Goal: Transaction & Acquisition: Purchase product/service

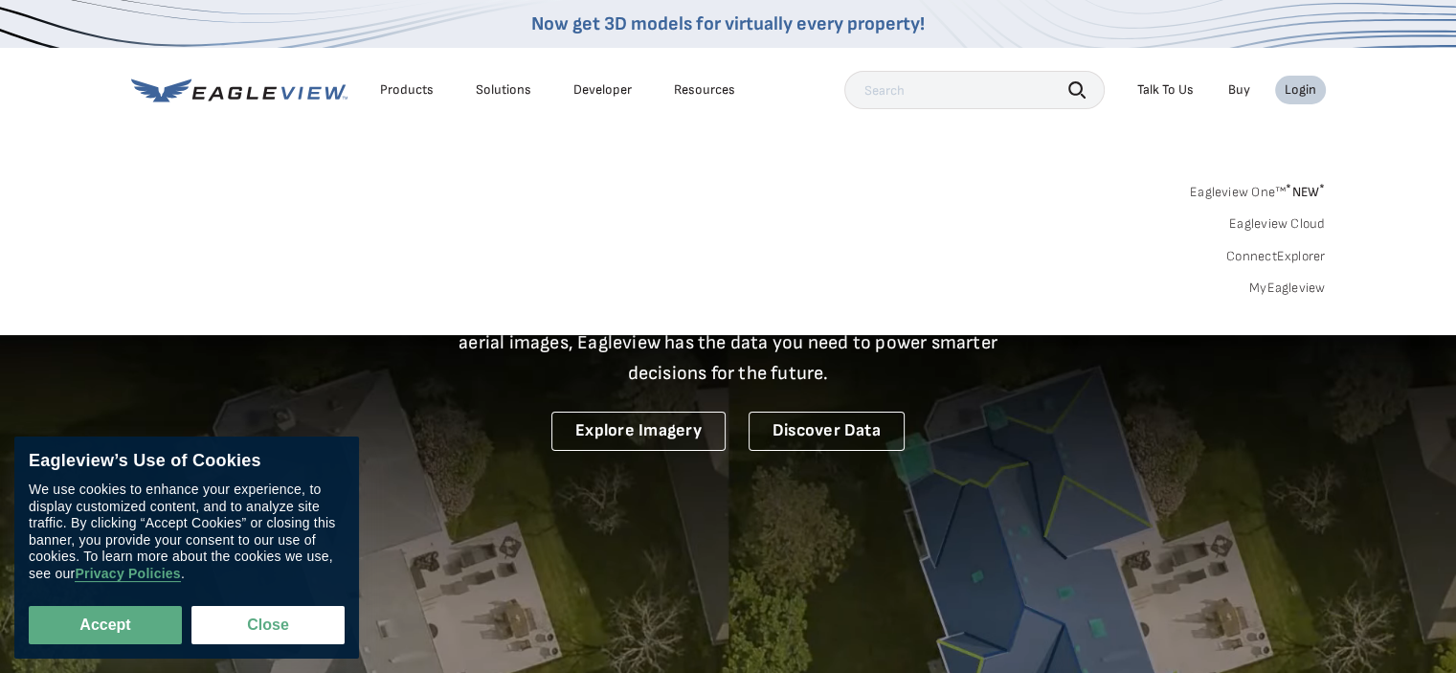
click at [1298, 86] on div "Login" at bounding box center [1301, 89] width 32 height 17
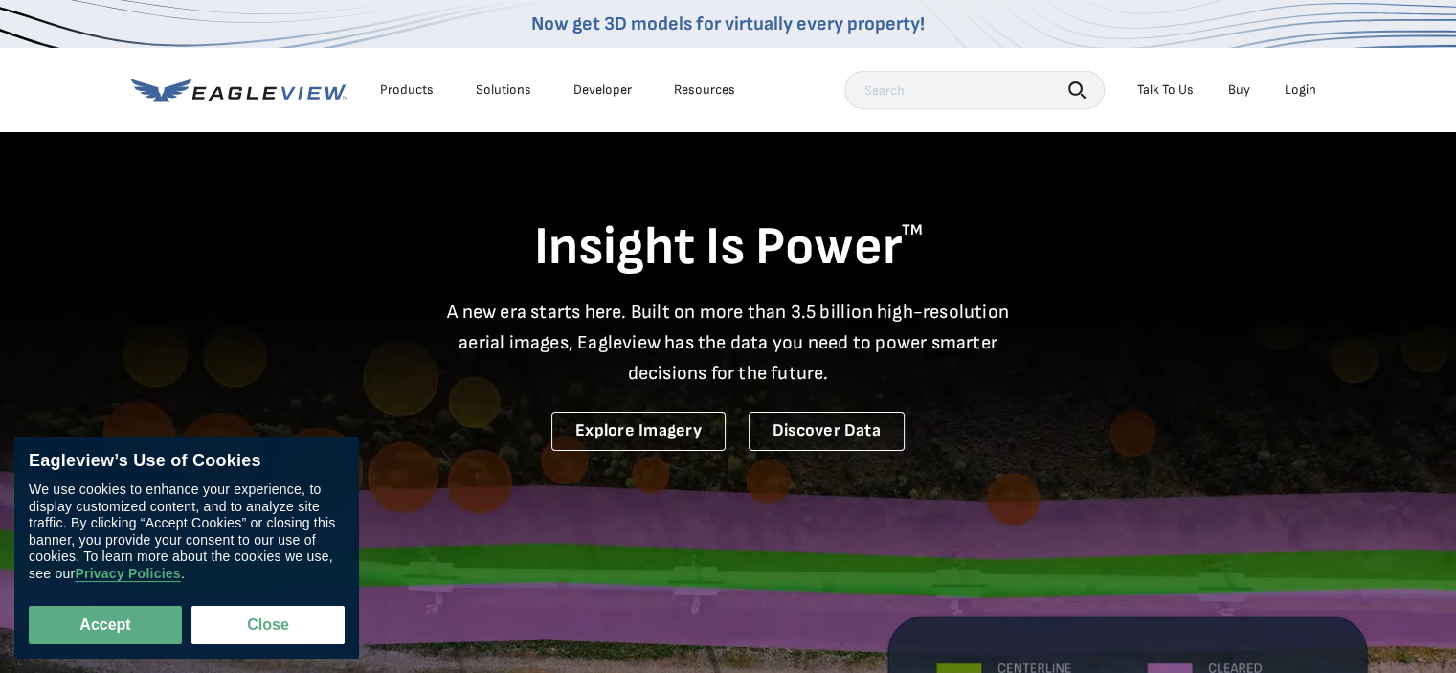
click at [1298, 86] on div "Login" at bounding box center [1301, 89] width 32 height 17
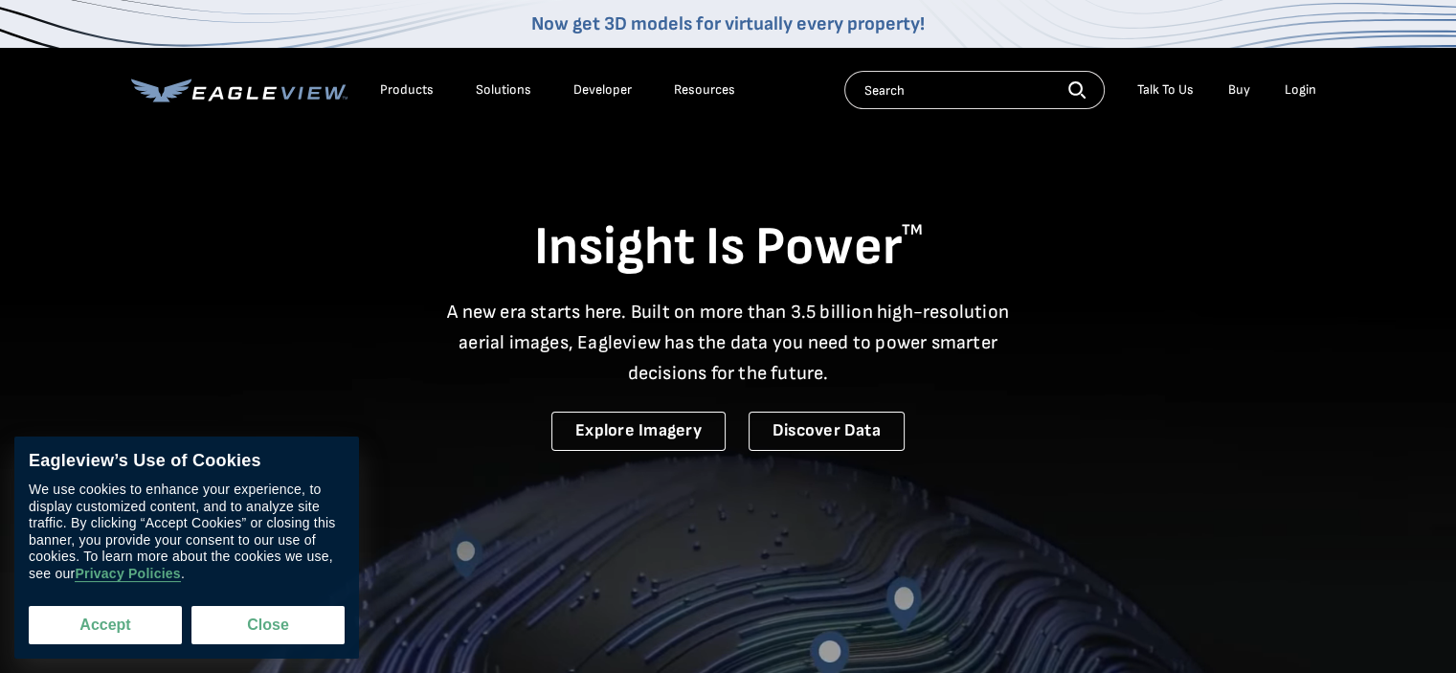
click at [88, 630] on button "Accept" at bounding box center [105, 625] width 153 height 38
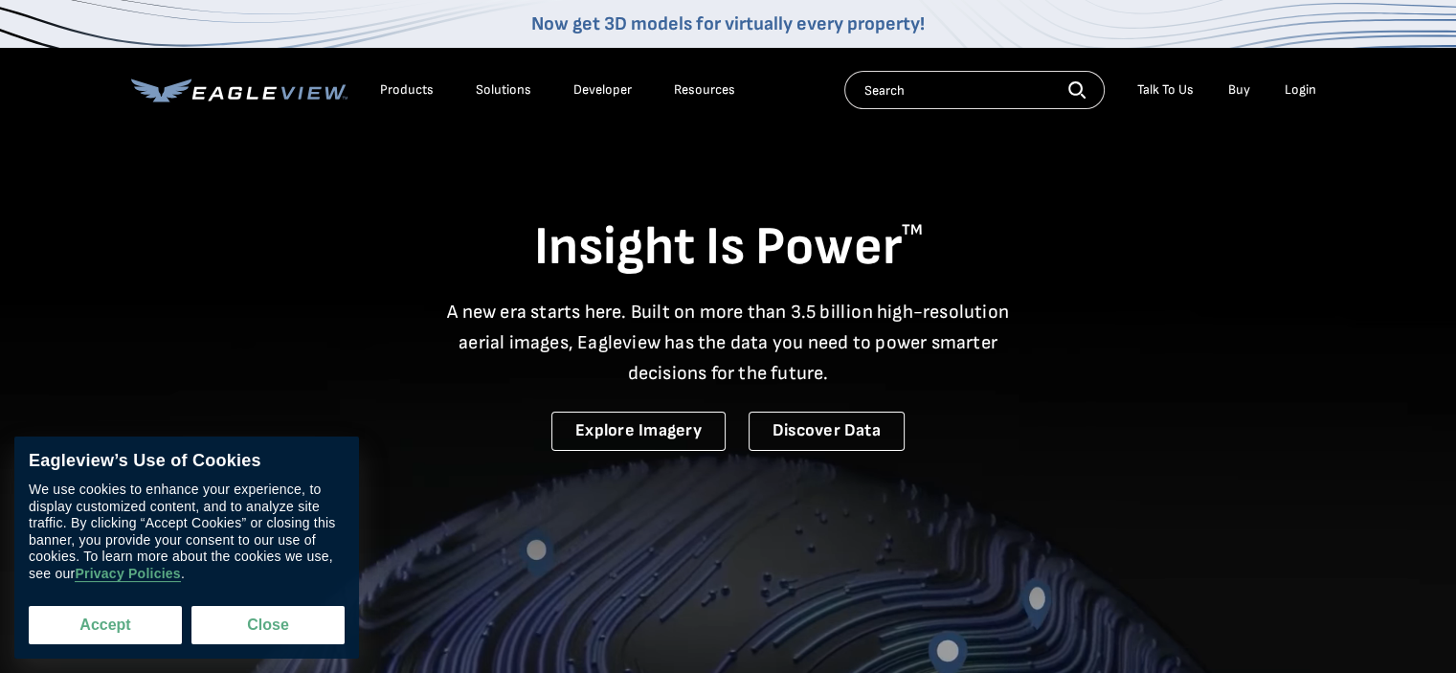
checkbox input "true"
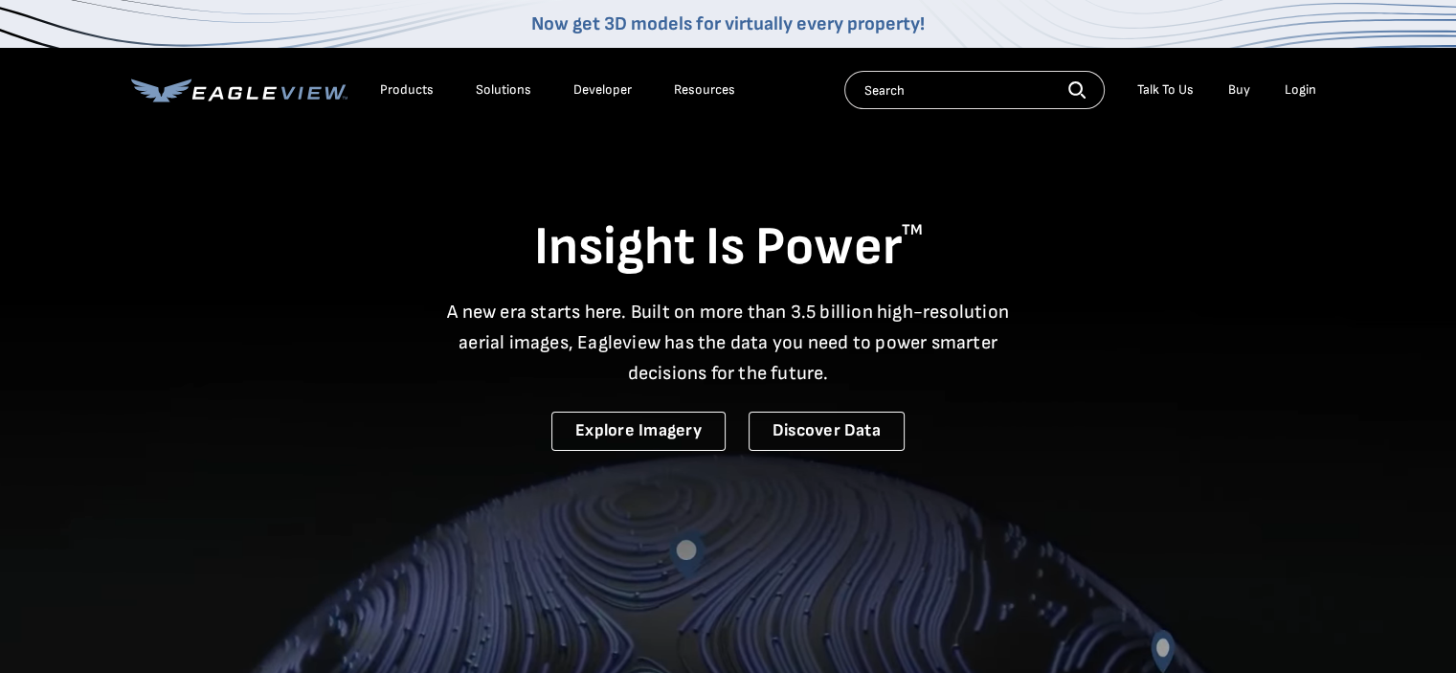
click at [1298, 93] on div "Login" at bounding box center [1301, 89] width 32 height 17
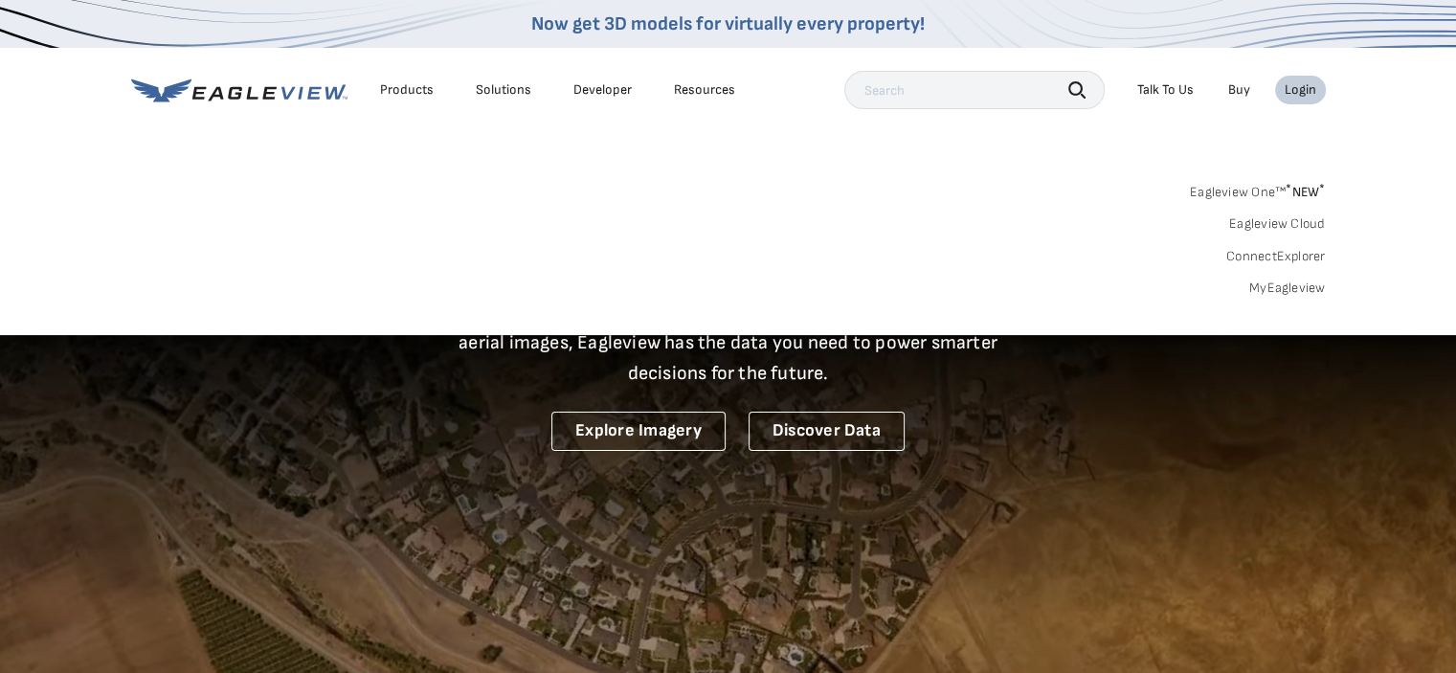
click at [1277, 284] on link "MyEagleview" at bounding box center [1288, 288] width 77 height 17
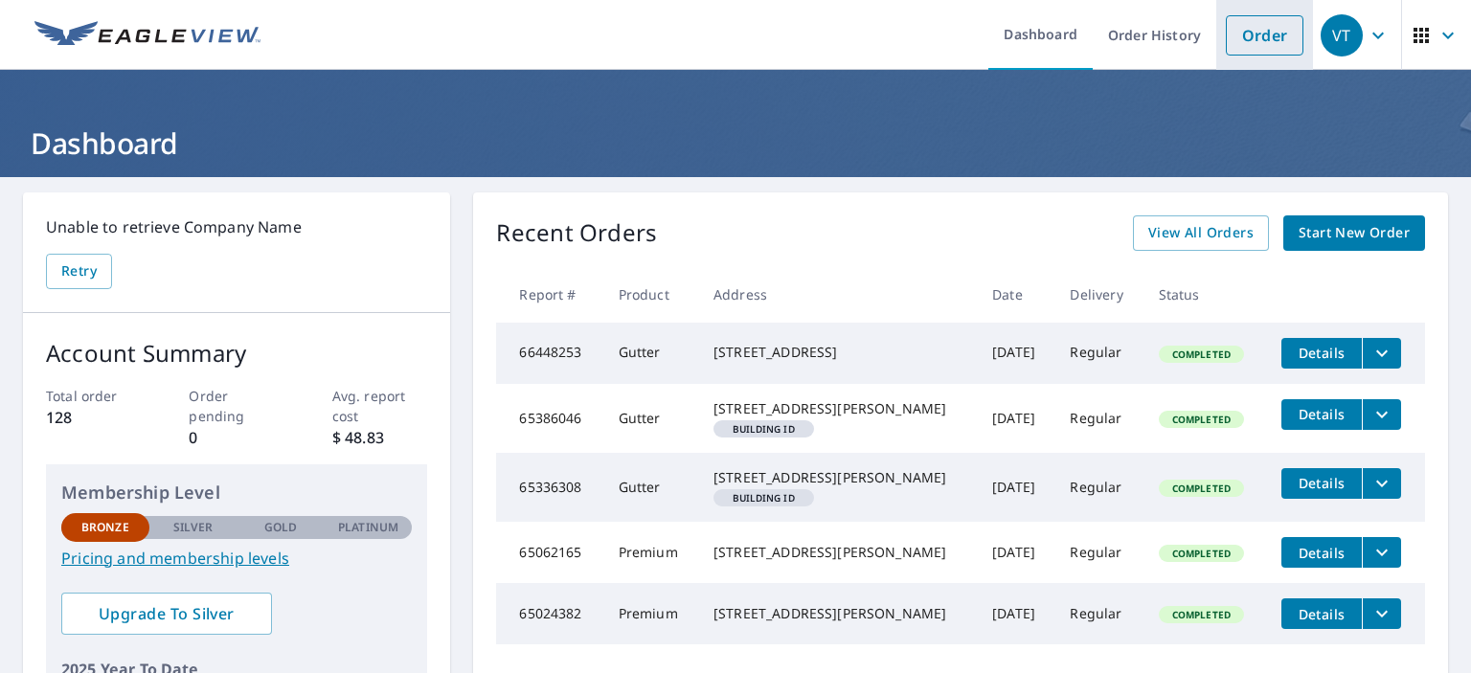
click at [1244, 36] on link "Order" at bounding box center [1265, 35] width 78 height 40
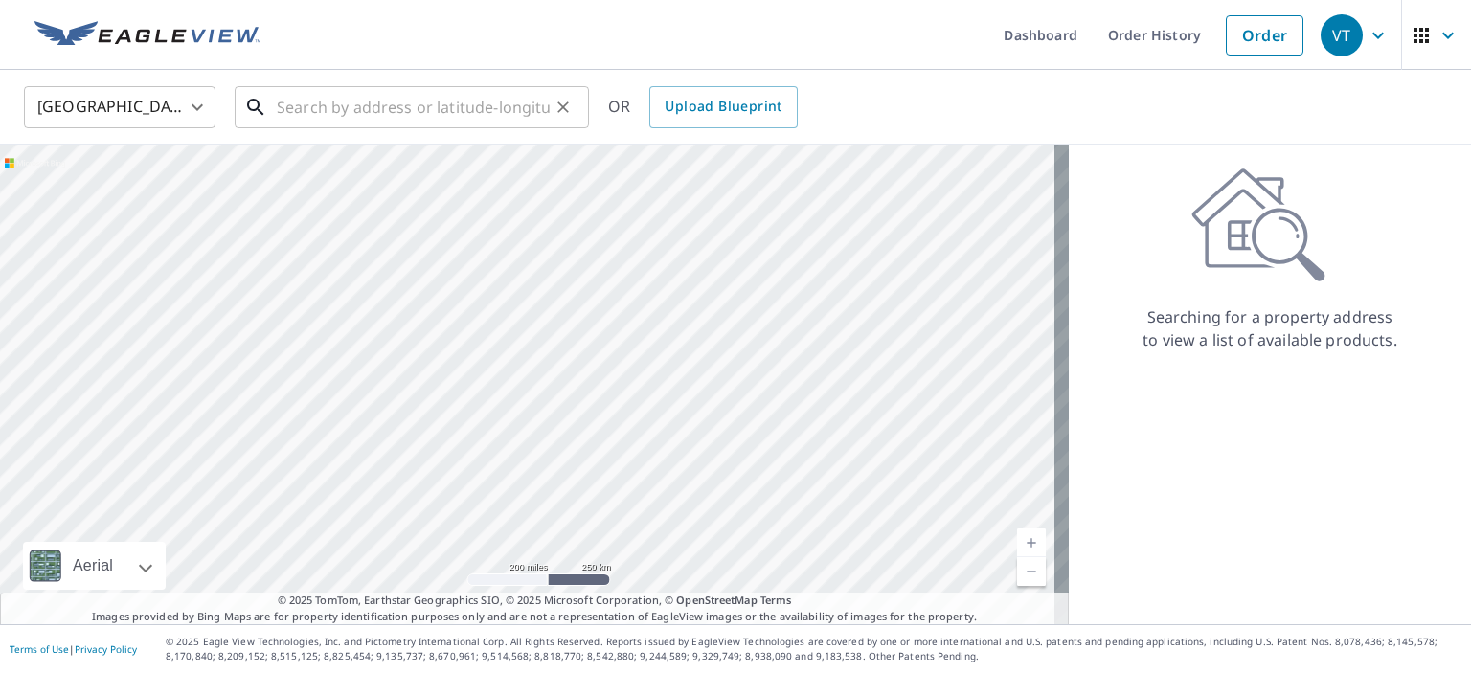
click at [307, 102] on input "text" at bounding box center [413, 107] width 273 height 54
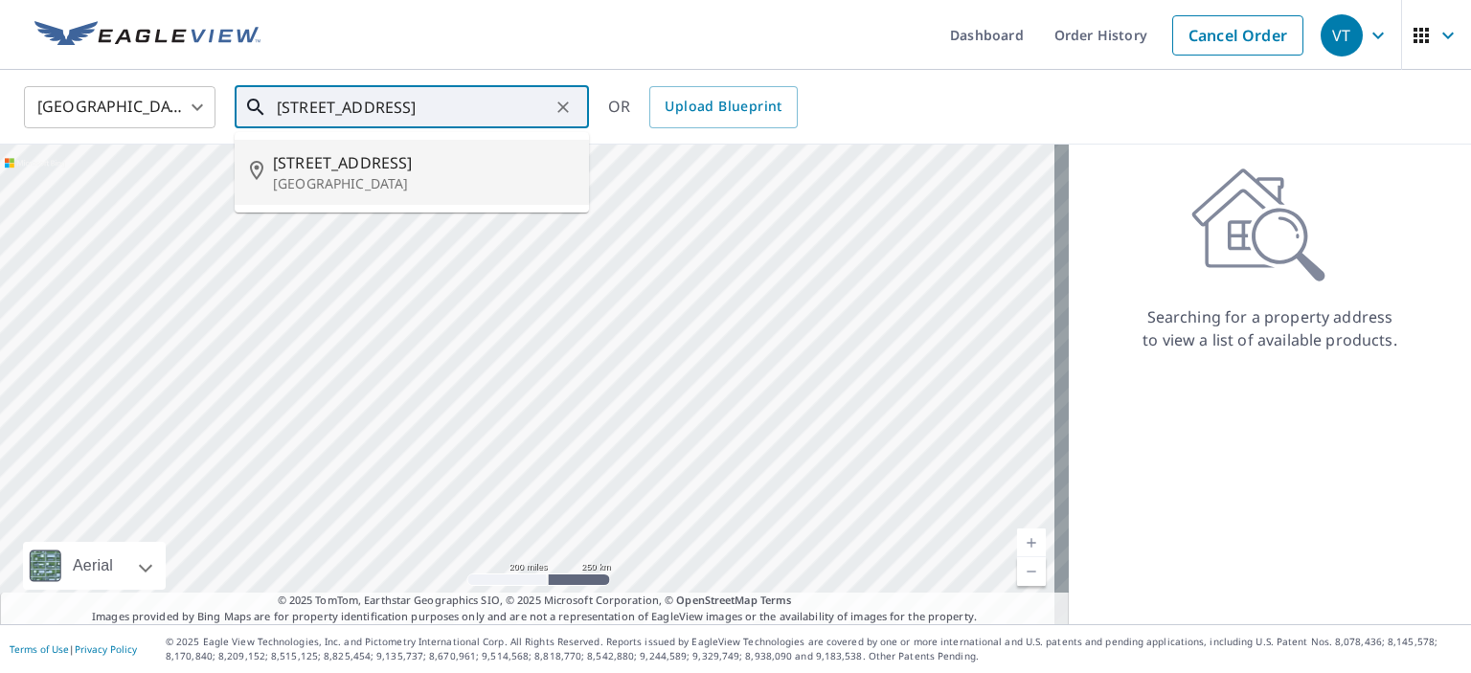
click at [349, 181] on p "Louisville, KY 40272" at bounding box center [423, 183] width 301 height 19
type input "9503 Stonelanding Pl Louisville, KY 40272"
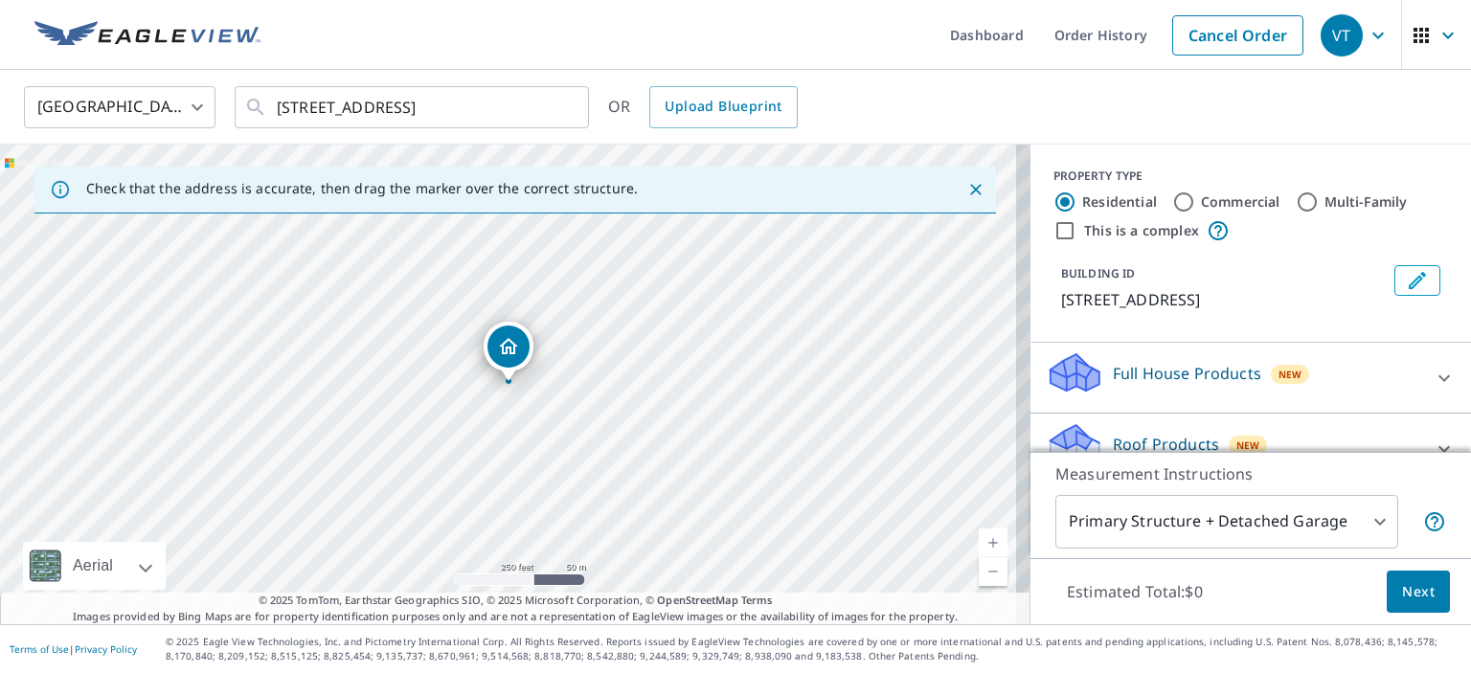
click at [979, 542] on link "Current Level 17, Zoom In" at bounding box center [993, 543] width 29 height 29
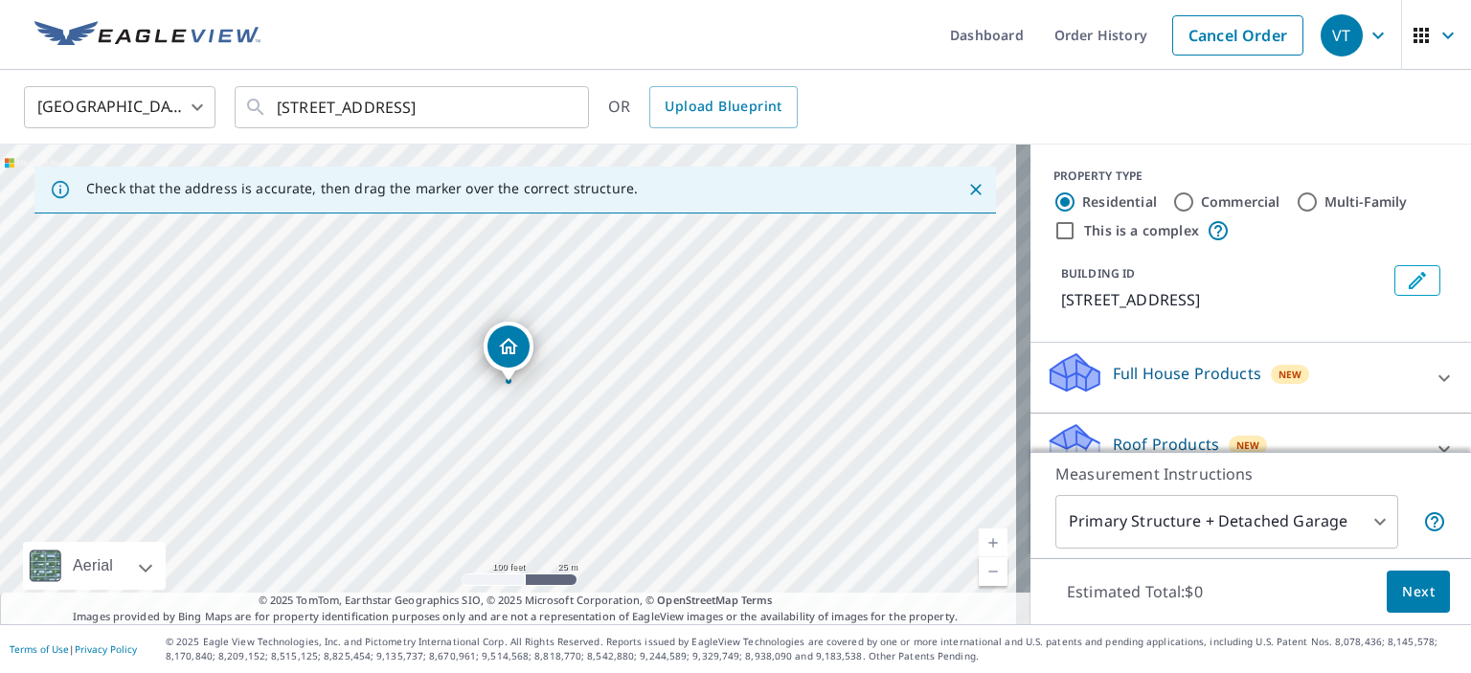
click at [979, 542] on link "Current Level 18, Zoom In" at bounding box center [993, 543] width 29 height 29
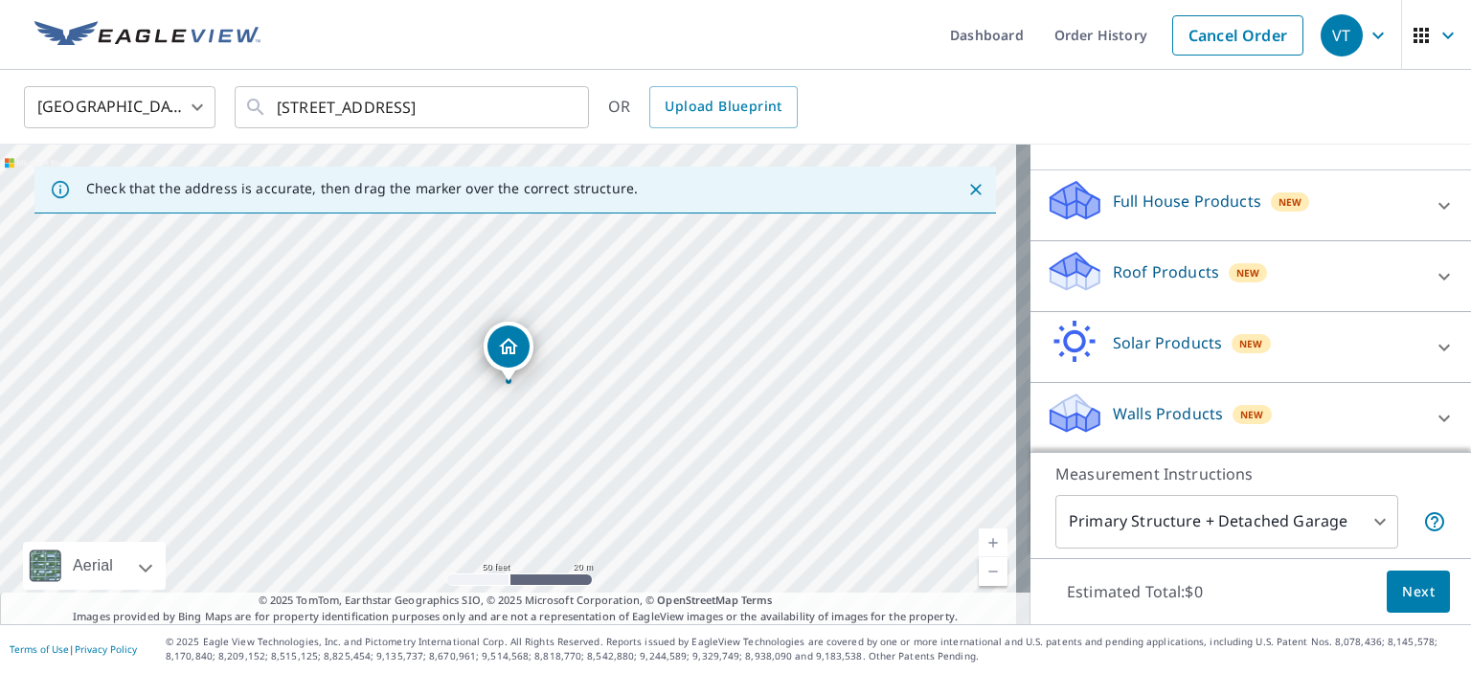
scroll to position [77, 0]
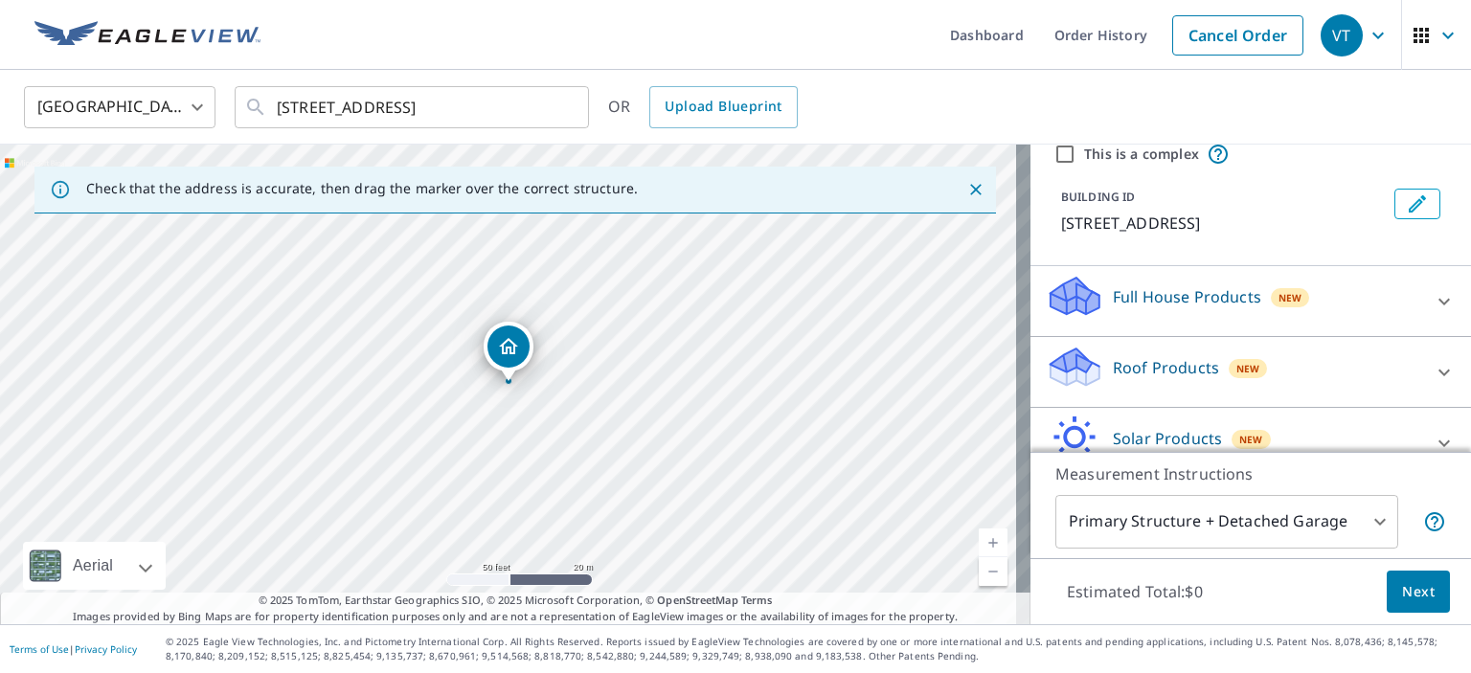
click at [1438, 370] on icon at bounding box center [1443, 372] width 11 height 7
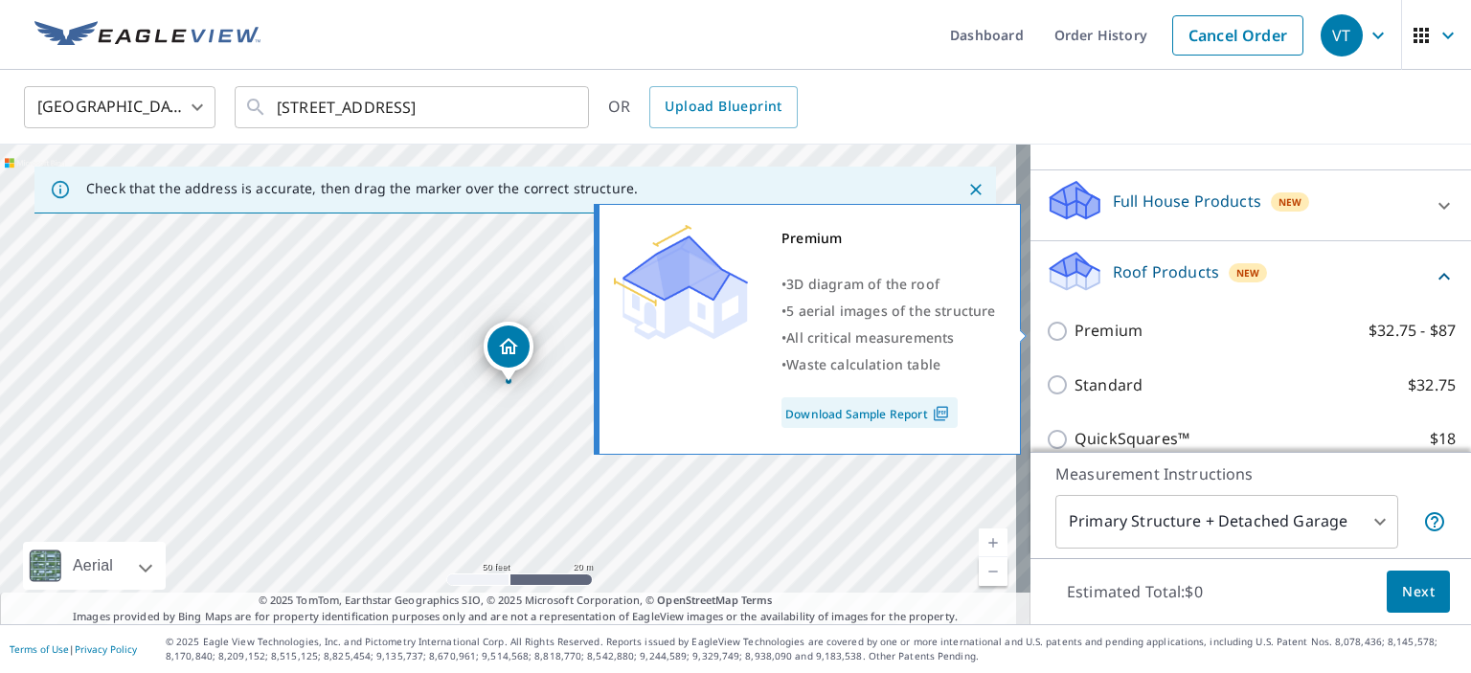
click at [1048, 332] on input "Premium $32.75 - $87" at bounding box center [1060, 331] width 29 height 23
checkbox input "true"
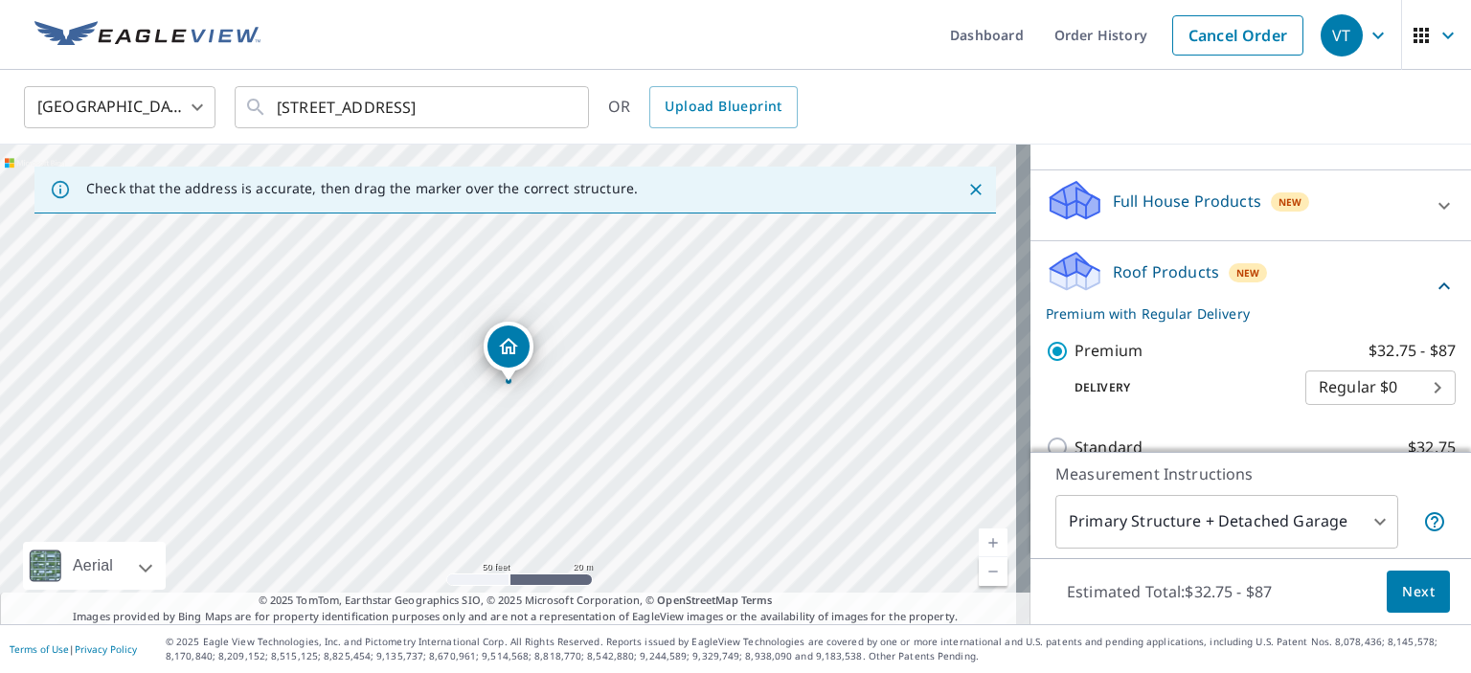
click at [1403, 595] on span "Next" at bounding box center [1418, 592] width 33 height 24
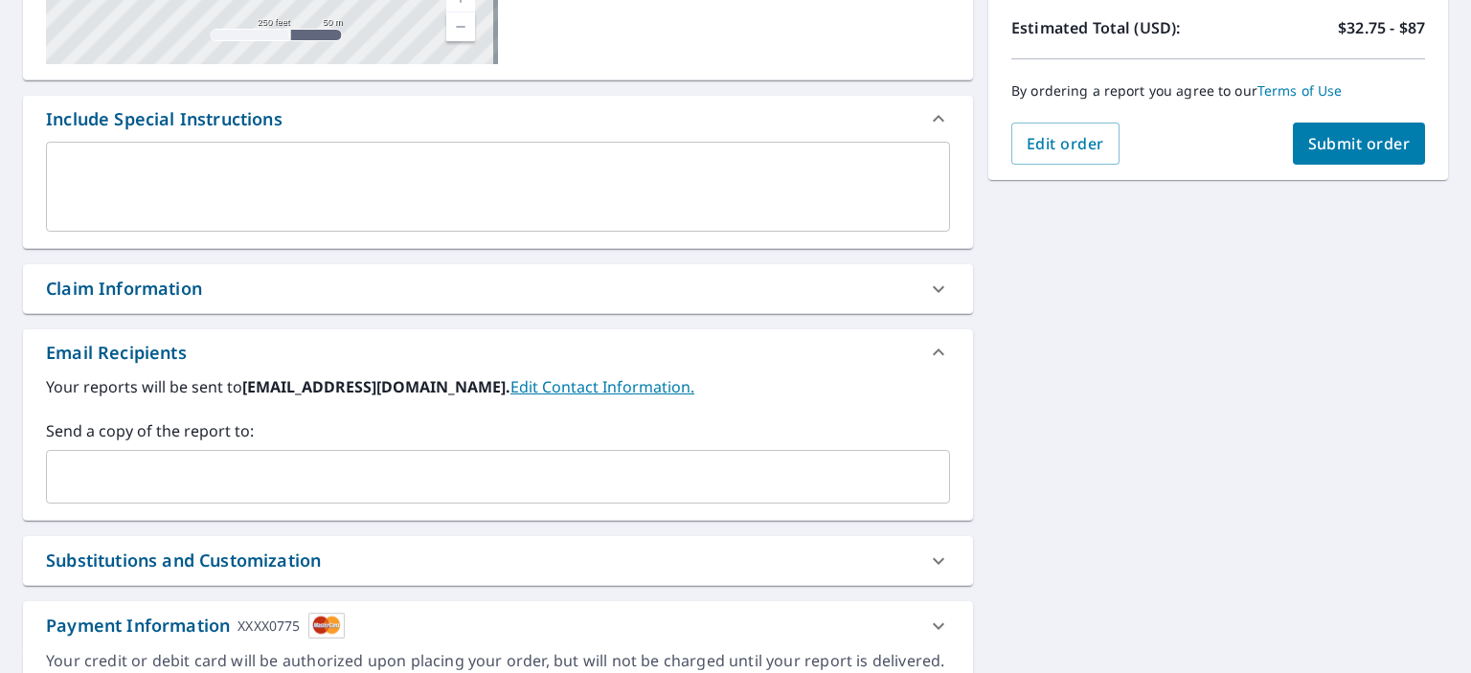
scroll to position [479, 0]
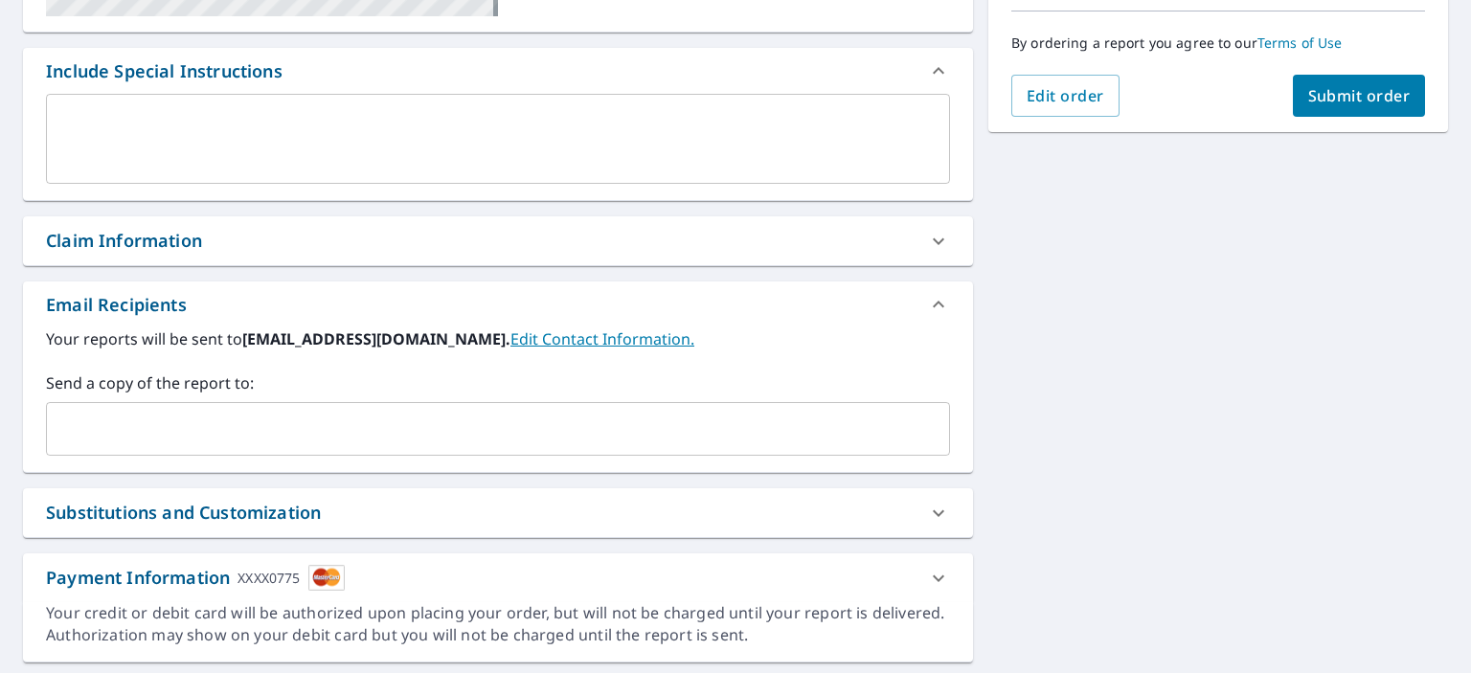
click at [89, 424] on input "text" at bounding box center [484, 429] width 858 height 36
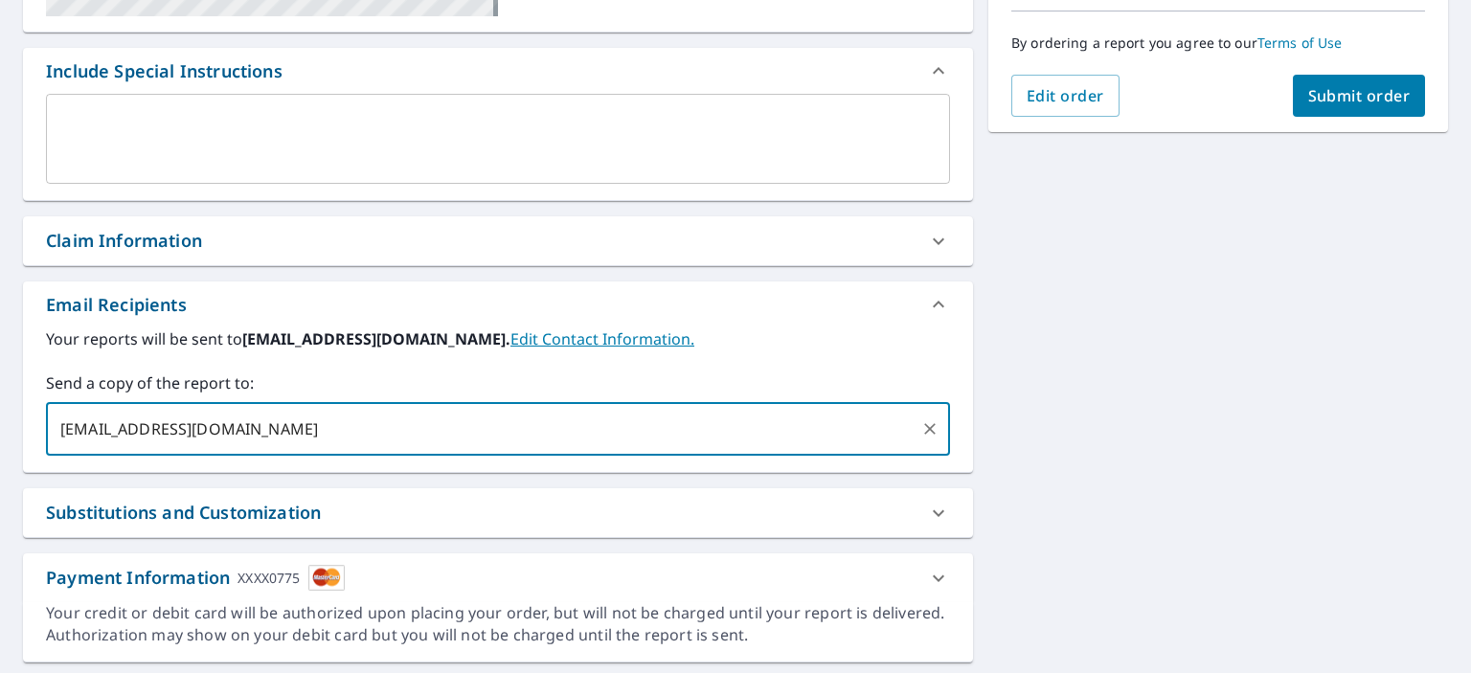
type input "wtommyuofl@gmail.com"
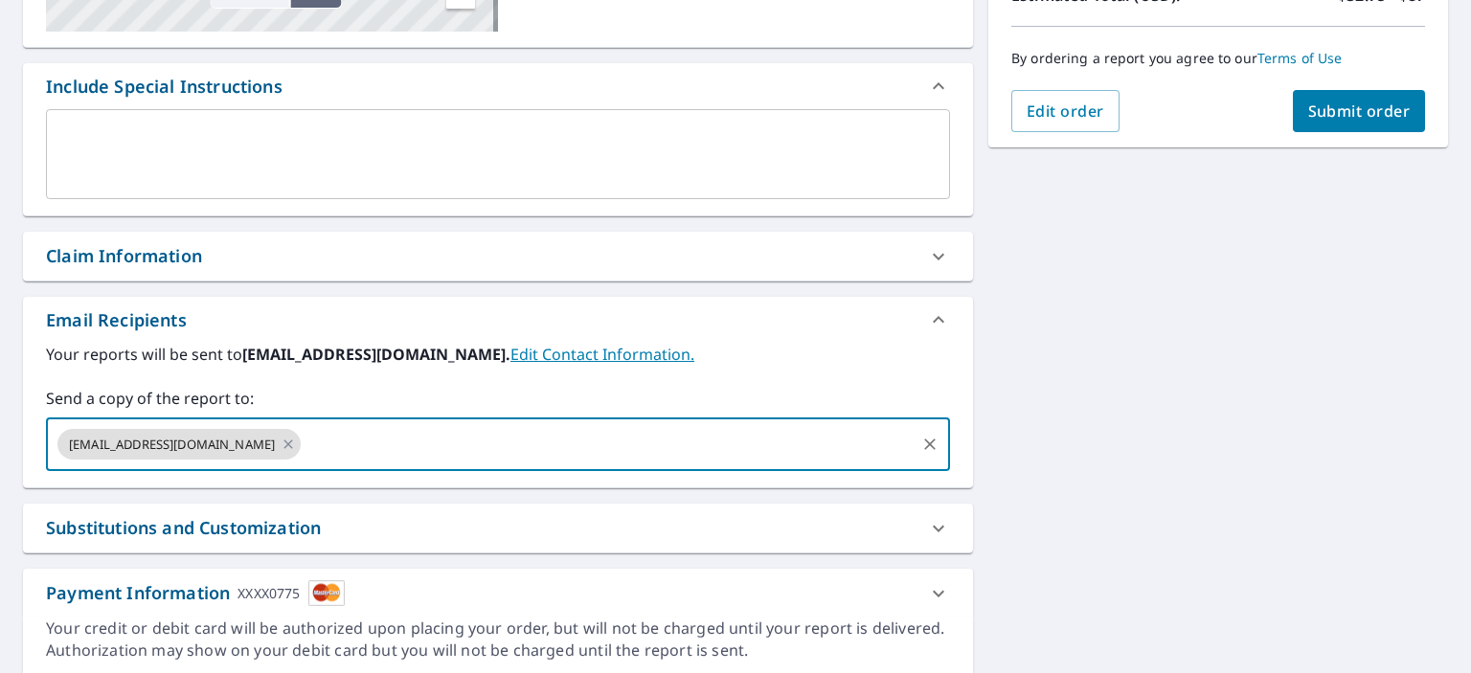
scroll to position [339, 0]
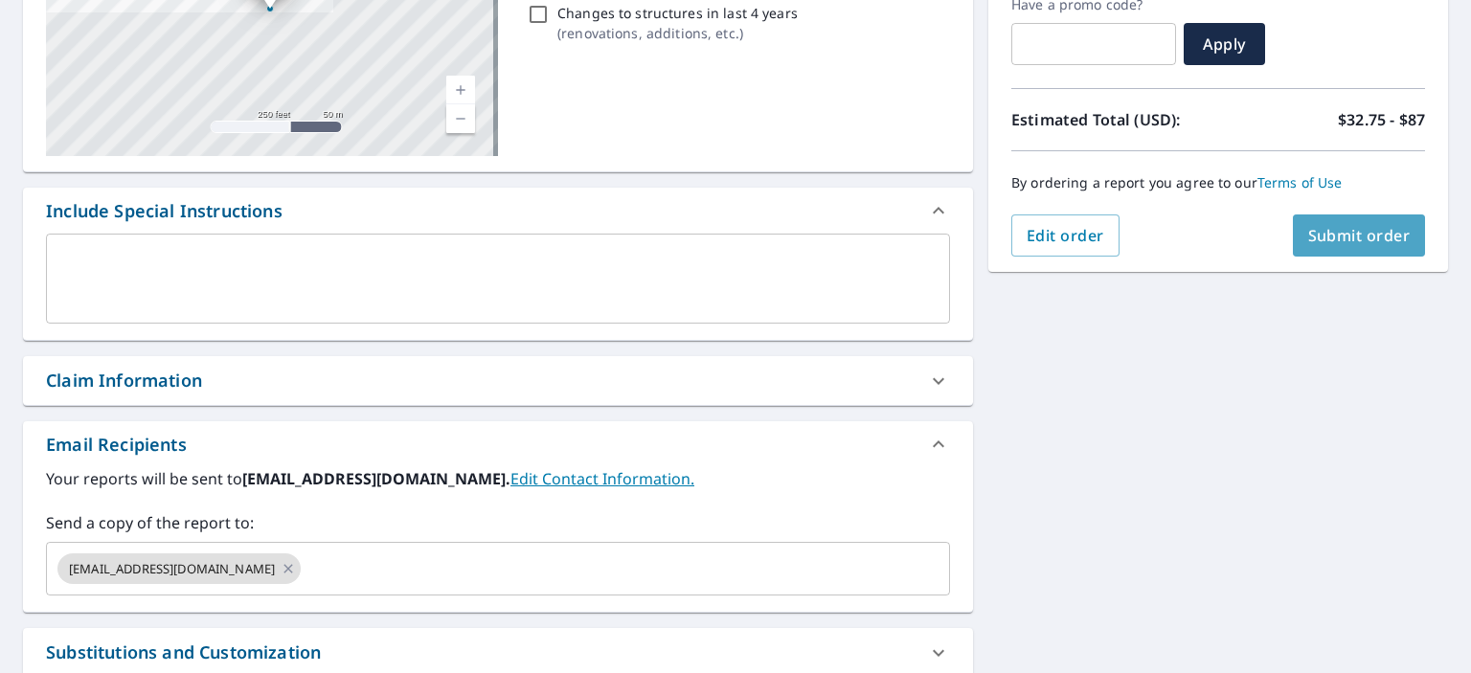
click at [1334, 234] on span "Submit order" at bounding box center [1359, 235] width 102 height 21
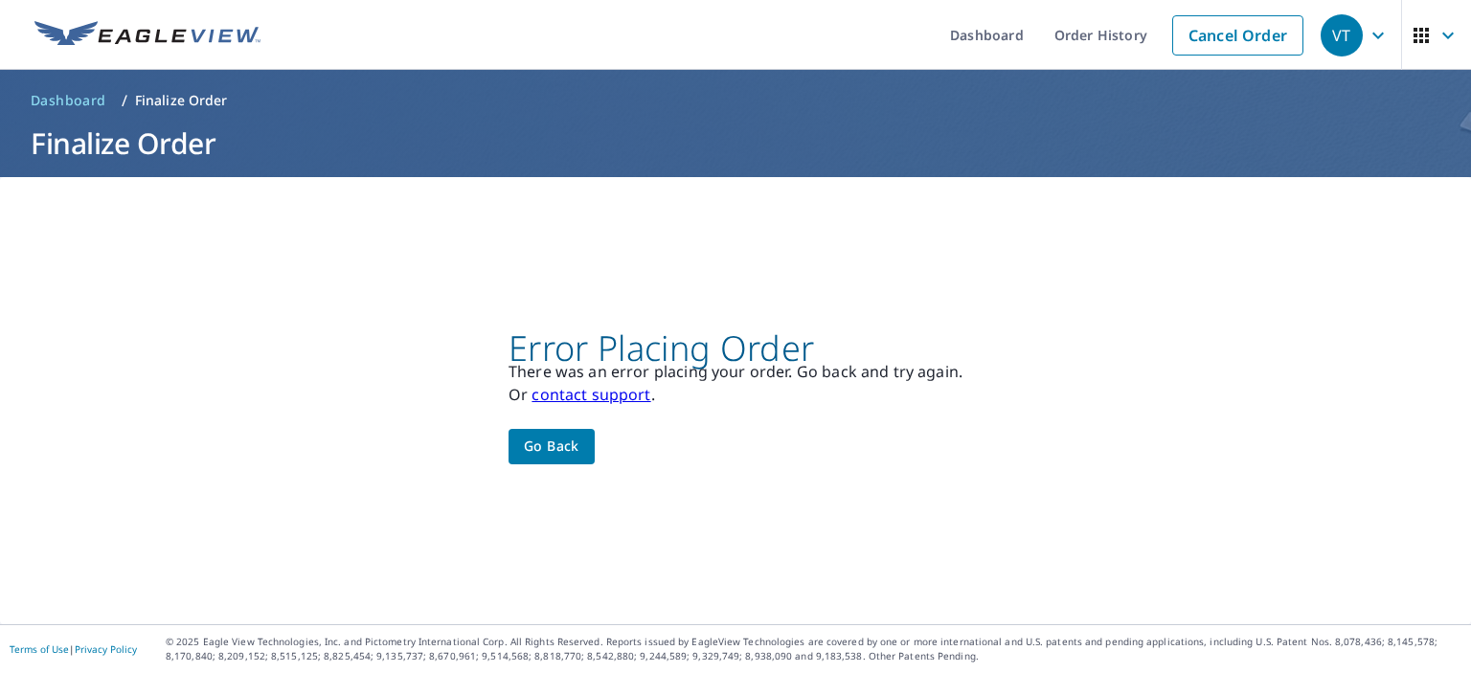
scroll to position [0, 0]
click at [541, 443] on span "Go back" at bounding box center [552, 447] width 56 height 24
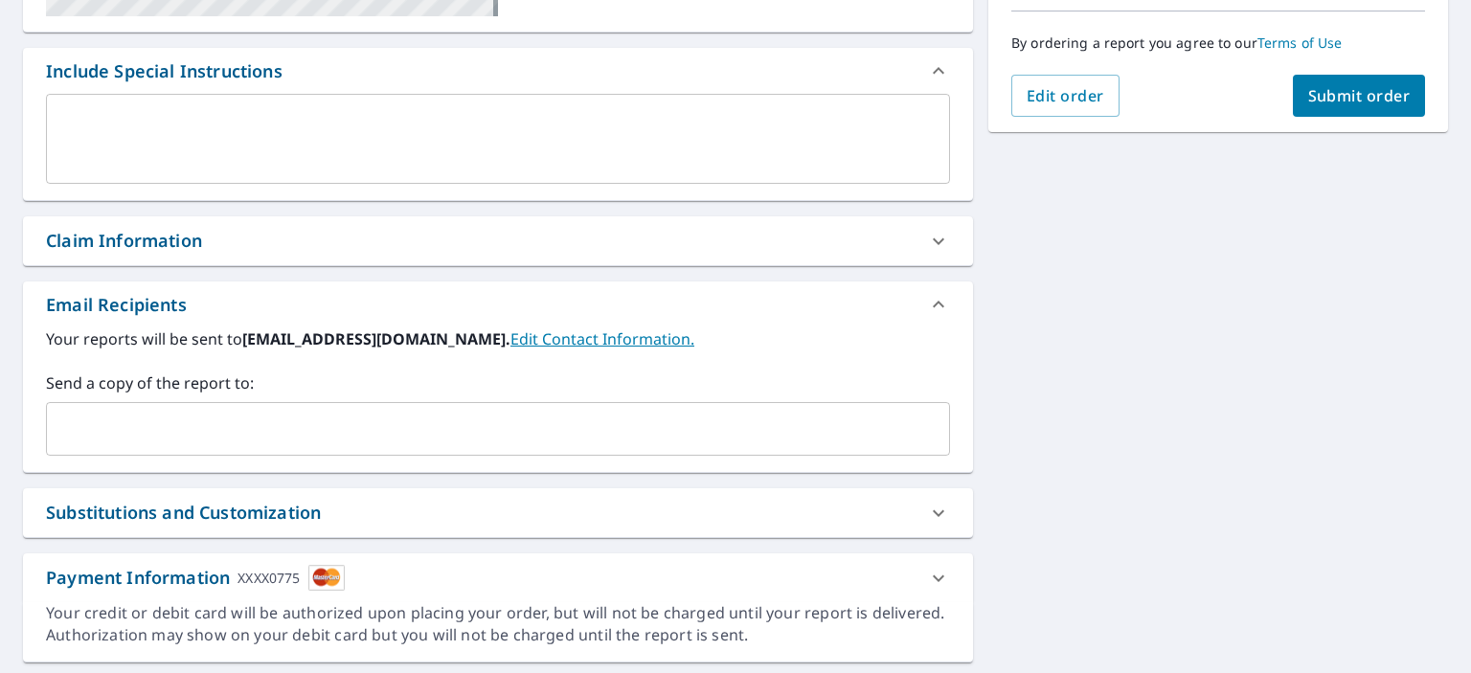
scroll to position [530, 0]
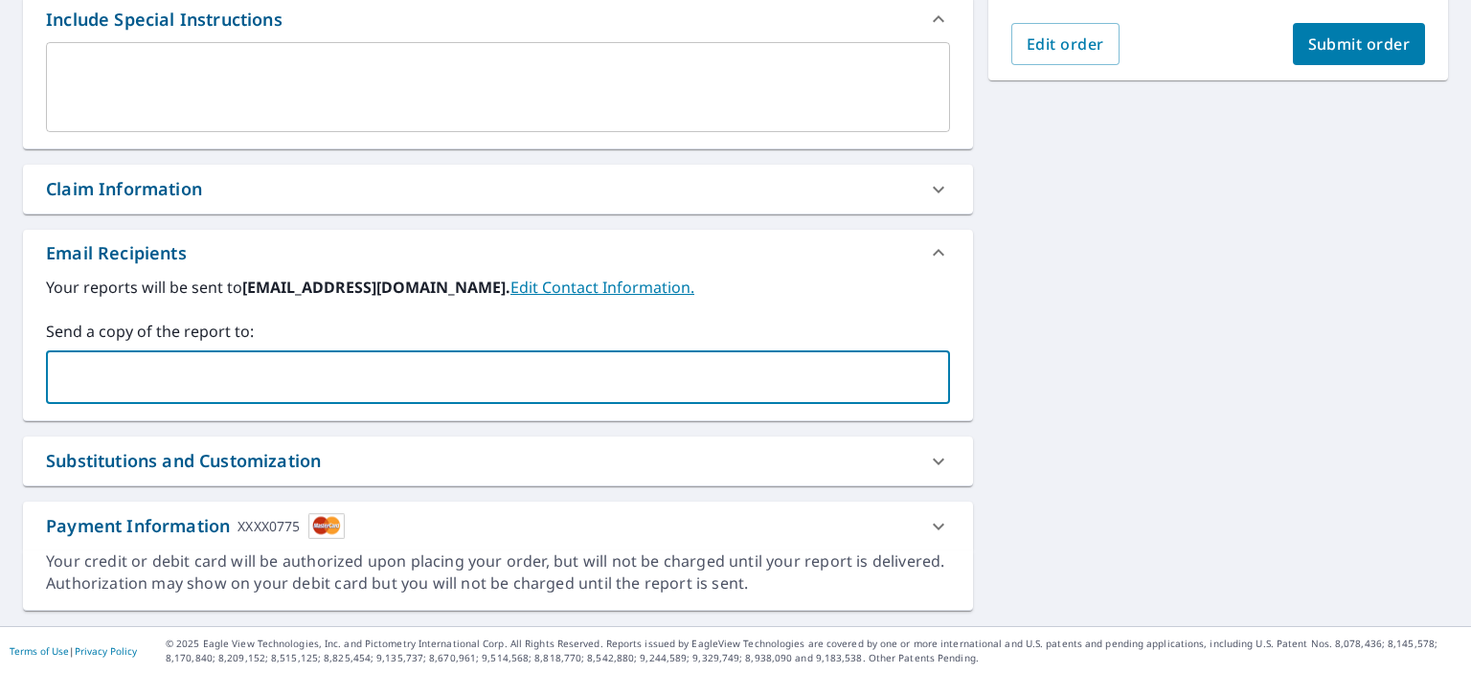
click at [141, 363] on input "text" at bounding box center [484, 377] width 858 height 36
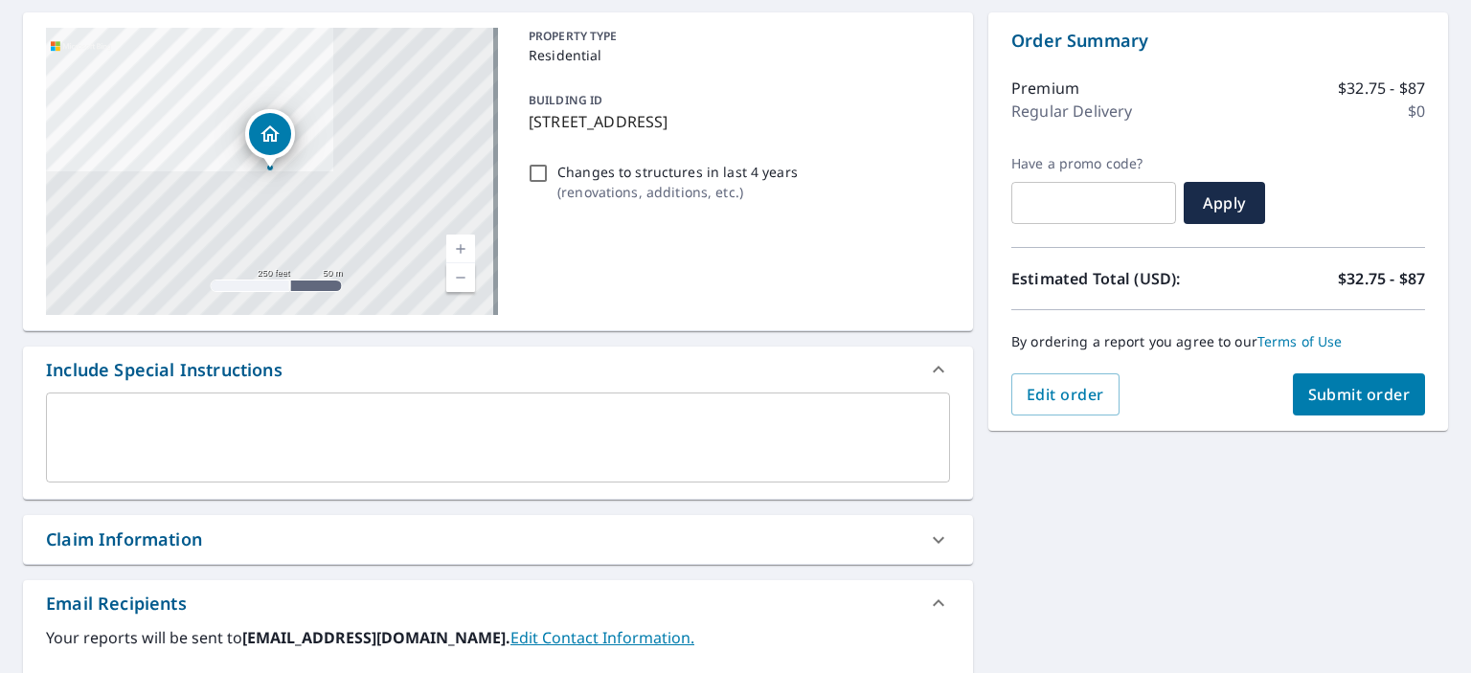
scroll to position [147, 0]
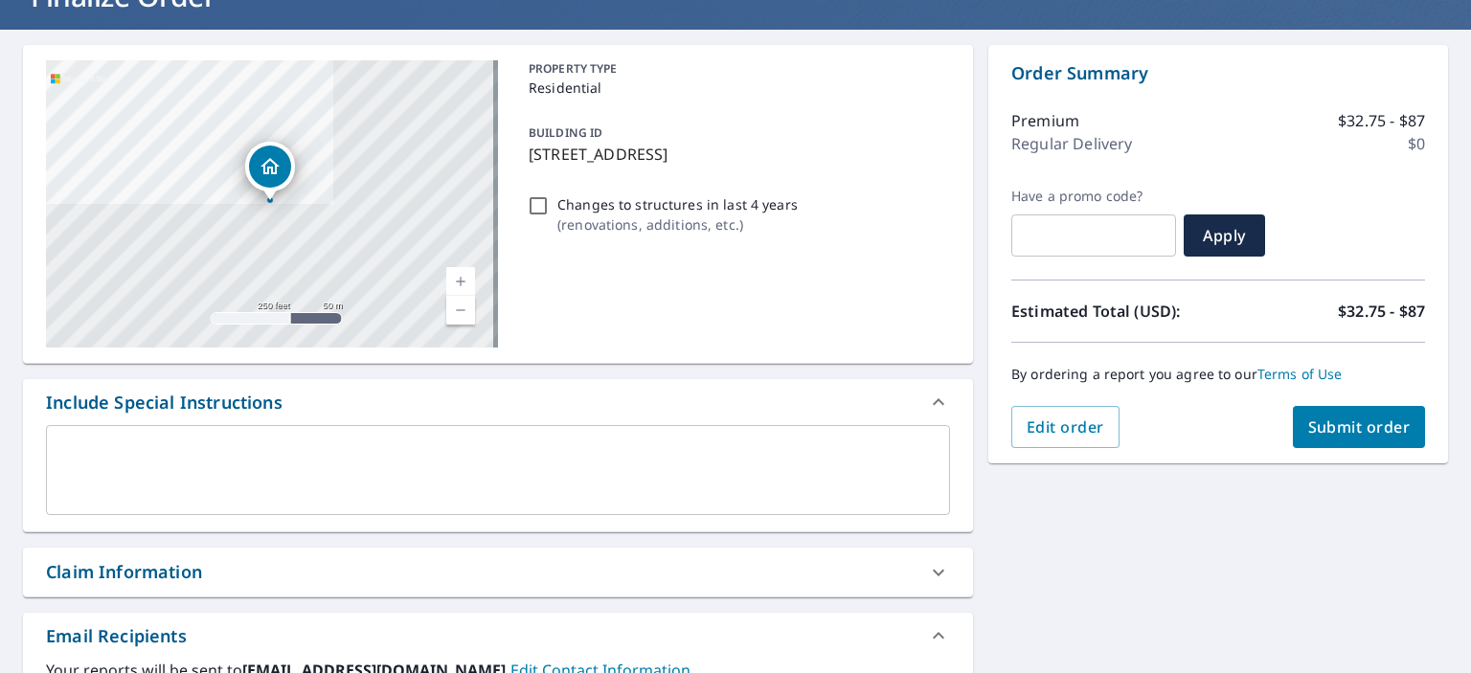
type input "wtommyuofl@gmail.com"
click at [1325, 427] on span "Submit order" at bounding box center [1359, 427] width 102 height 21
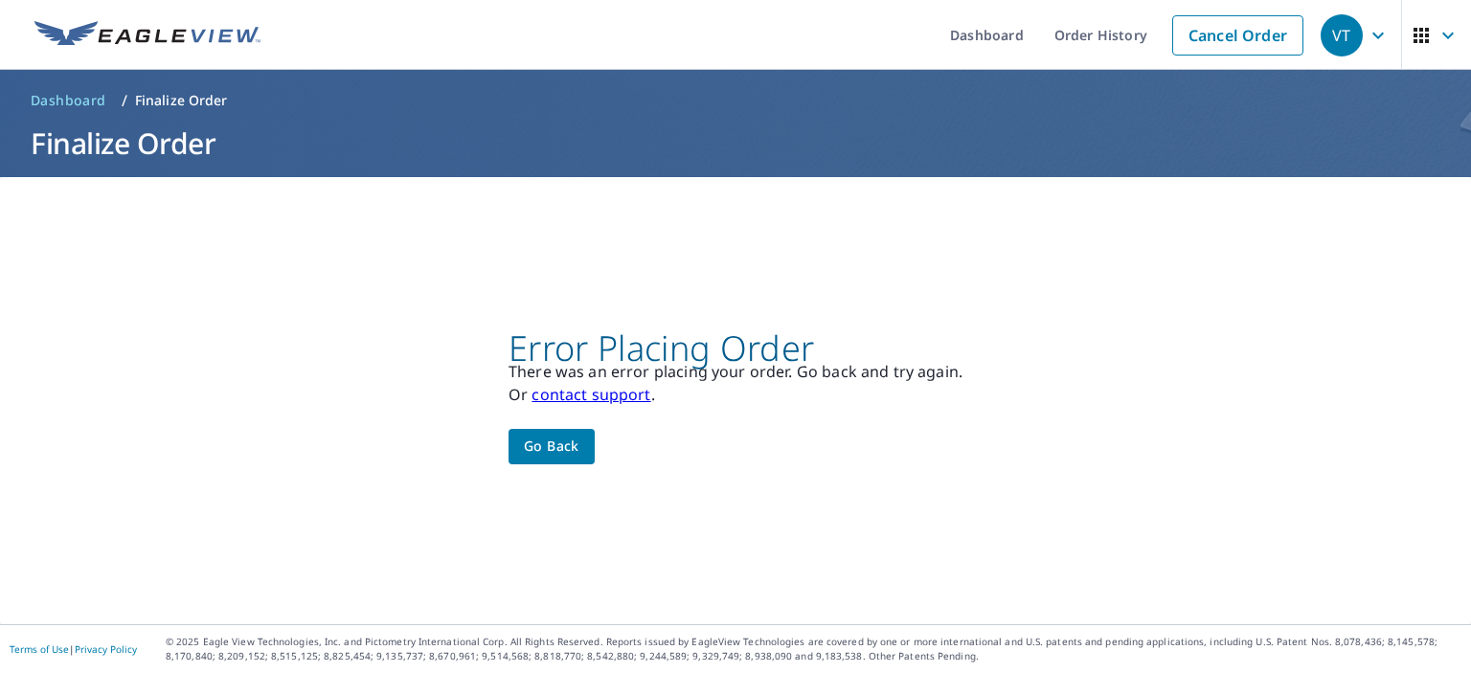
scroll to position [0, 0]
click at [540, 448] on span "Go back" at bounding box center [552, 447] width 56 height 24
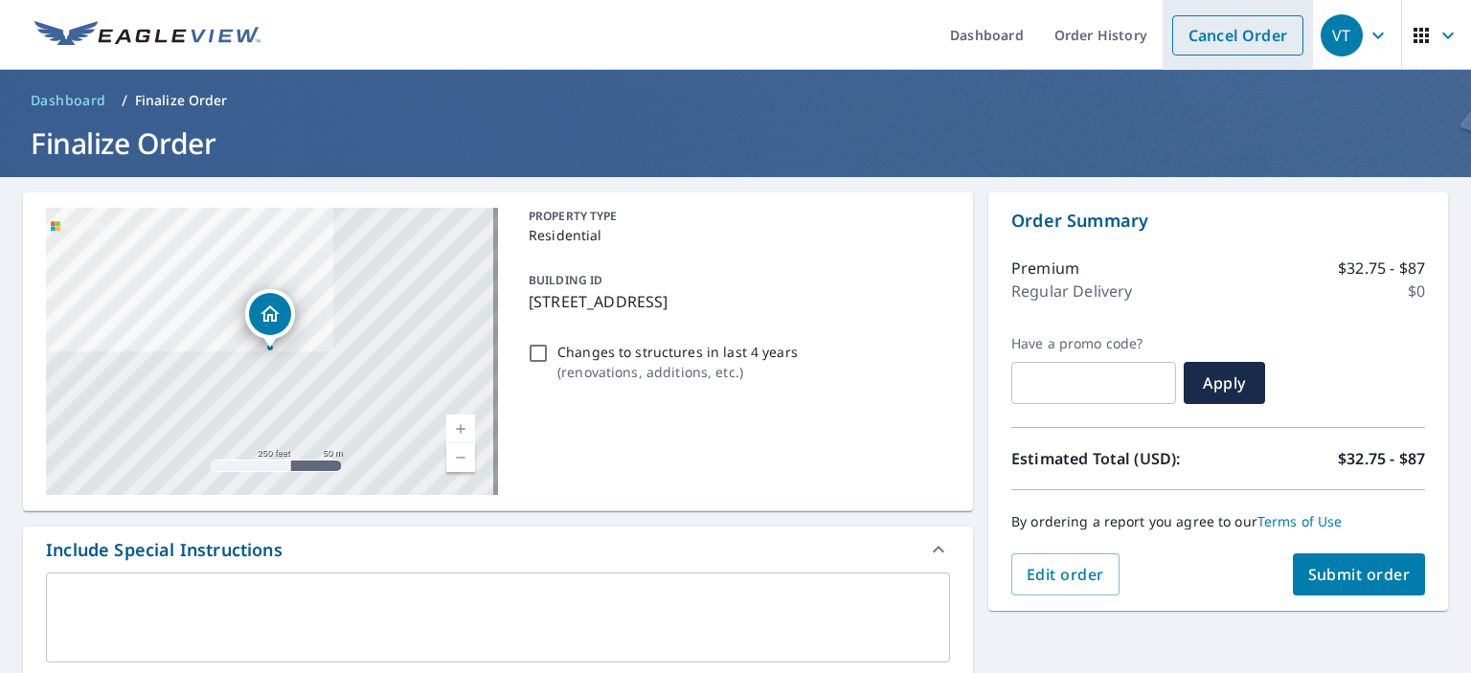
click at [1199, 34] on link "Cancel Order" at bounding box center [1237, 35] width 131 height 40
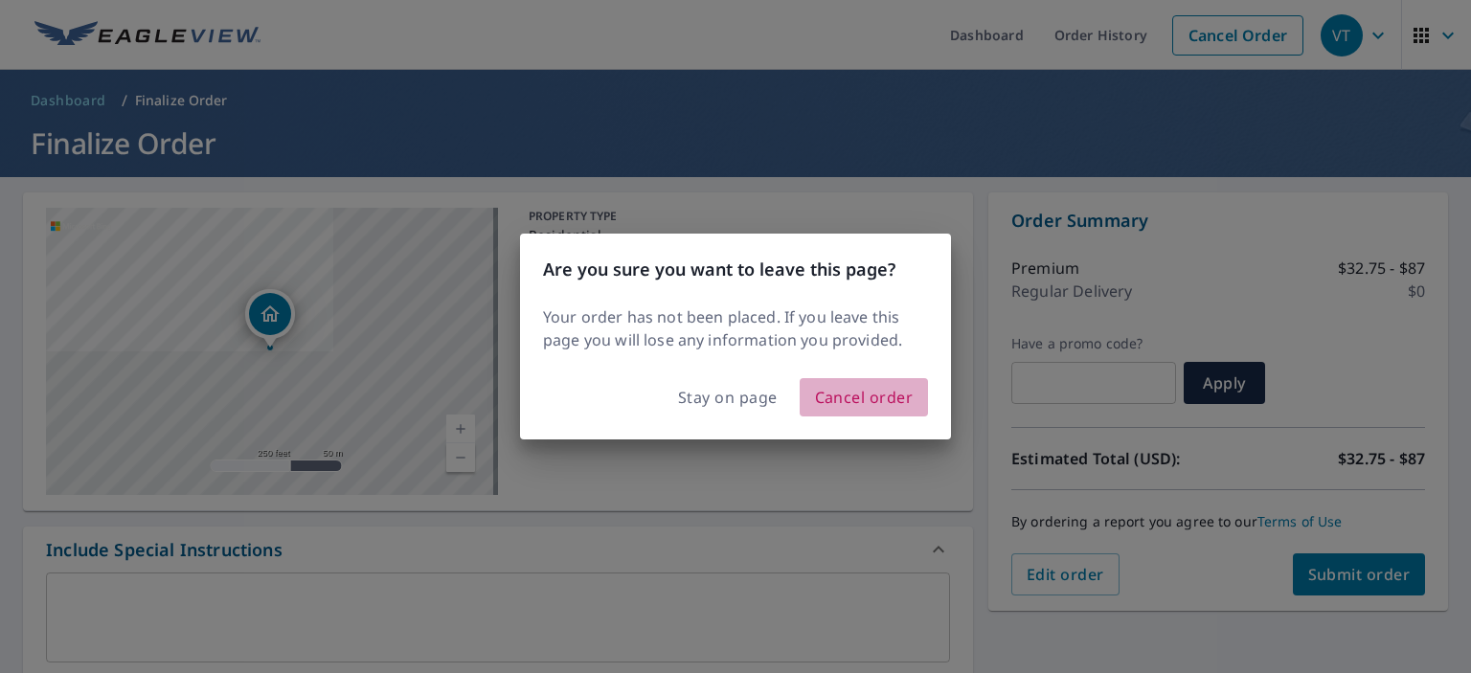
click at [858, 396] on span "Cancel order" at bounding box center [864, 397] width 99 height 27
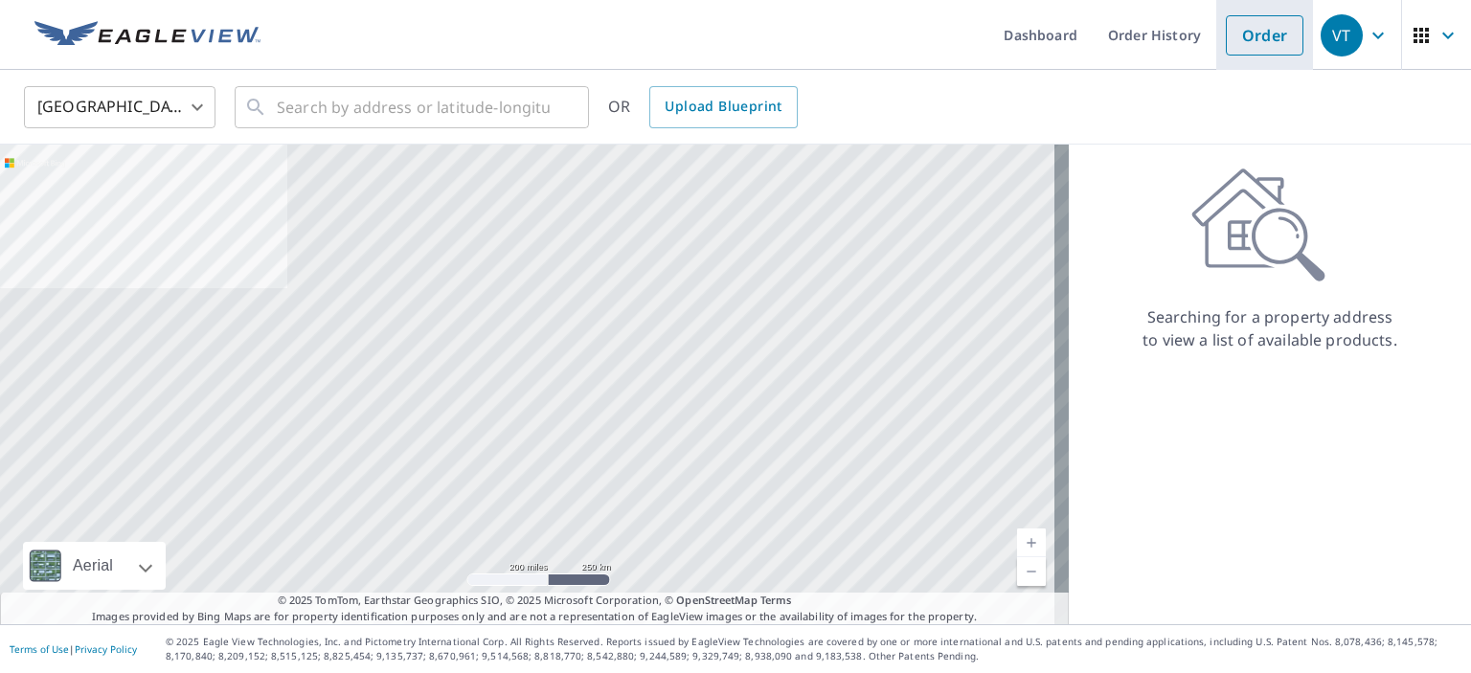
click at [1250, 35] on link "Order" at bounding box center [1265, 35] width 78 height 40
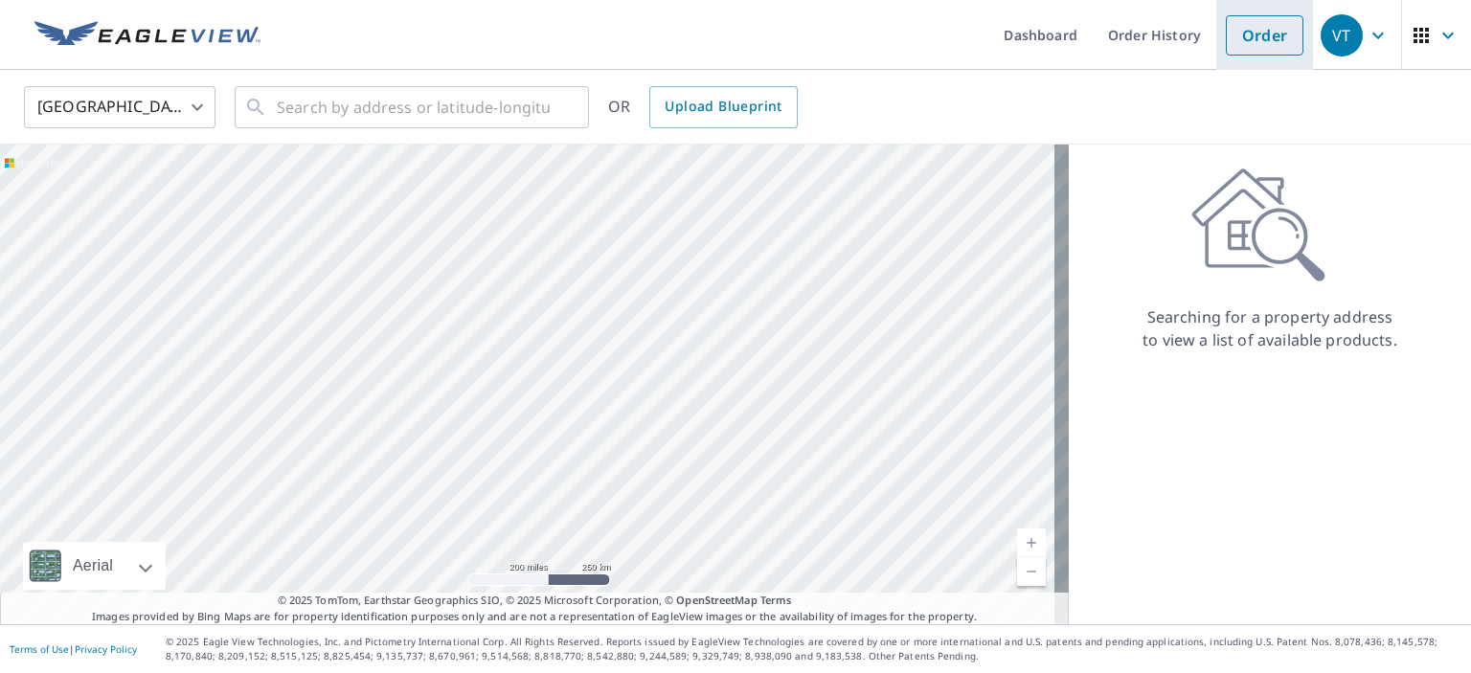
click at [1251, 35] on link "Order" at bounding box center [1265, 35] width 78 height 40
click at [749, 361] on div at bounding box center [534, 385] width 1069 height 480
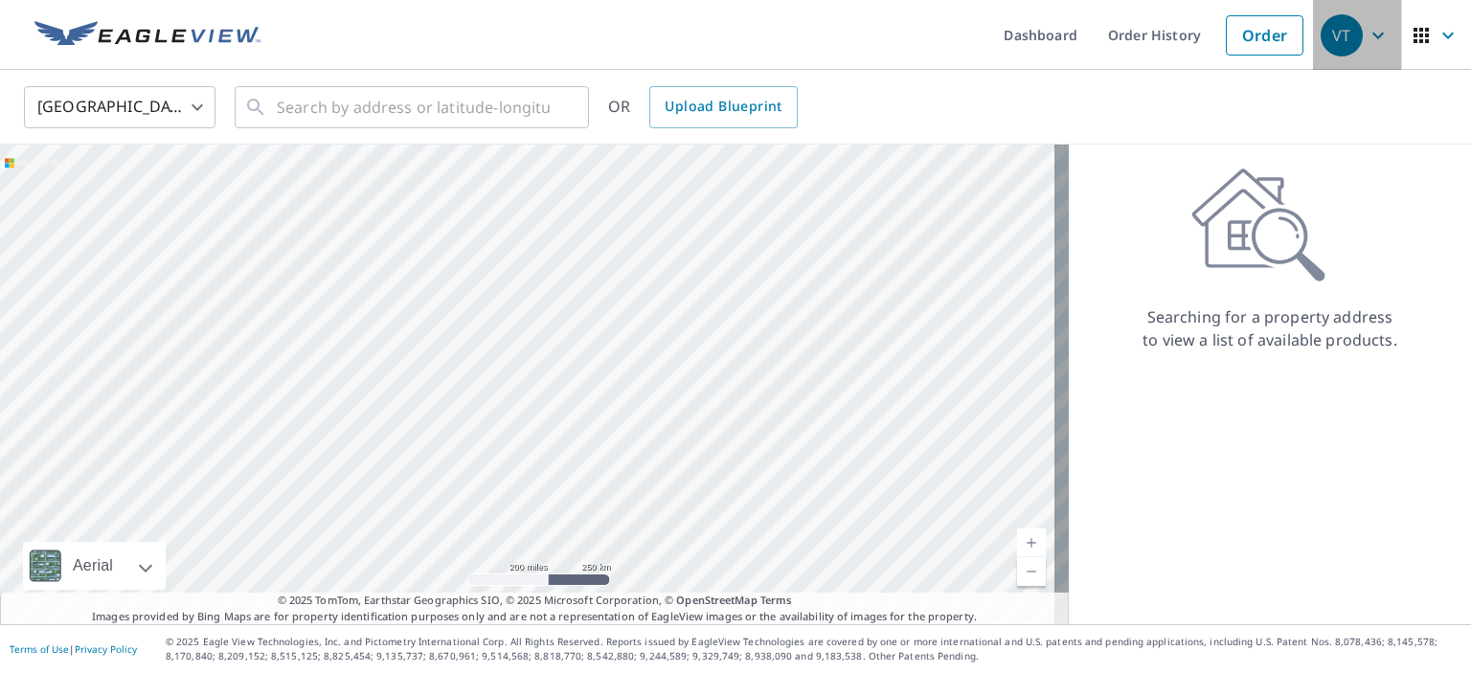
click at [1366, 37] on icon "button" at bounding box center [1377, 35] width 23 height 23
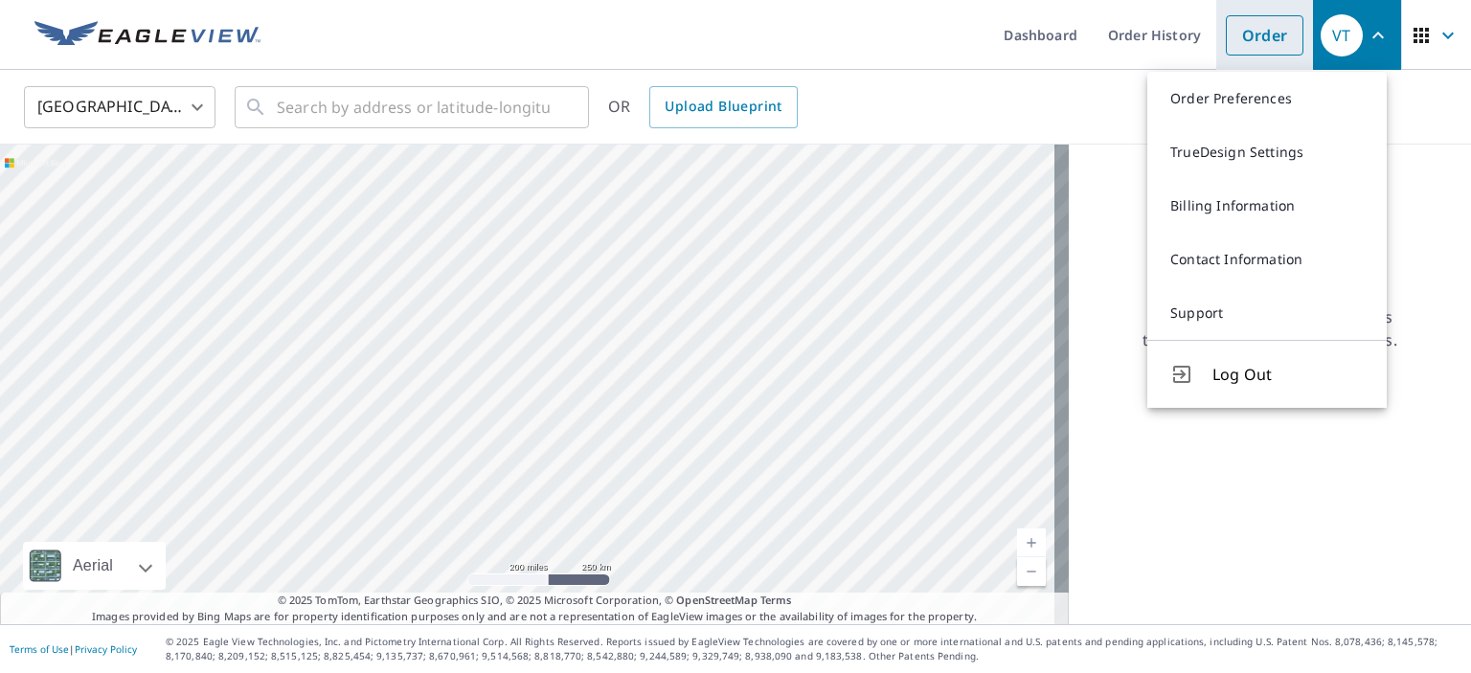
click at [1239, 33] on link "Order" at bounding box center [1265, 35] width 78 height 40
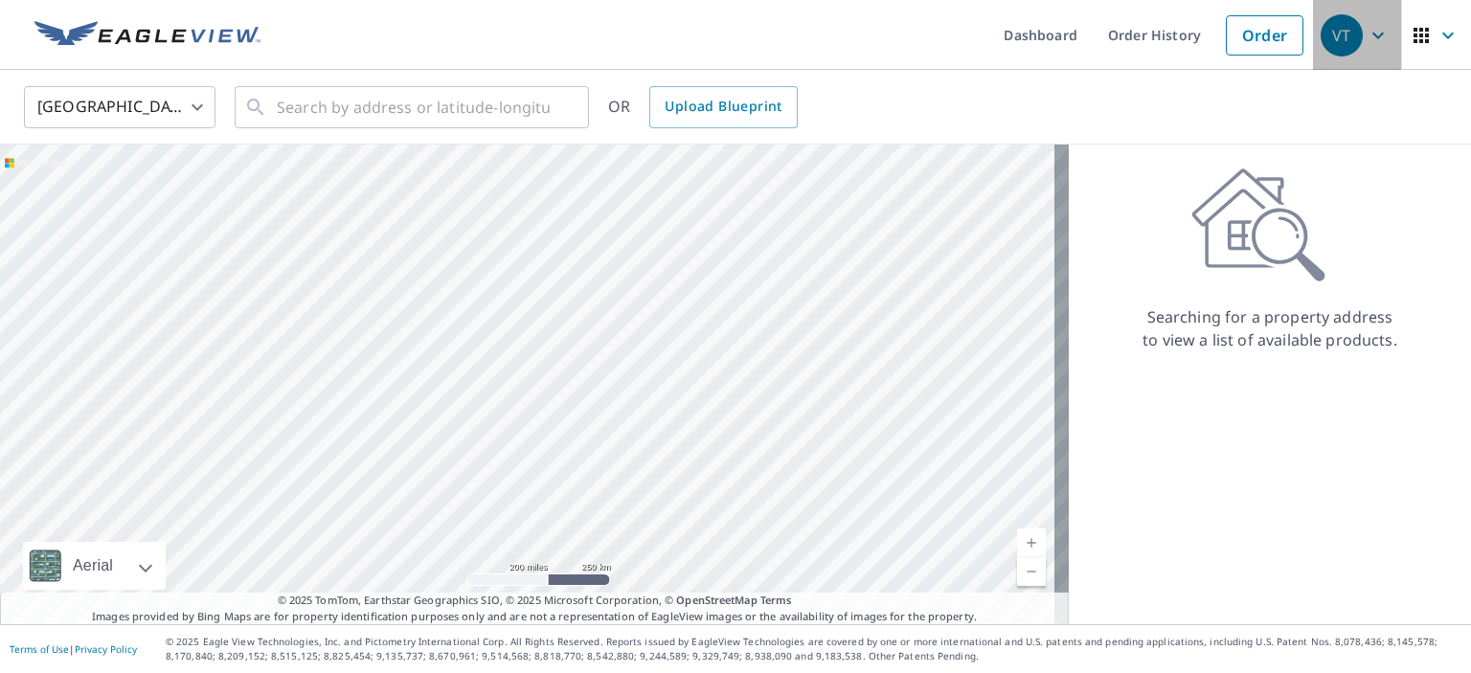
click at [1372, 37] on icon "button" at bounding box center [1377, 35] width 11 height 7
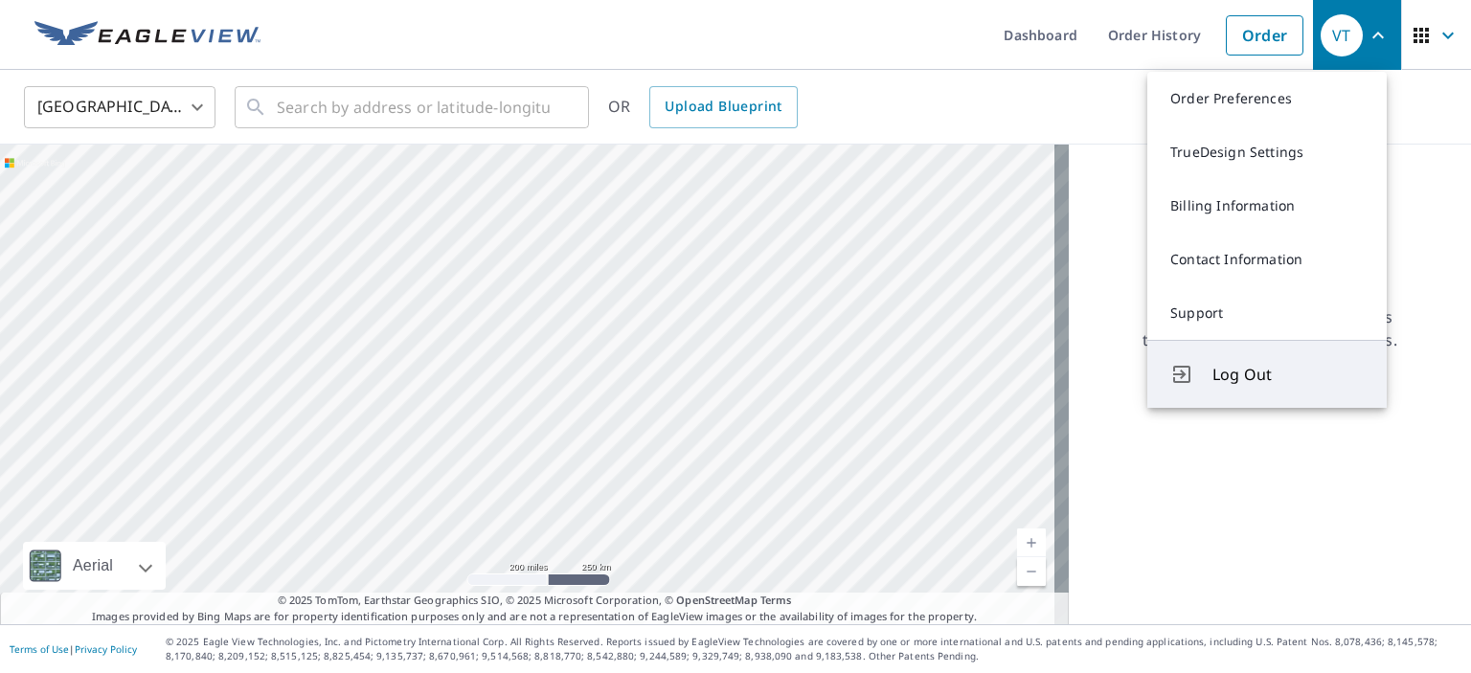
click at [1253, 374] on span "Log Out" at bounding box center [1287, 374] width 151 height 23
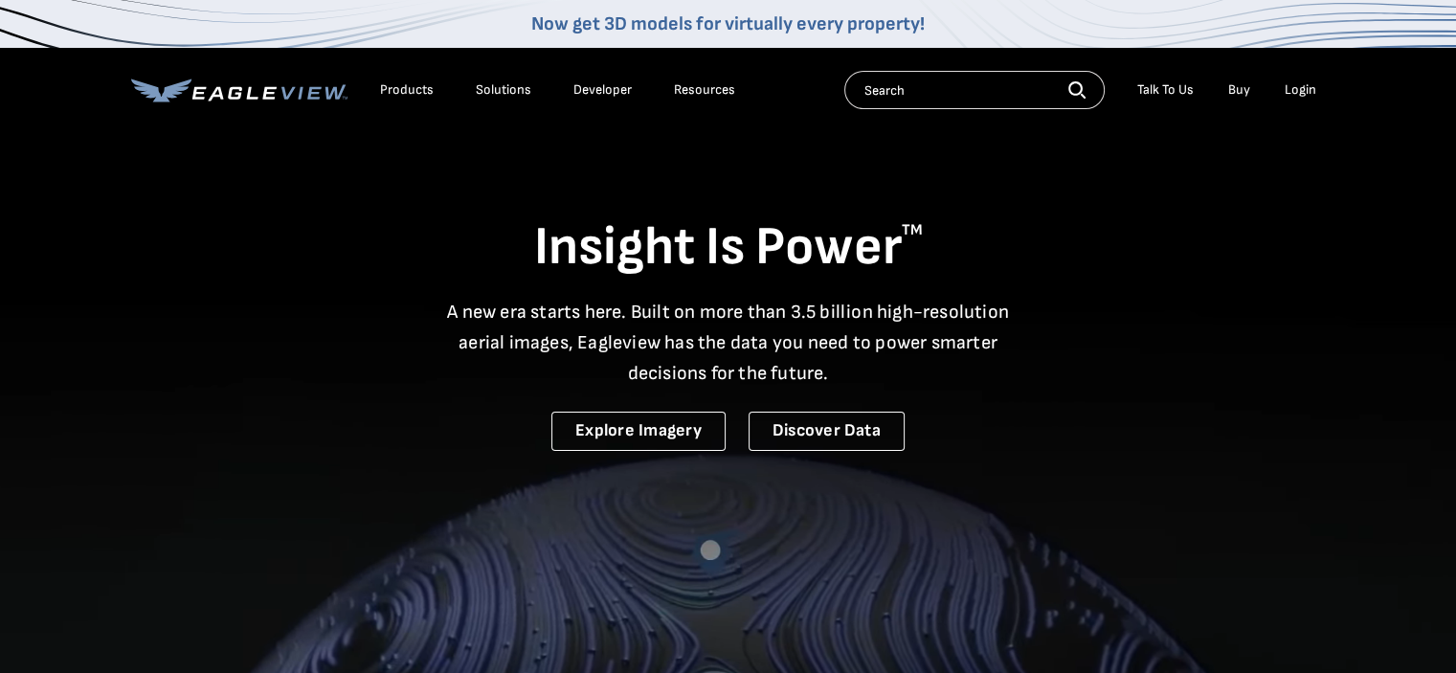
click at [1298, 91] on div "Login" at bounding box center [1301, 89] width 32 height 17
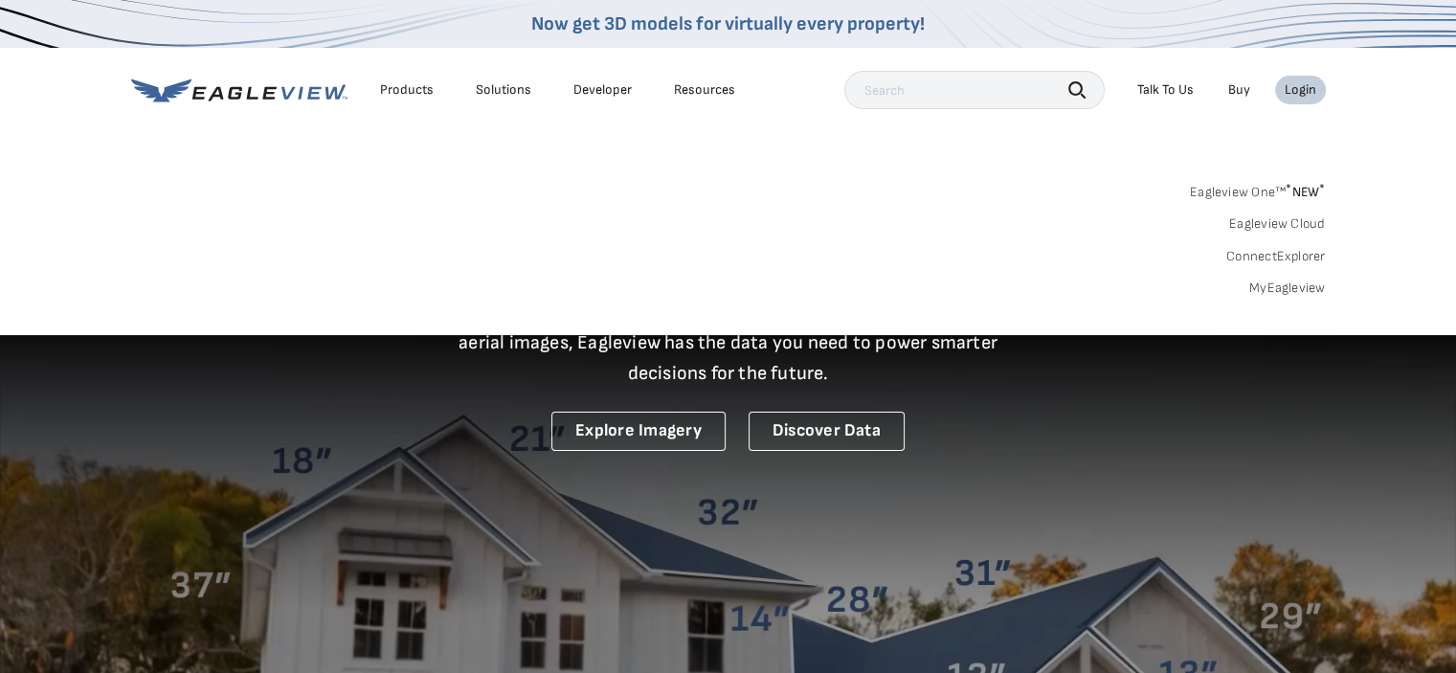
click at [1277, 284] on link "MyEagleview" at bounding box center [1288, 288] width 77 height 17
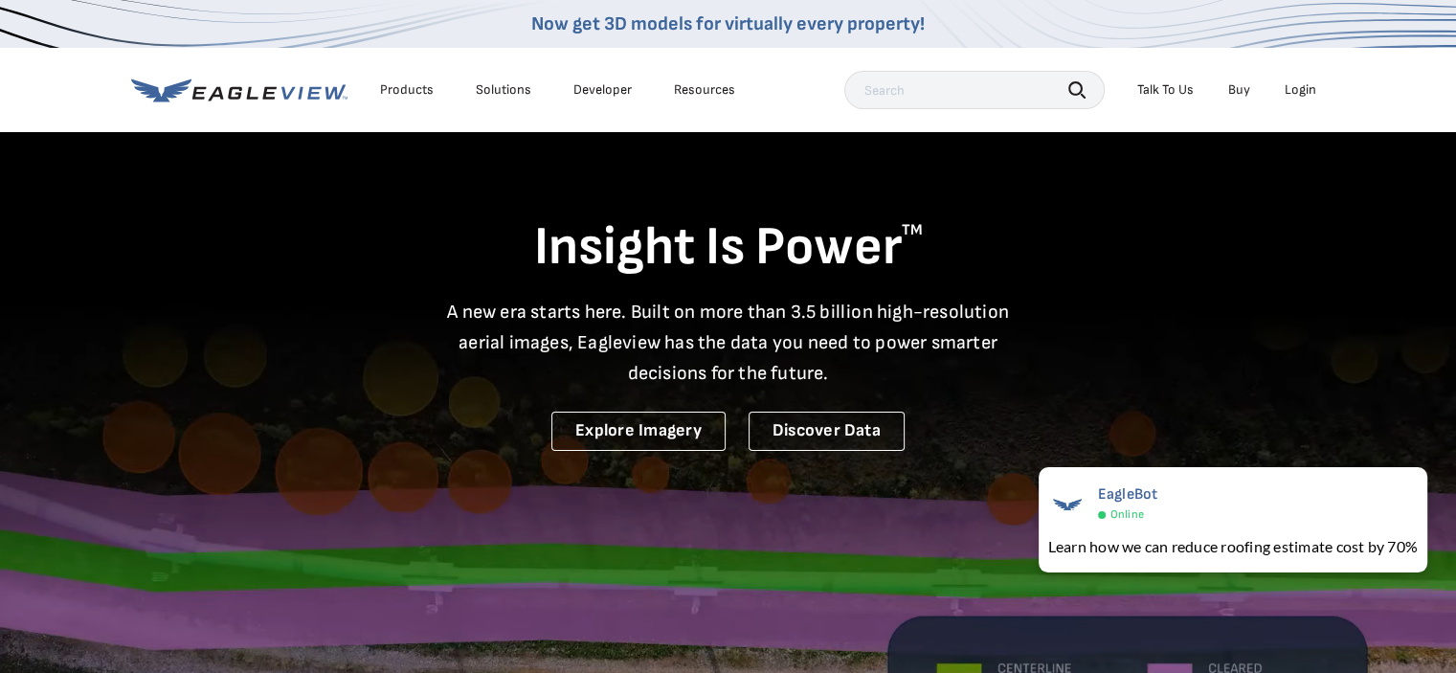
click at [1292, 90] on div "Login" at bounding box center [1301, 89] width 32 height 17
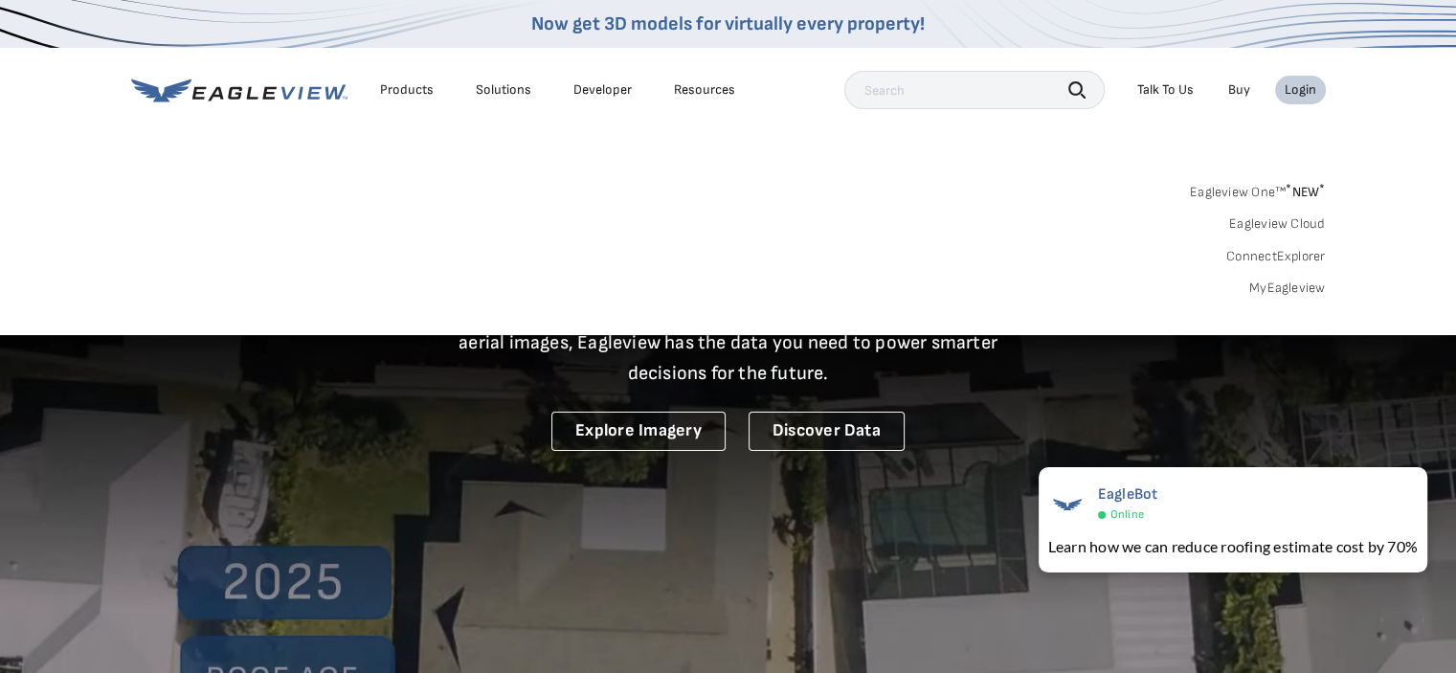
click at [1282, 282] on link "MyEagleview" at bounding box center [1288, 288] width 77 height 17
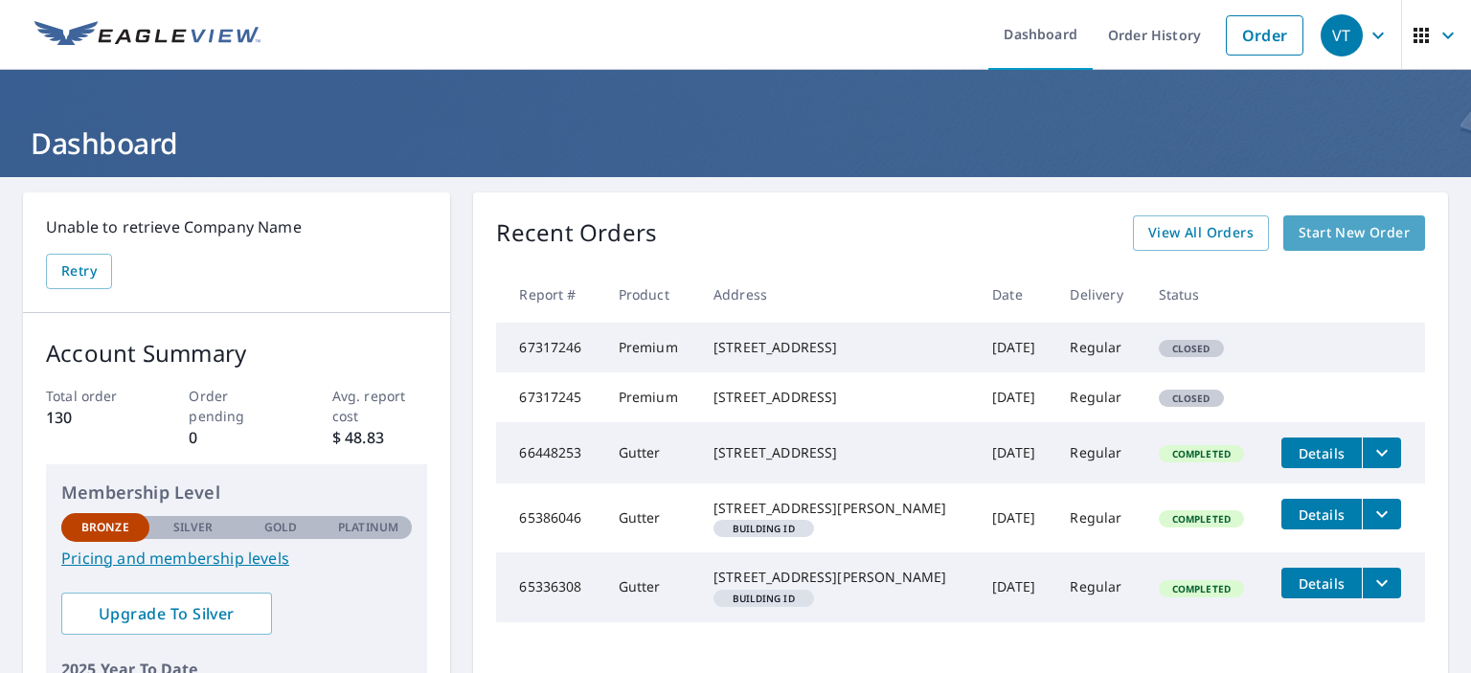
click at [1343, 234] on span "Start New Order" at bounding box center [1353, 233] width 111 height 24
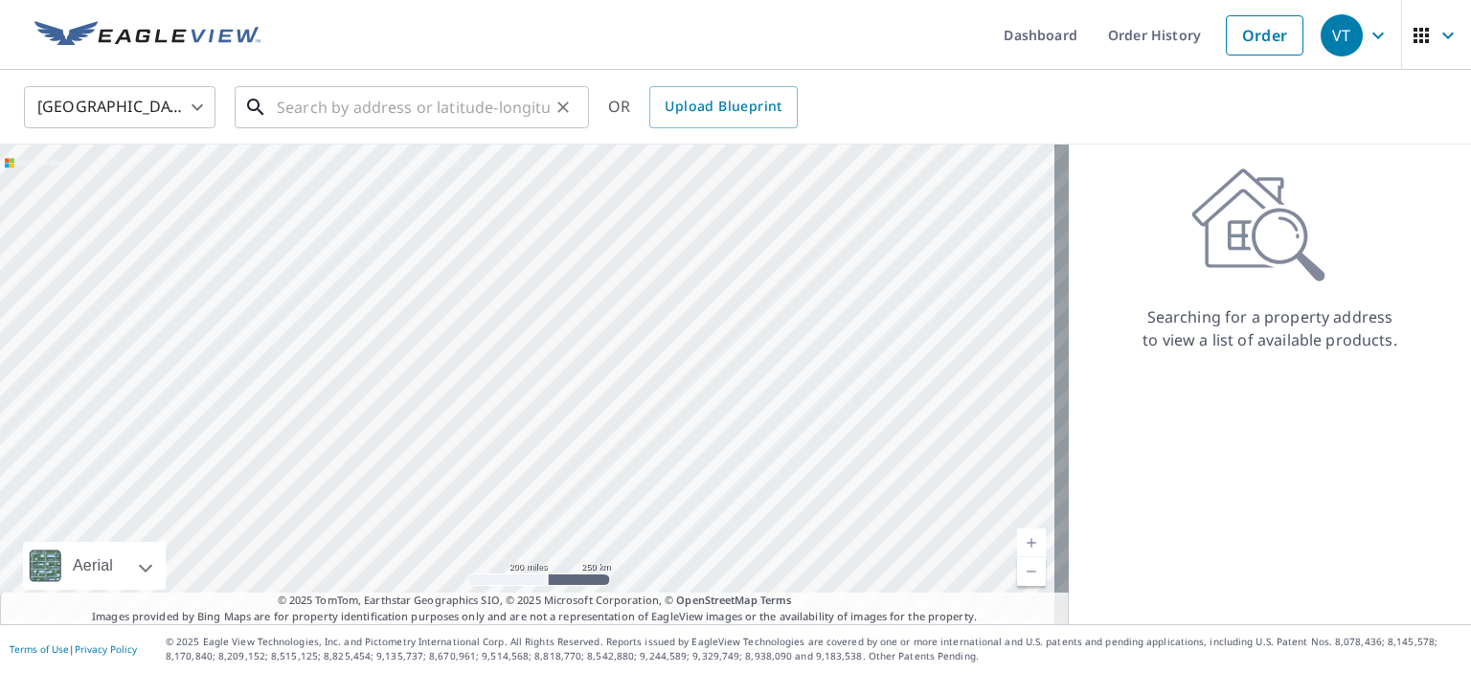
click at [327, 99] on input "text" at bounding box center [413, 107] width 273 height 54
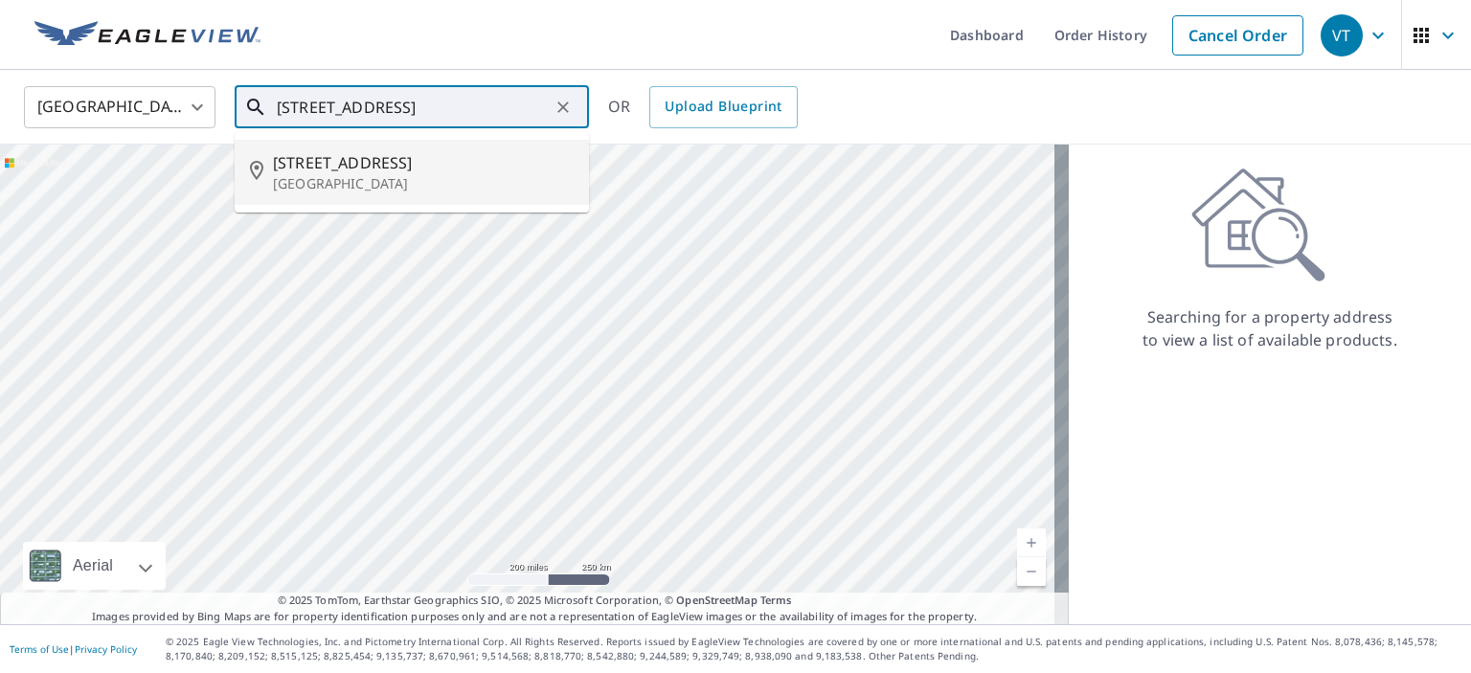
click at [341, 164] on span "[STREET_ADDRESS]" at bounding box center [423, 162] width 301 height 23
type input "9503 Stonelanding Pl Louisville, KY 40272"
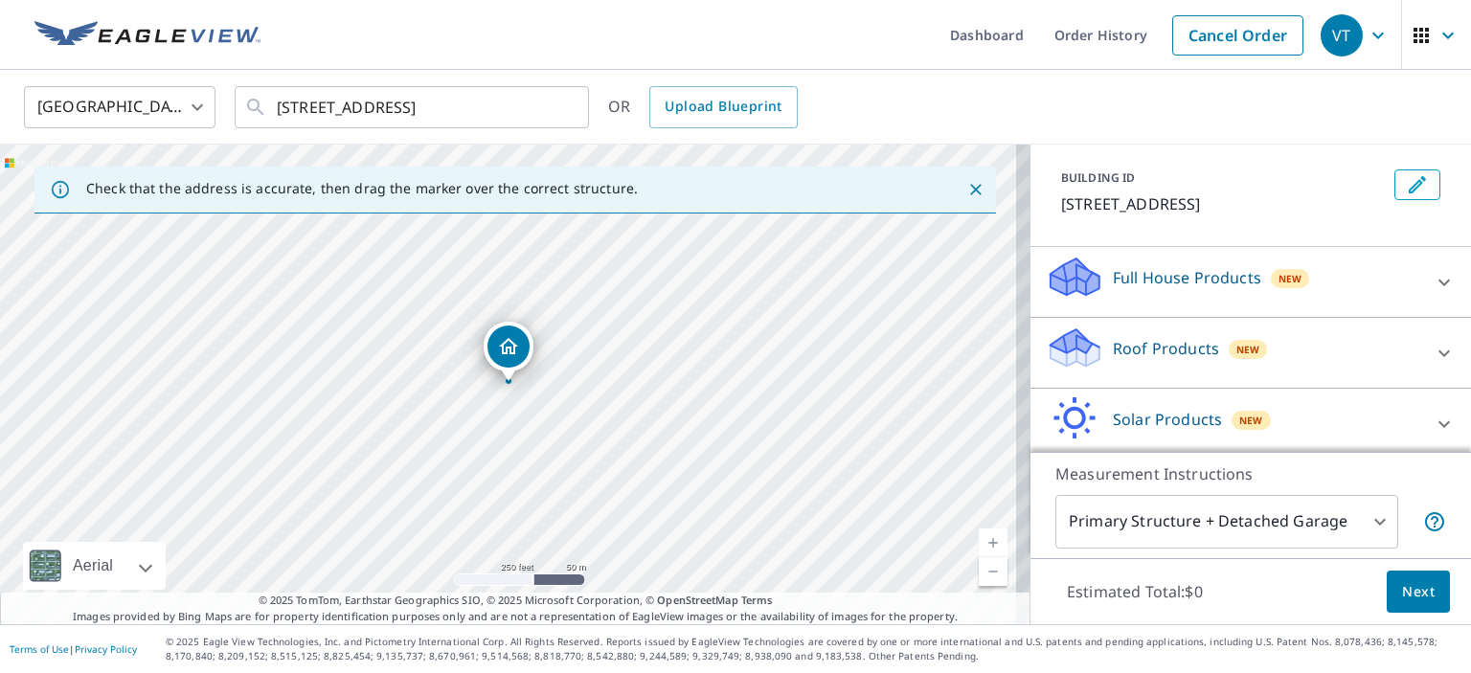
scroll to position [172, 0]
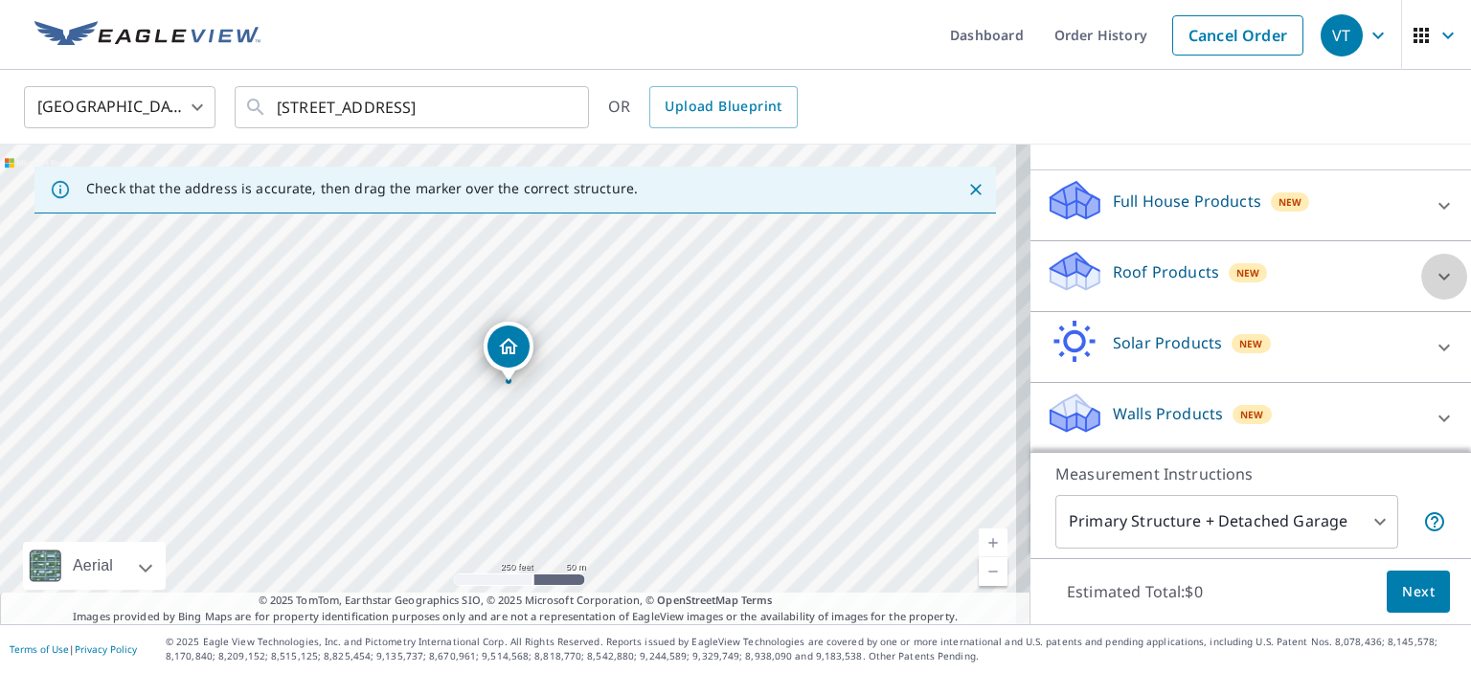
click at [1433, 267] on icon at bounding box center [1444, 276] width 23 height 23
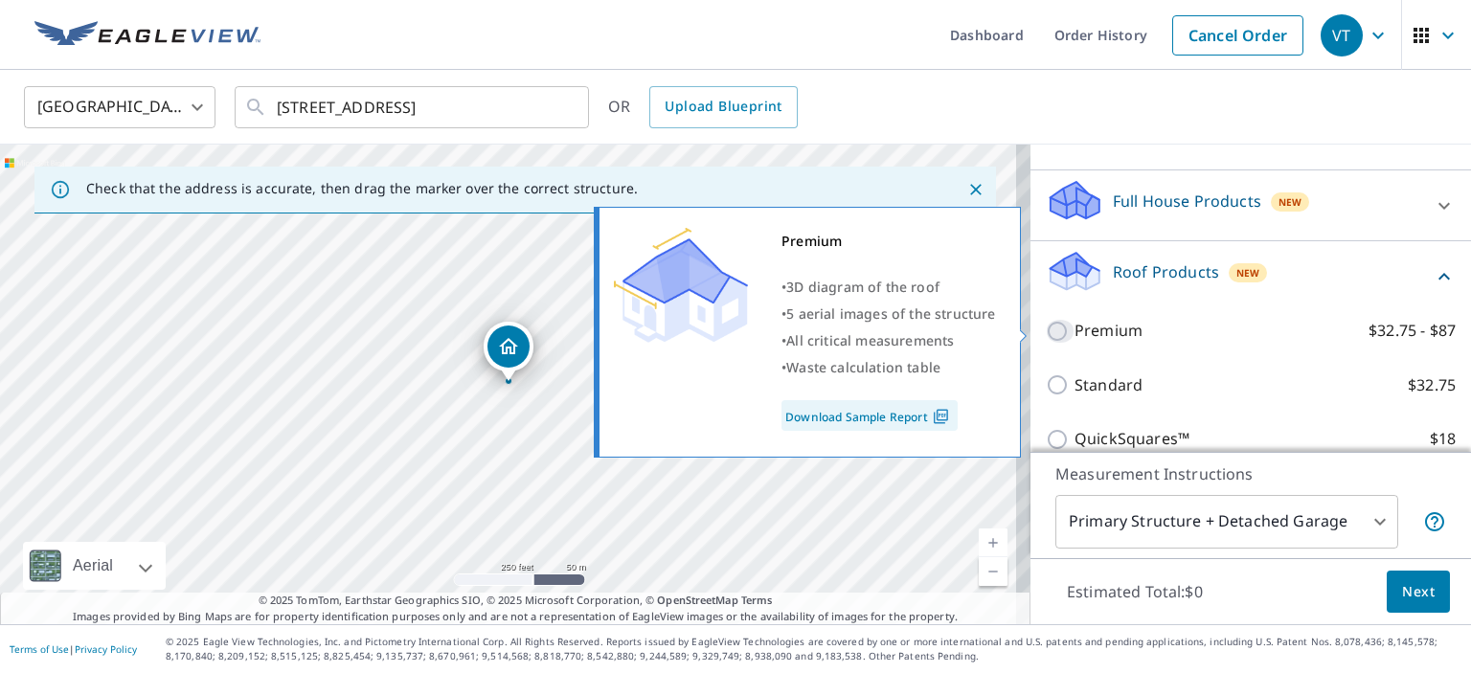
click at [1046, 332] on input "Premium $32.75 - $87" at bounding box center [1060, 331] width 29 height 23
checkbox input "true"
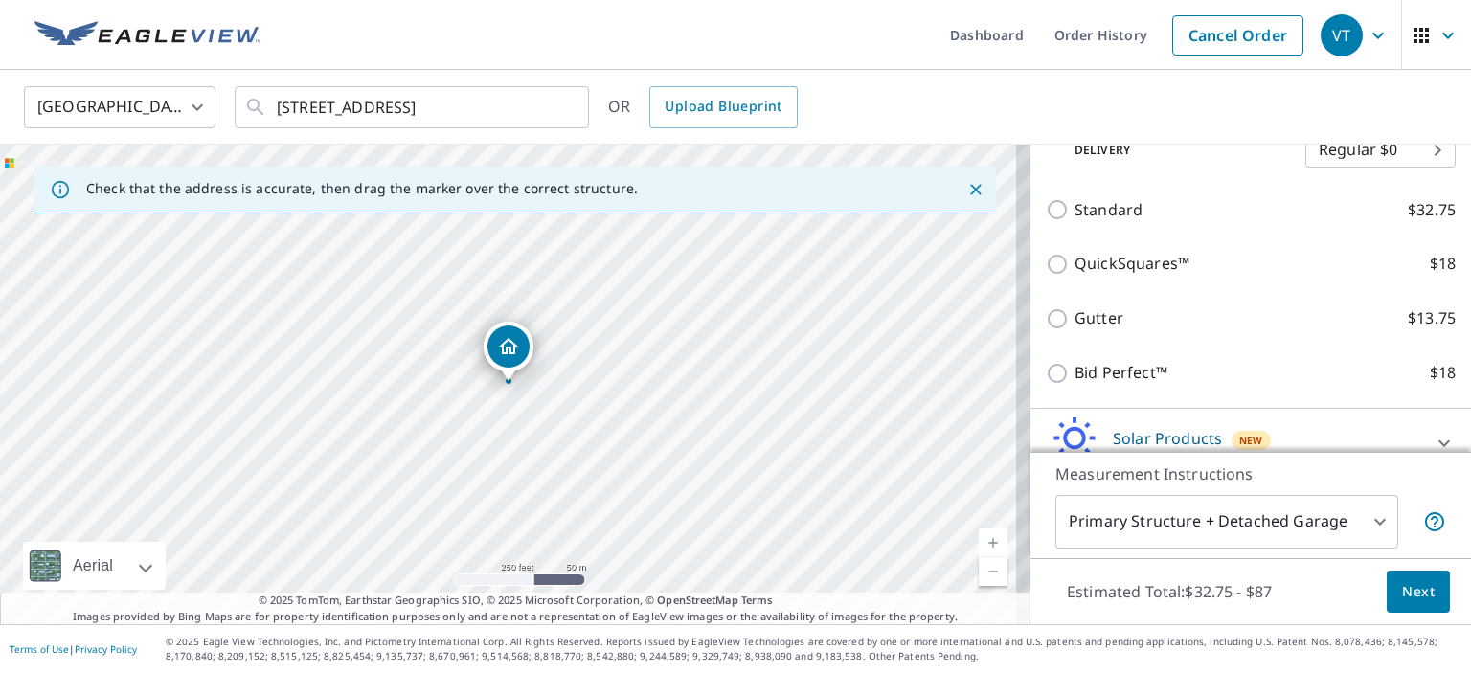
scroll to position [460, 0]
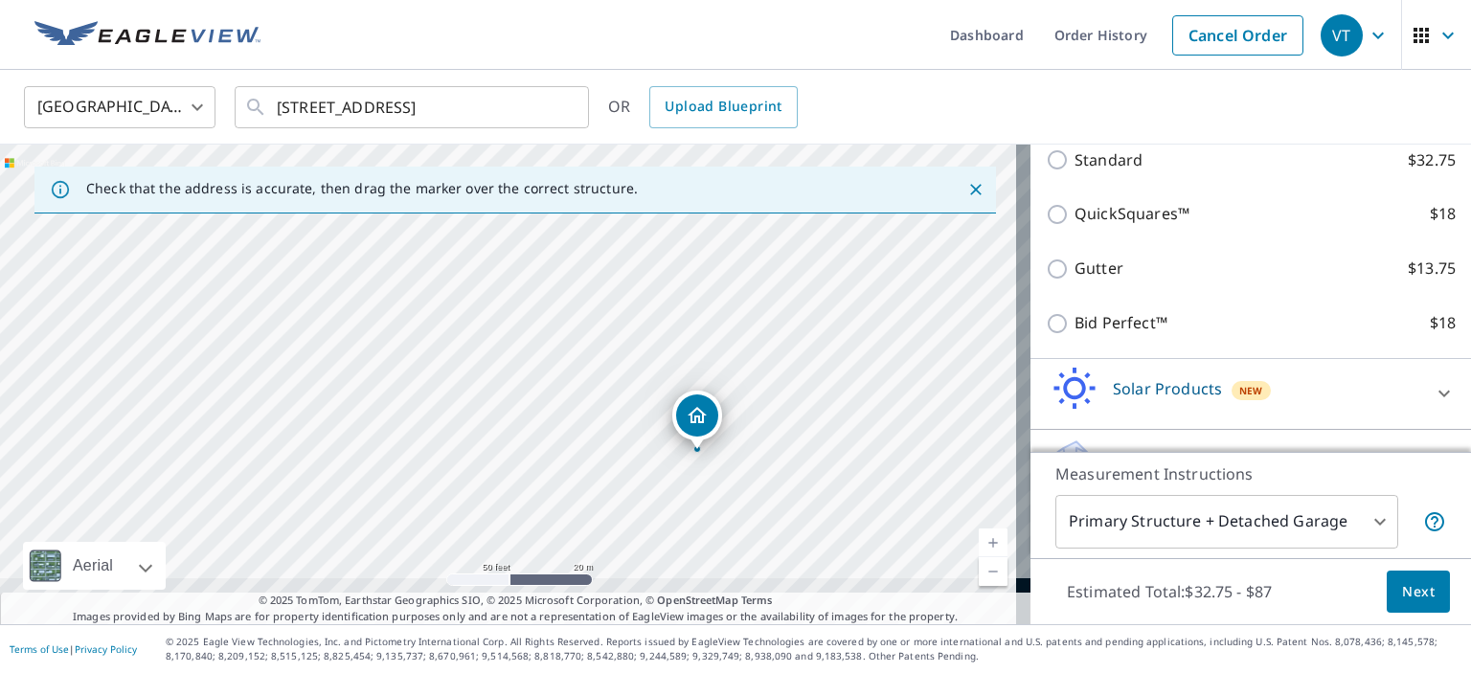
drag, startPoint x: 912, startPoint y: 531, endPoint x: 908, endPoint y: 370, distance: 161.9
click at [901, 354] on div "9503 Stonelanding Pl Louisville, KY 40272" at bounding box center [515, 385] width 1030 height 480
click at [1408, 592] on span "Next" at bounding box center [1418, 592] width 33 height 24
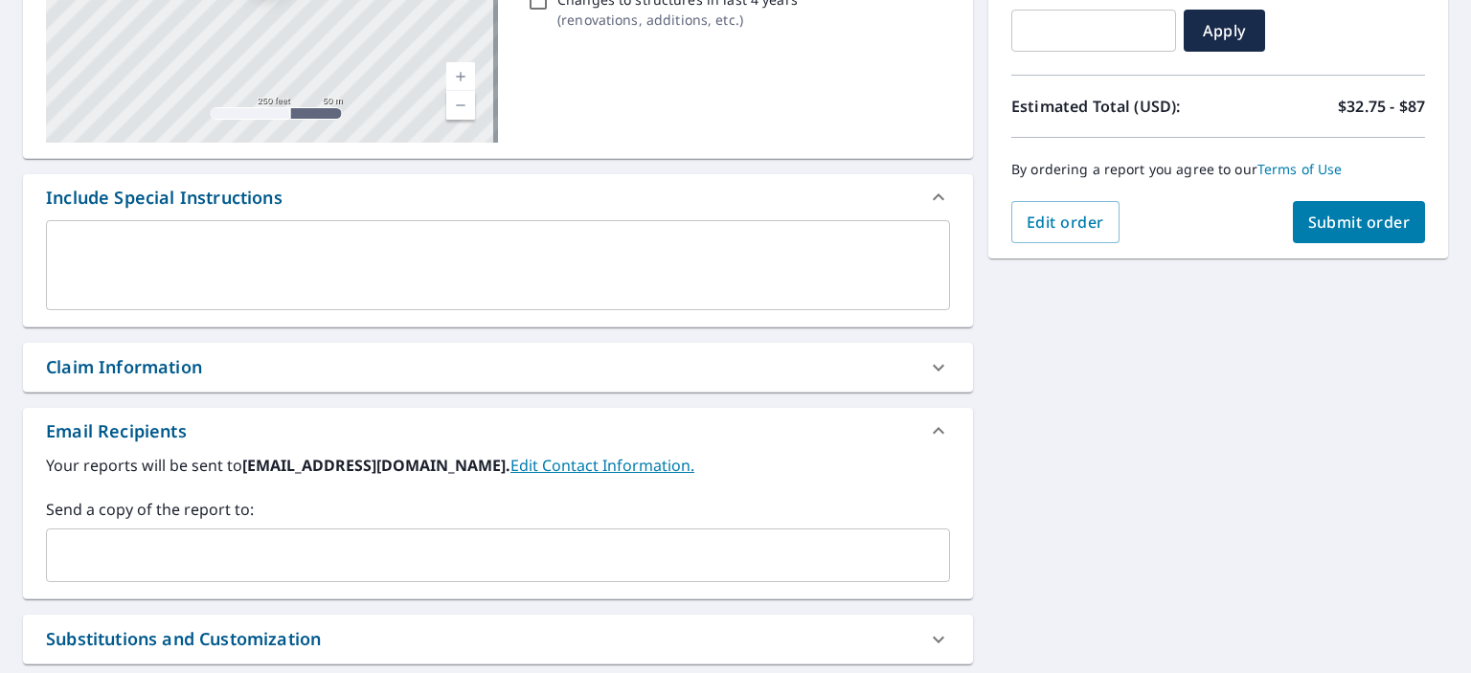
scroll to position [383, 0]
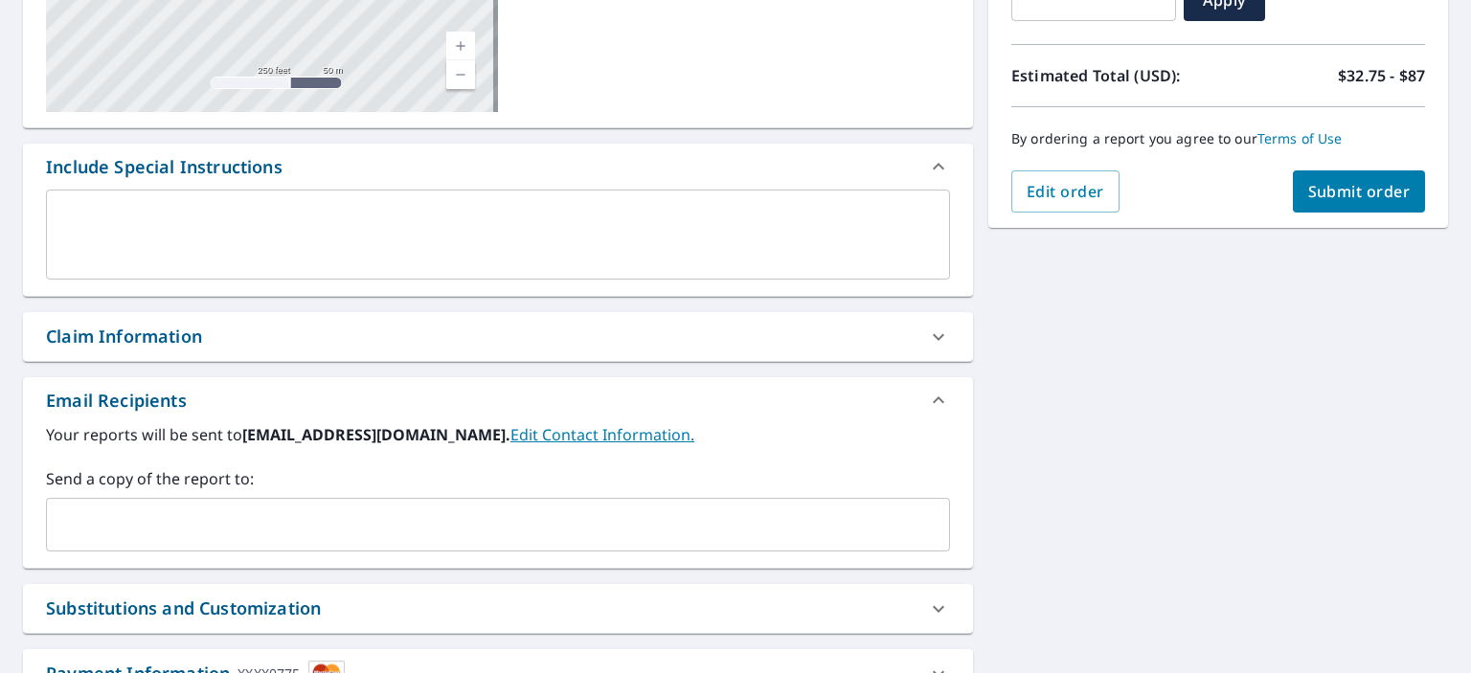
click at [103, 519] on input "text" at bounding box center [484, 525] width 858 height 36
click at [656, 460] on div "Your reports will be sent to lkhinc@twc.com. Edit Contact Information. Send a c…" at bounding box center [498, 487] width 904 height 128
click at [510, 437] on link "Edit Contact Information." at bounding box center [602, 434] width 184 height 21
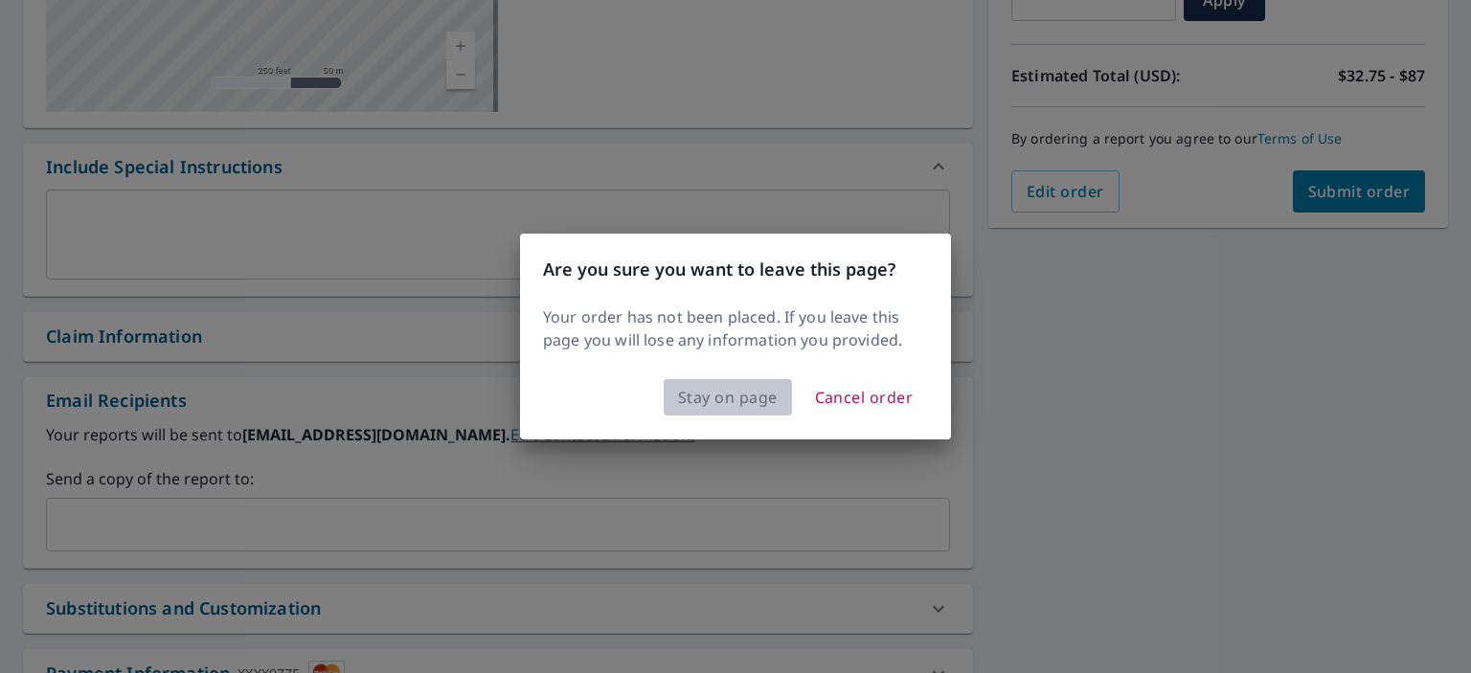
click at [733, 397] on span "Stay on page" at bounding box center [728, 397] width 100 height 27
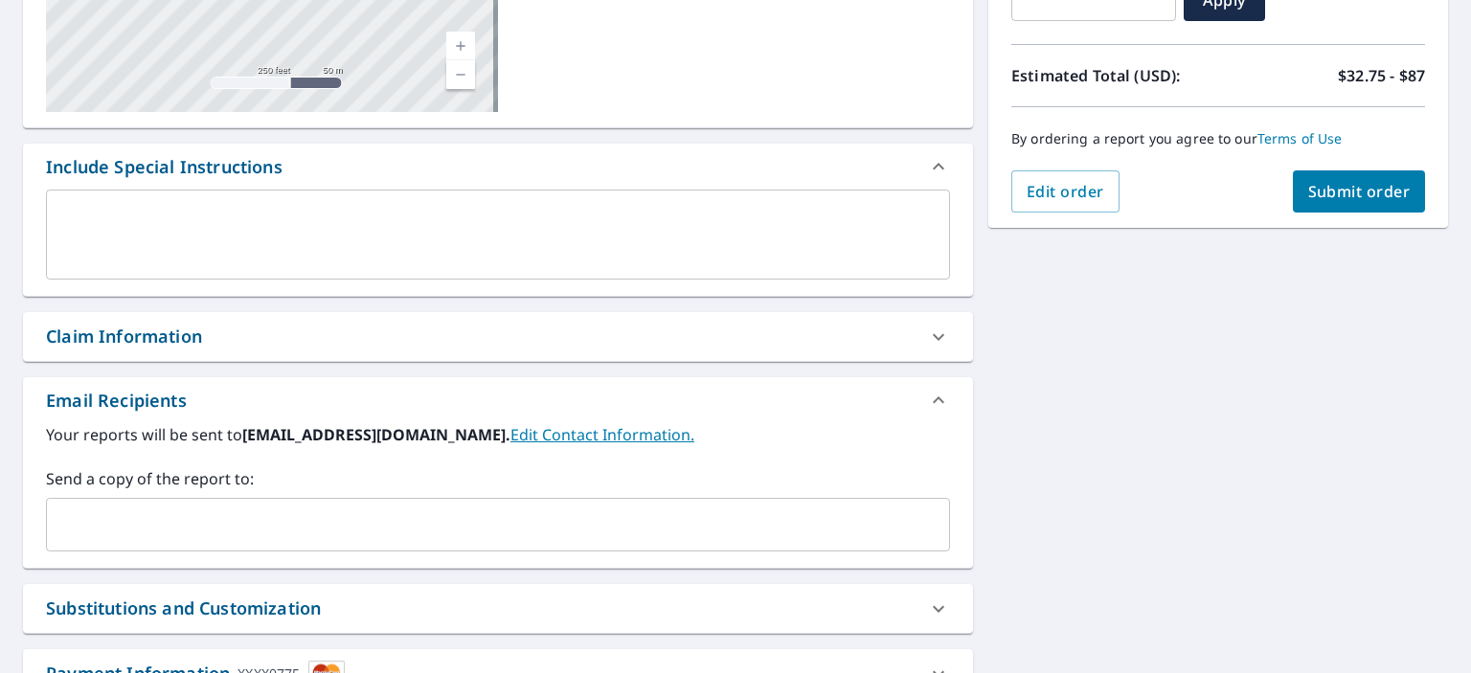
click at [510, 433] on link "Edit Contact Information." at bounding box center [602, 434] width 184 height 21
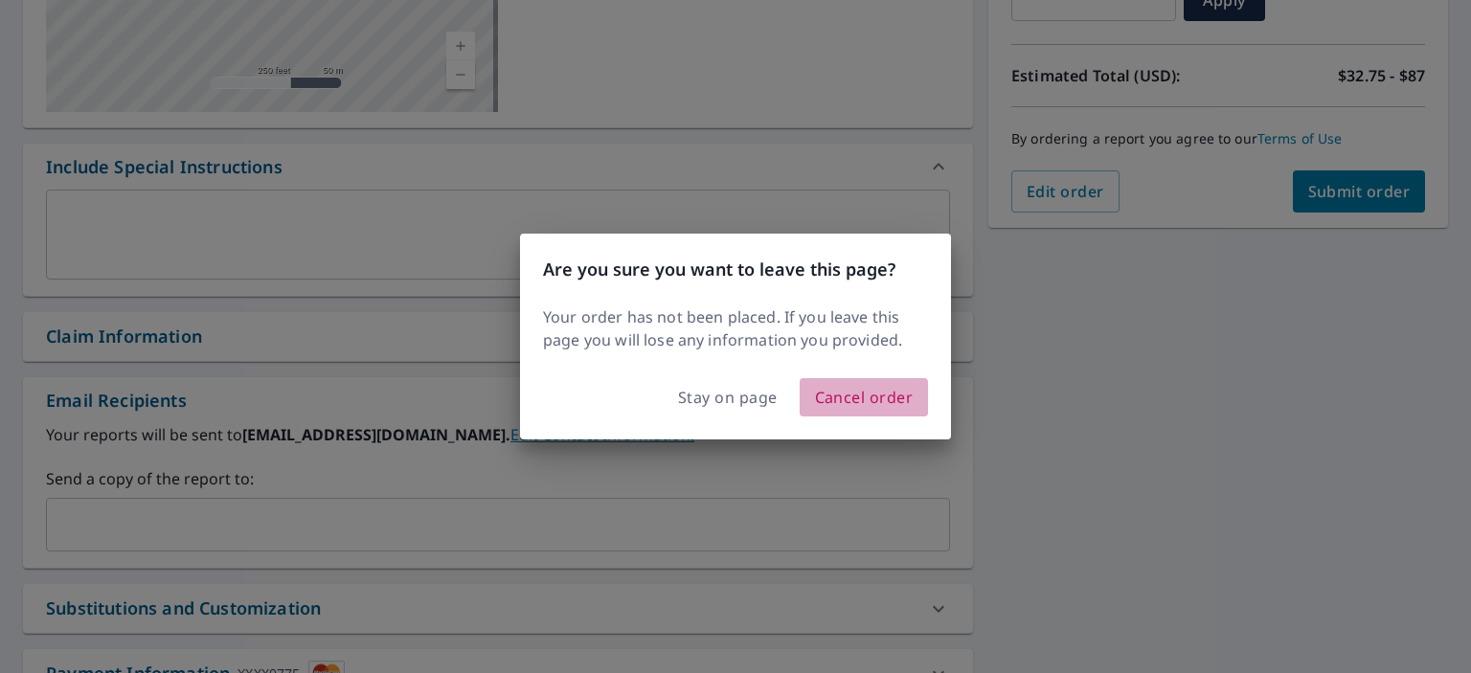
click at [836, 400] on span "Cancel order" at bounding box center [864, 397] width 99 height 27
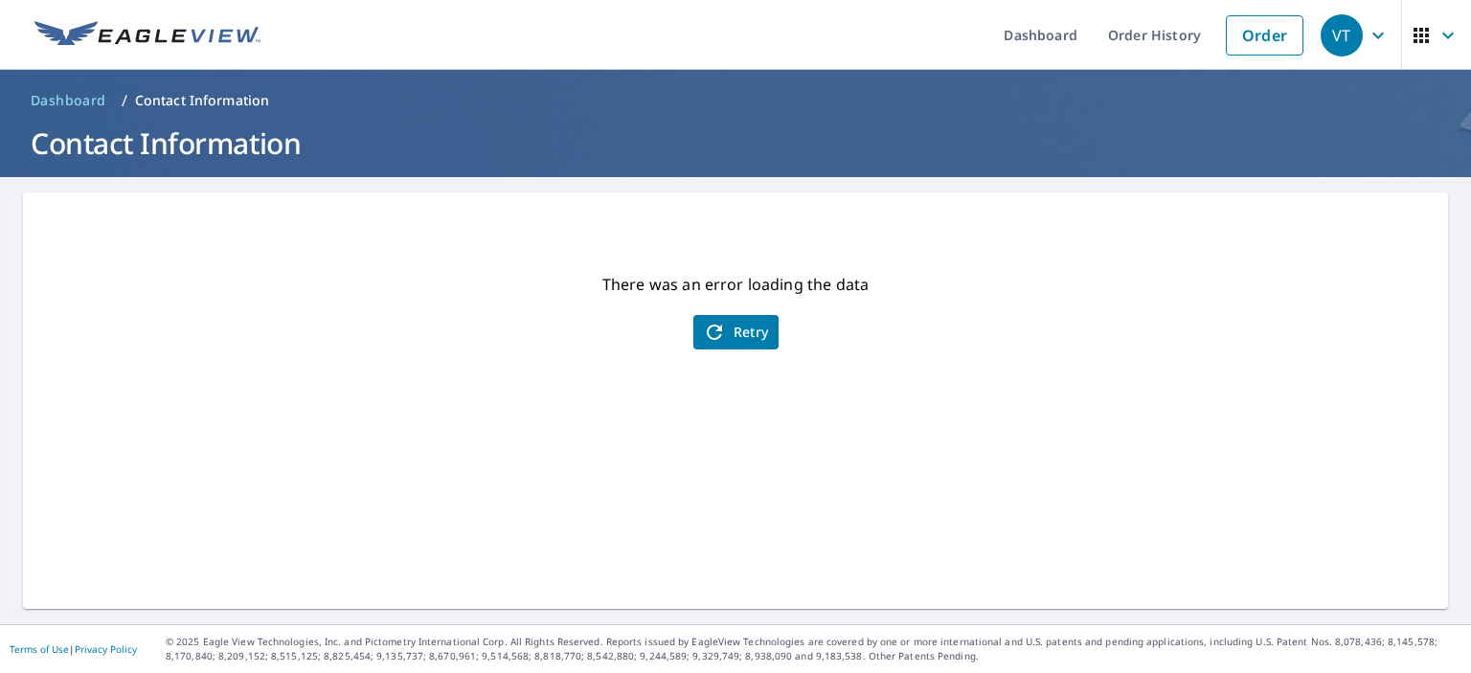
click at [743, 327] on span "Retry" at bounding box center [736, 332] width 66 height 23
click at [1372, 34] on icon "button" at bounding box center [1377, 35] width 11 height 7
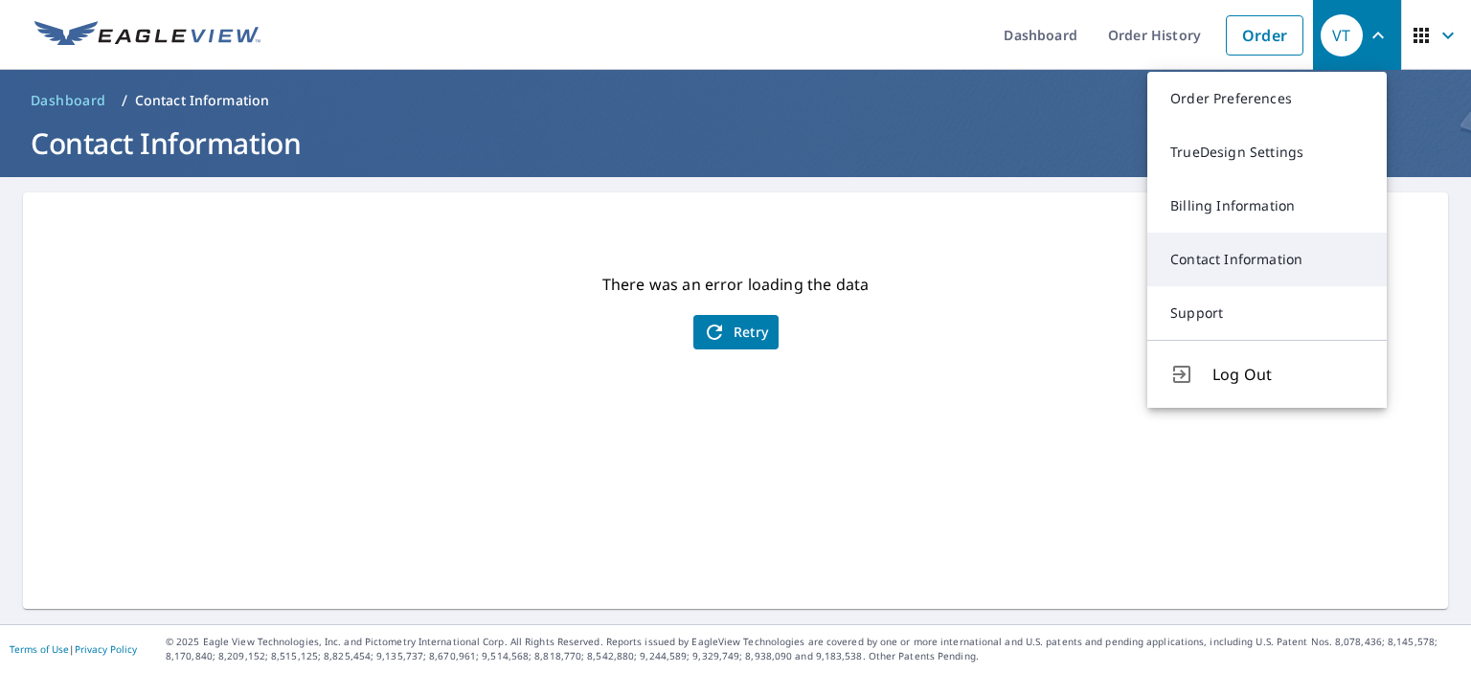
click at [1245, 260] on link "Contact Information" at bounding box center [1266, 260] width 239 height 54
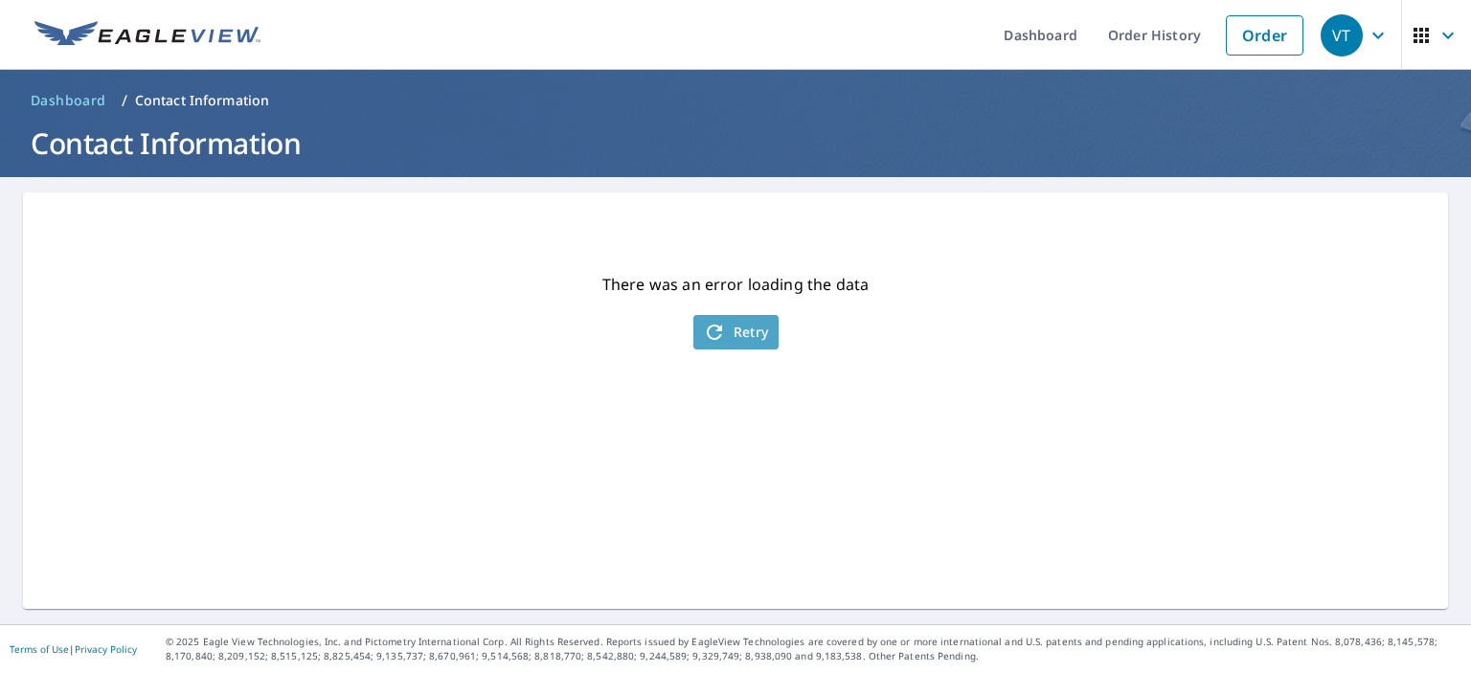
click at [732, 328] on span "Retry" at bounding box center [736, 332] width 66 height 23
click at [747, 328] on span "Retry" at bounding box center [736, 332] width 66 height 23
click at [708, 339] on icon "button" at bounding box center [714, 332] width 15 height 15
click at [1366, 34] on icon "button" at bounding box center [1377, 35] width 23 height 23
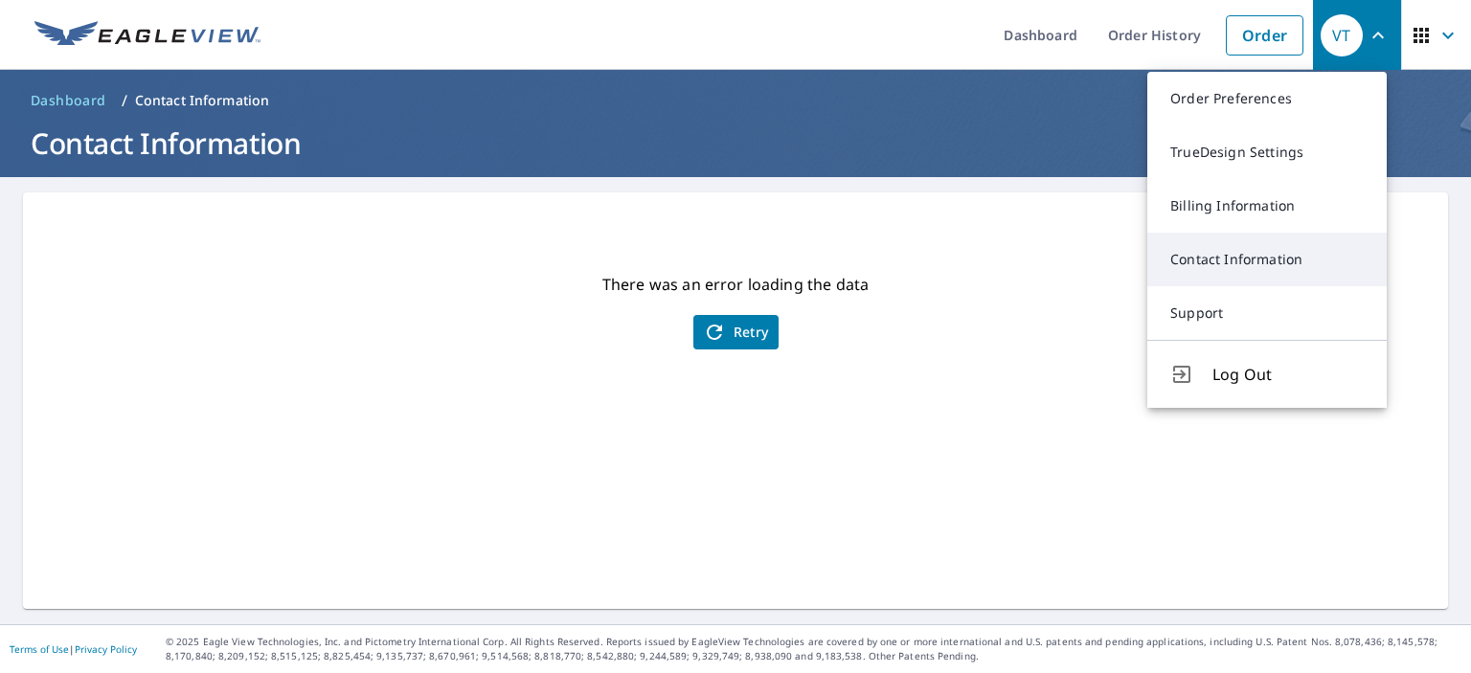
click at [1237, 255] on link "Contact Information" at bounding box center [1266, 260] width 239 height 54
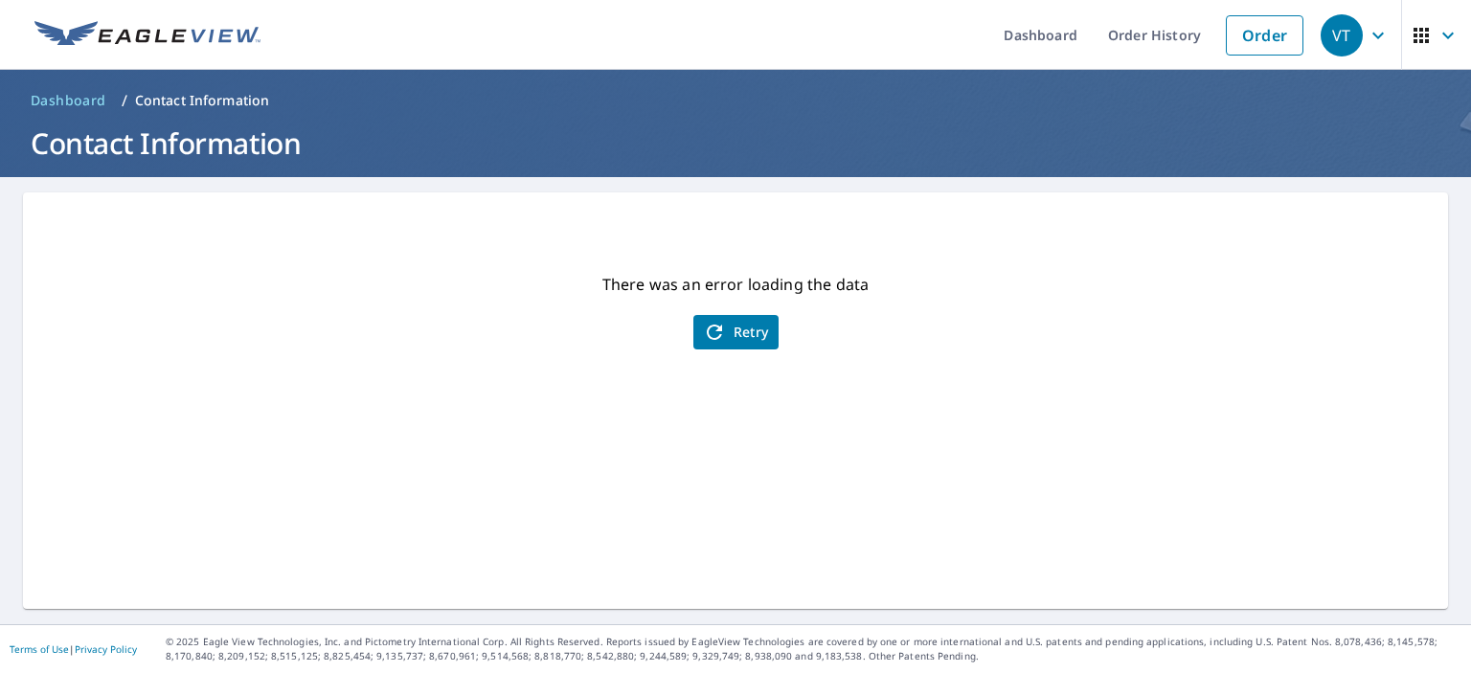
click at [1366, 30] on icon "button" at bounding box center [1377, 35] width 23 height 23
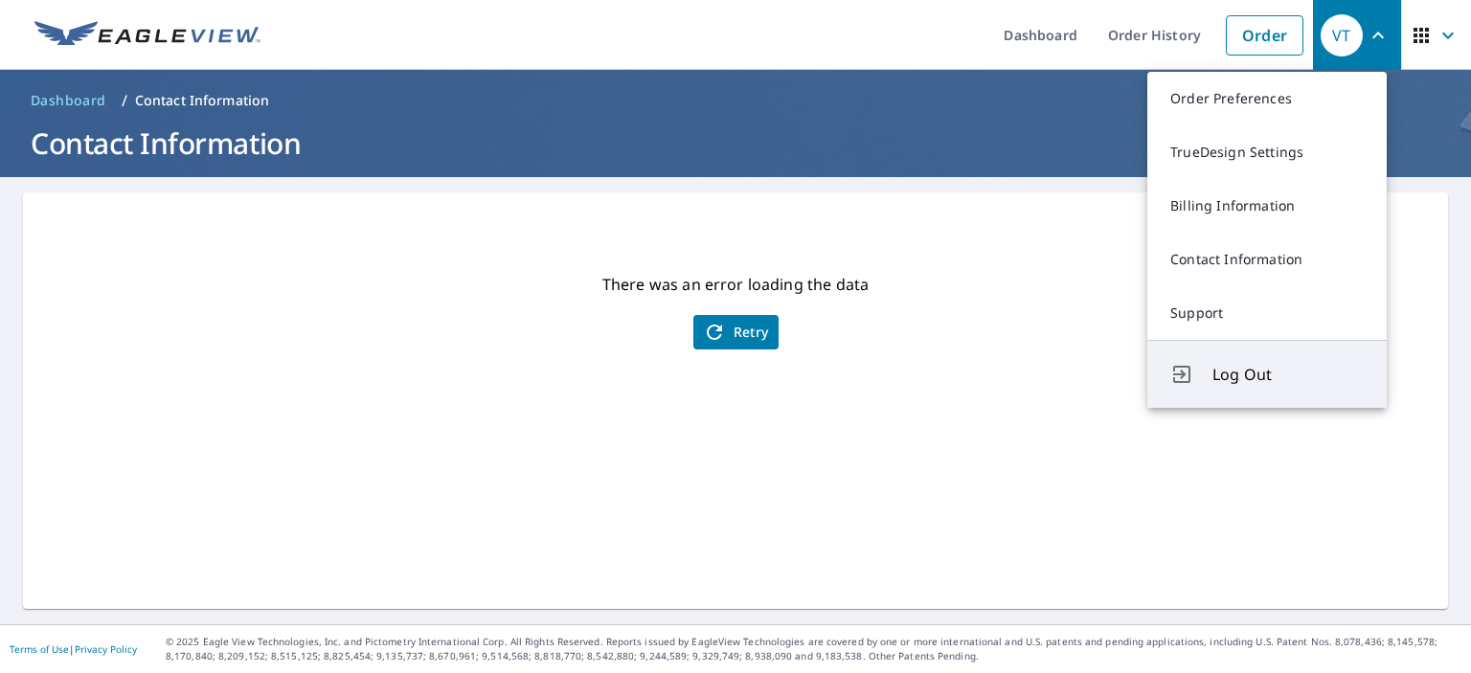
click at [1240, 376] on span "Log Out" at bounding box center [1287, 374] width 151 height 23
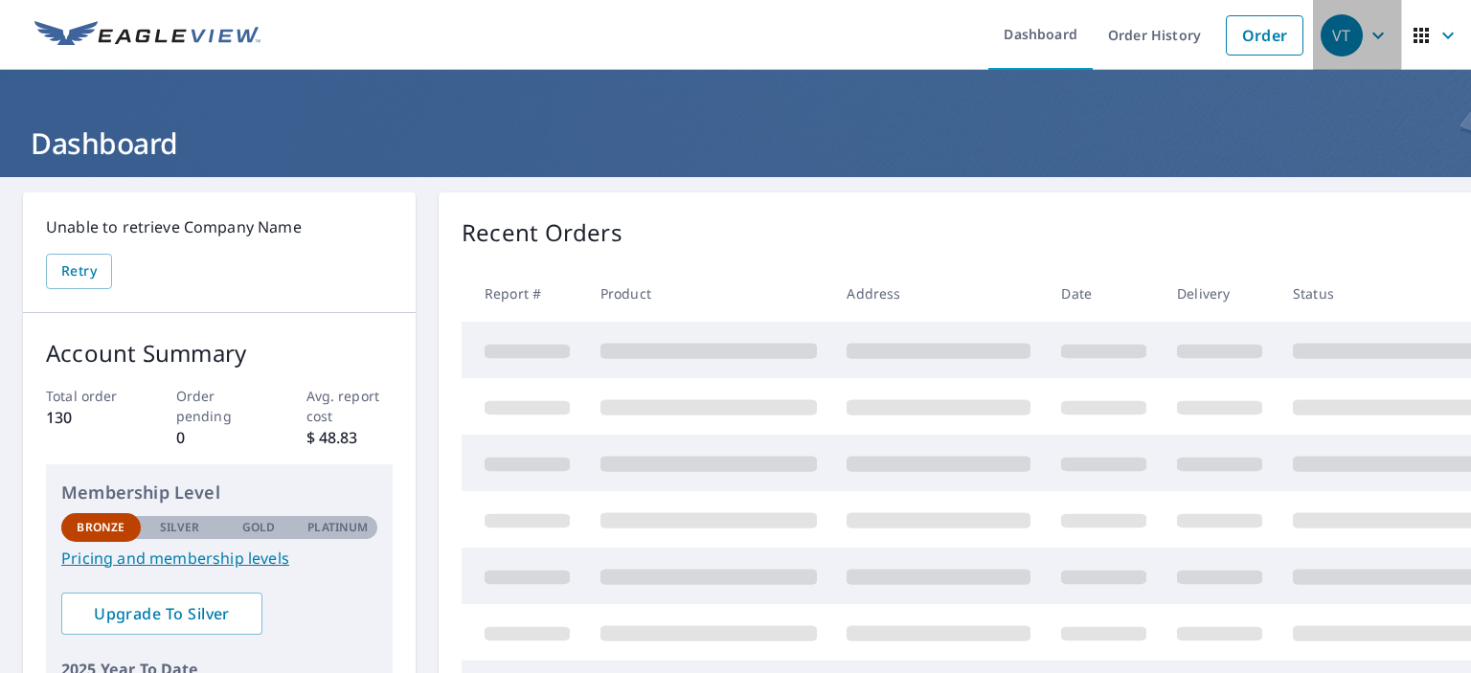
click at [1366, 34] on icon "button" at bounding box center [1377, 35] width 23 height 23
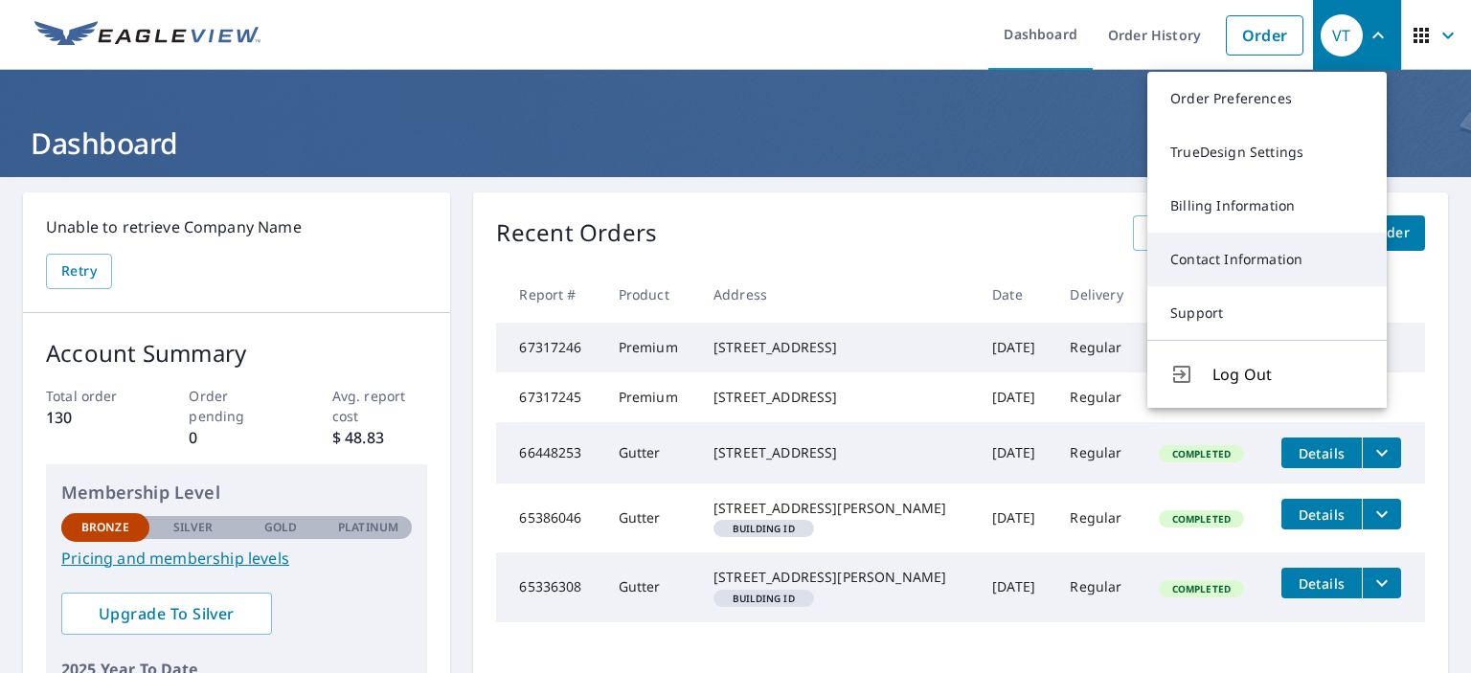
click at [1271, 266] on link "Contact Information" at bounding box center [1266, 260] width 239 height 54
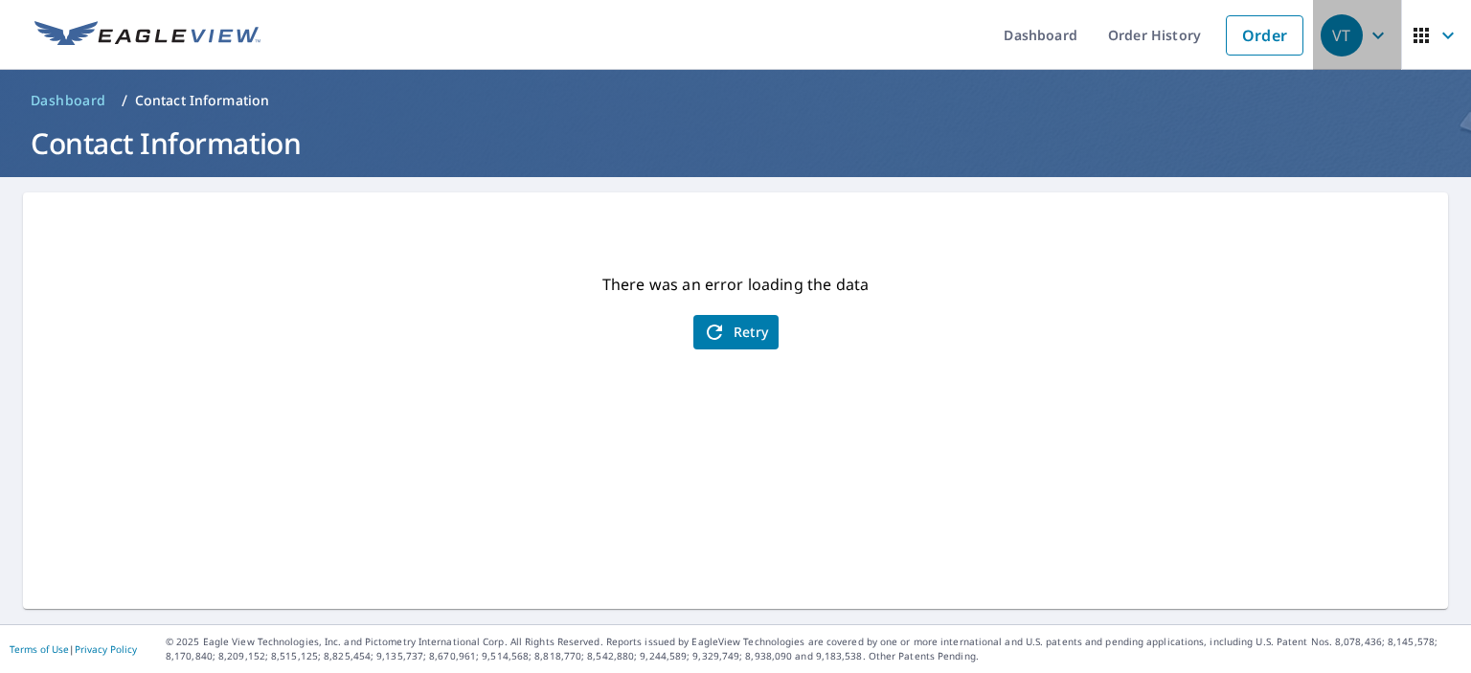
click at [1372, 34] on icon "button" at bounding box center [1377, 35] width 11 height 7
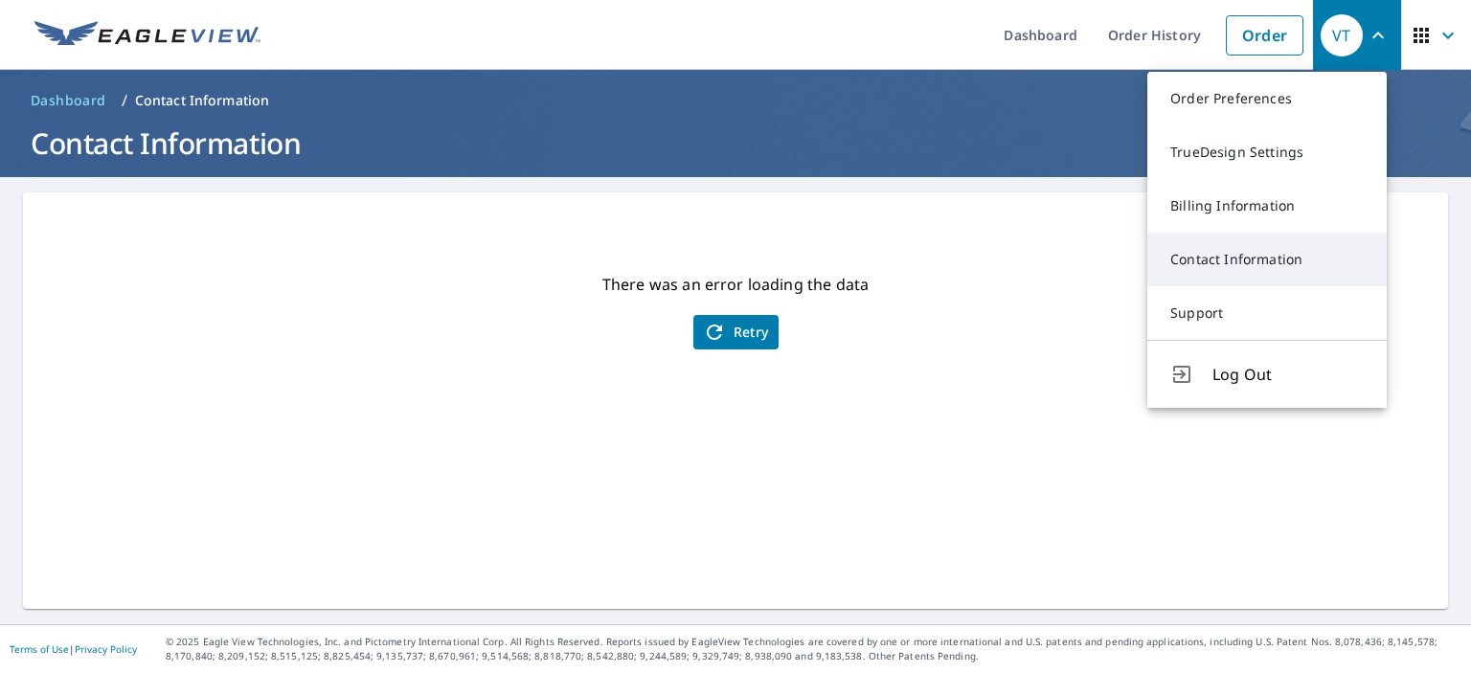
click at [1205, 256] on link "Contact Information" at bounding box center [1266, 260] width 239 height 54
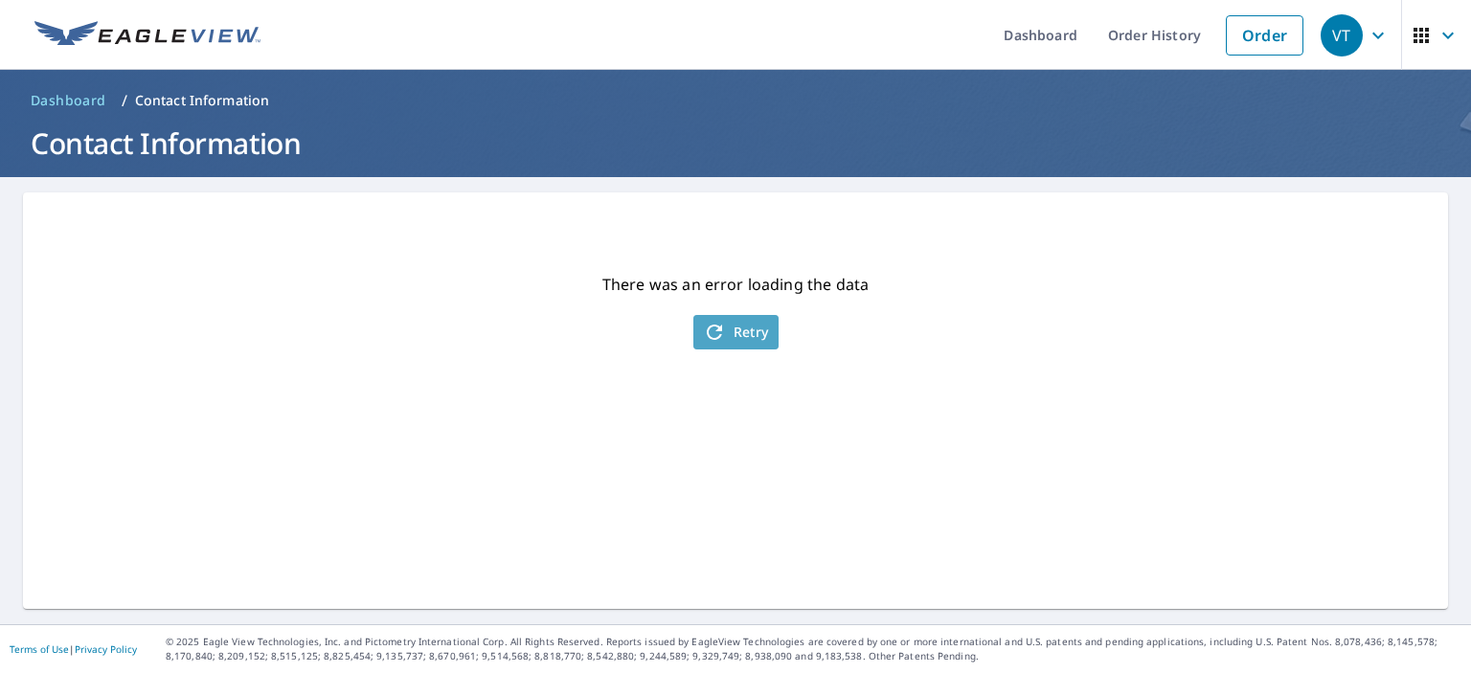
click at [739, 331] on span "Retry" at bounding box center [736, 332] width 66 height 23
click at [1269, 35] on link "Order" at bounding box center [1265, 35] width 78 height 40
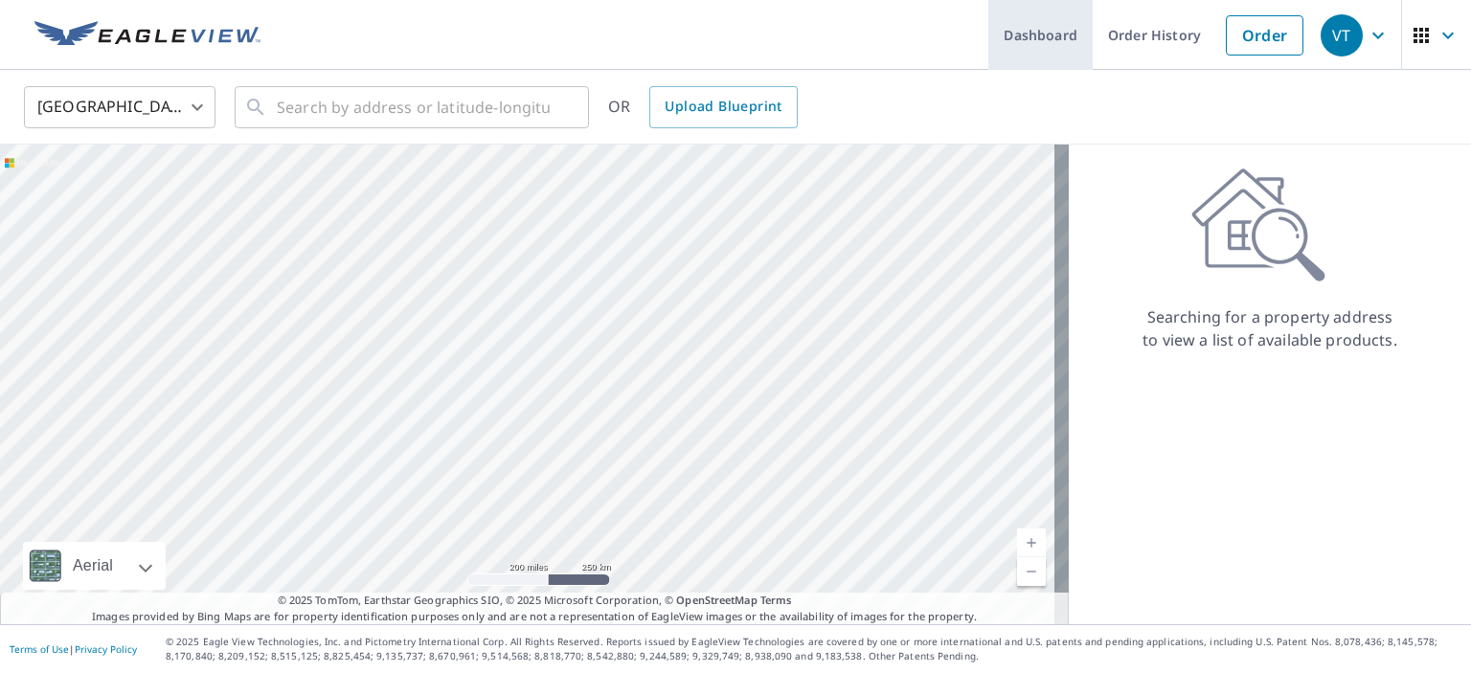
click at [1025, 32] on link "Dashboard" at bounding box center [1040, 35] width 104 height 70
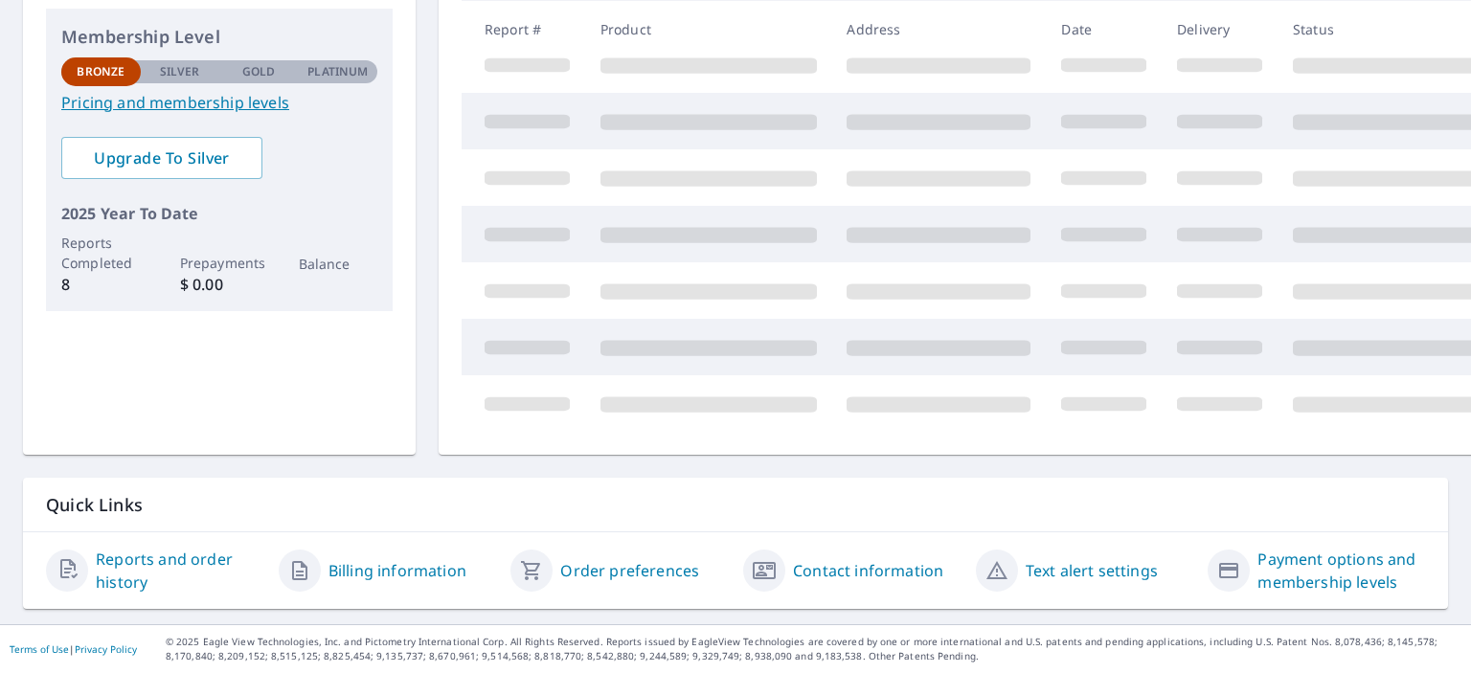
scroll to position [333, 0]
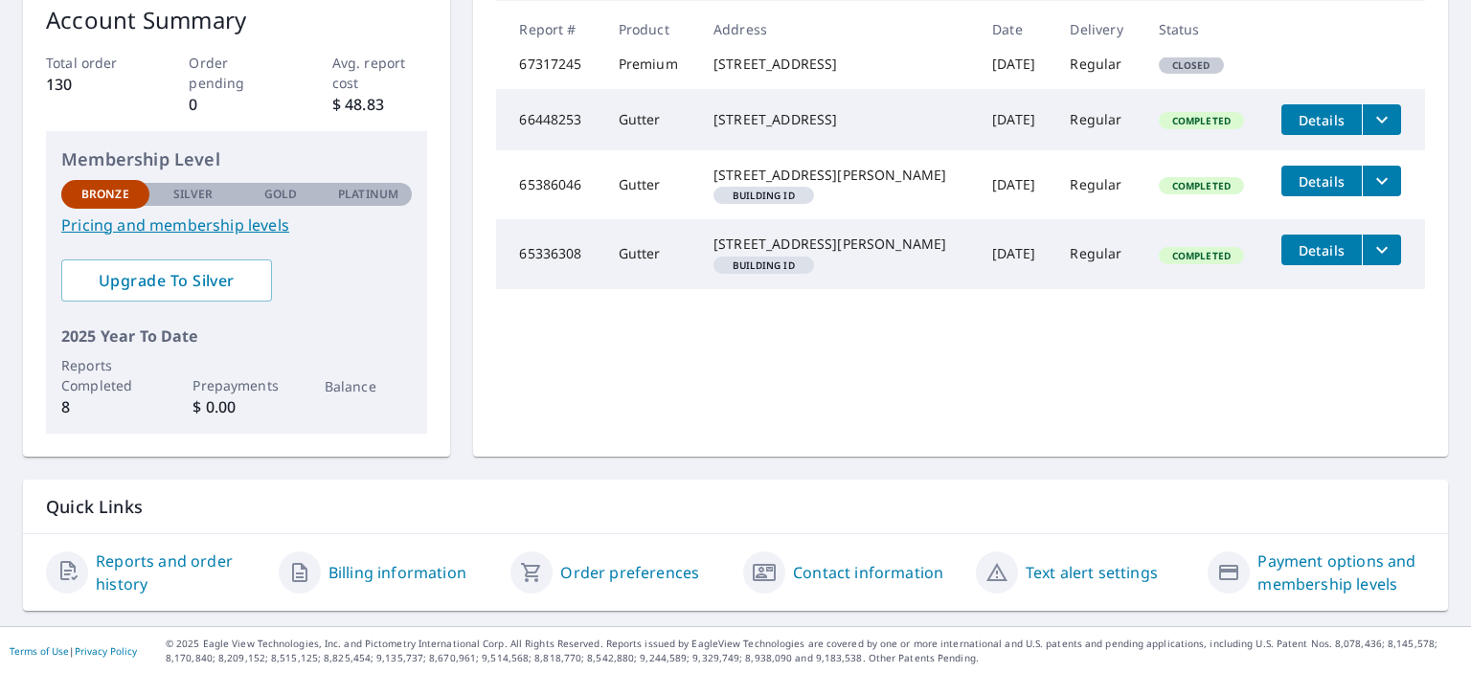
click at [832, 564] on link "Contact information" at bounding box center [868, 572] width 150 height 23
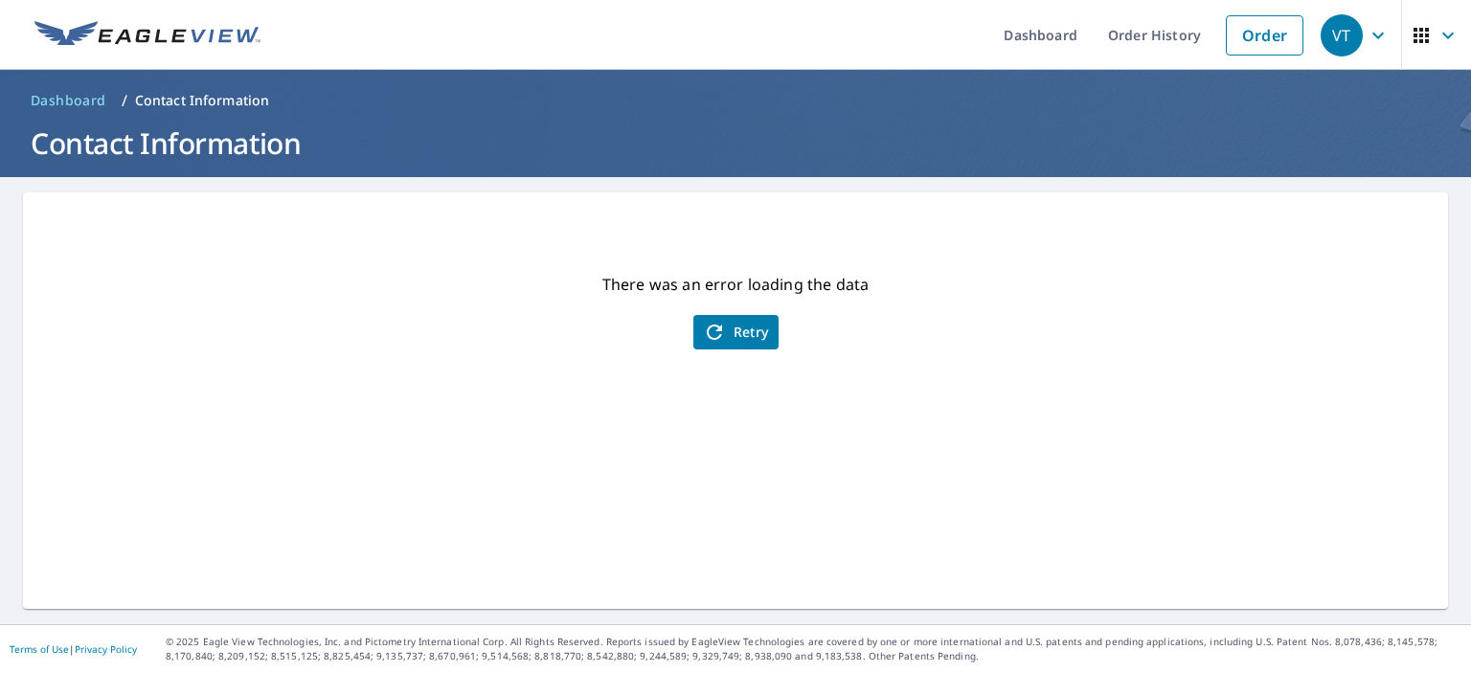
click at [299, 133] on h1 "Contact Information" at bounding box center [735, 143] width 1425 height 39
click at [1366, 37] on icon "button" at bounding box center [1377, 35] width 23 height 23
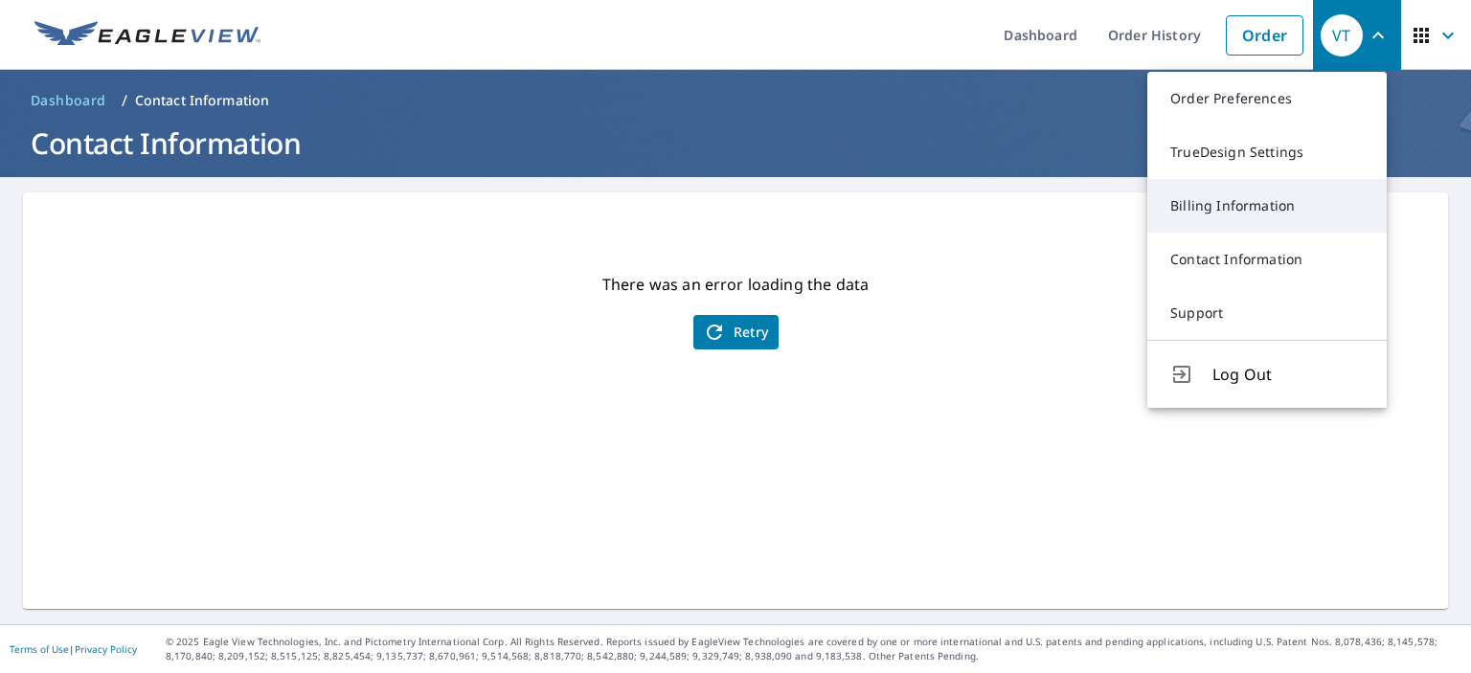
click at [1265, 203] on link "Billing Information" at bounding box center [1266, 206] width 239 height 54
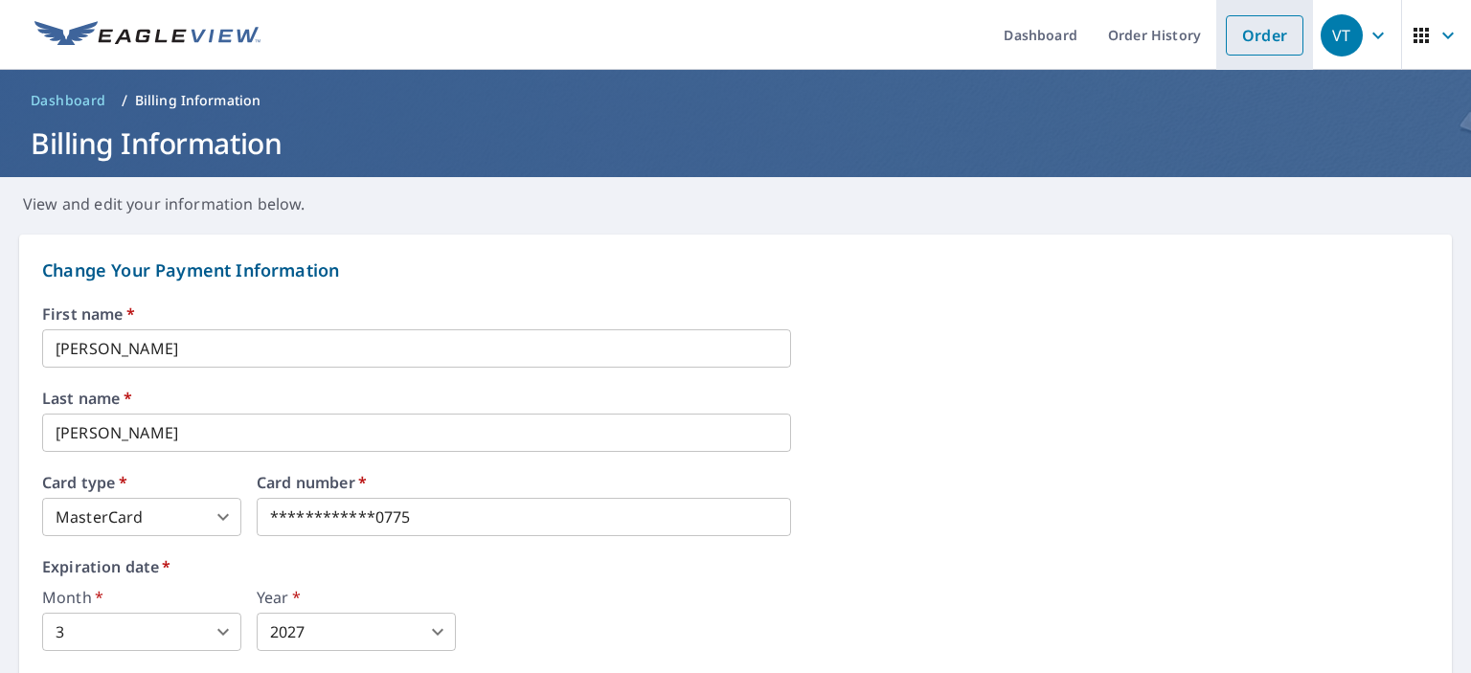
click at [1245, 37] on link "Order" at bounding box center [1265, 35] width 78 height 40
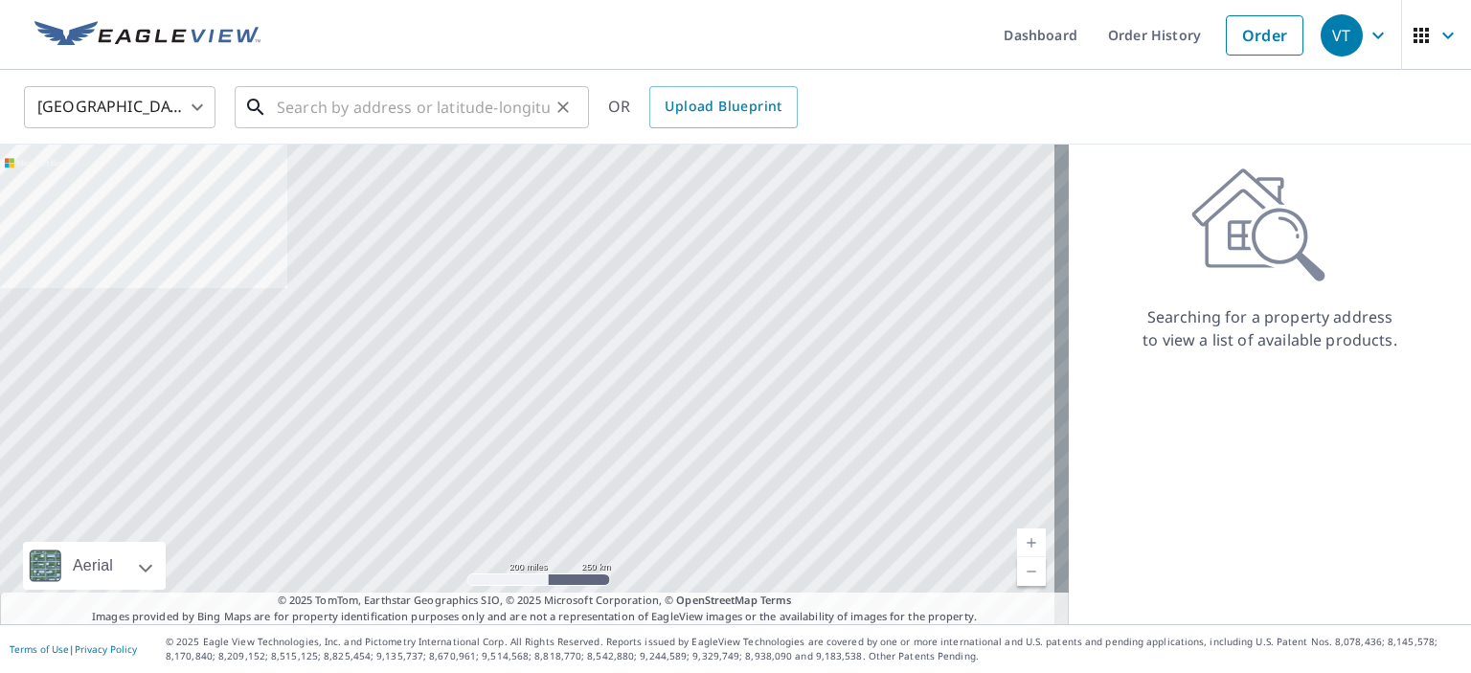
click at [297, 106] on input "text" at bounding box center [413, 107] width 273 height 54
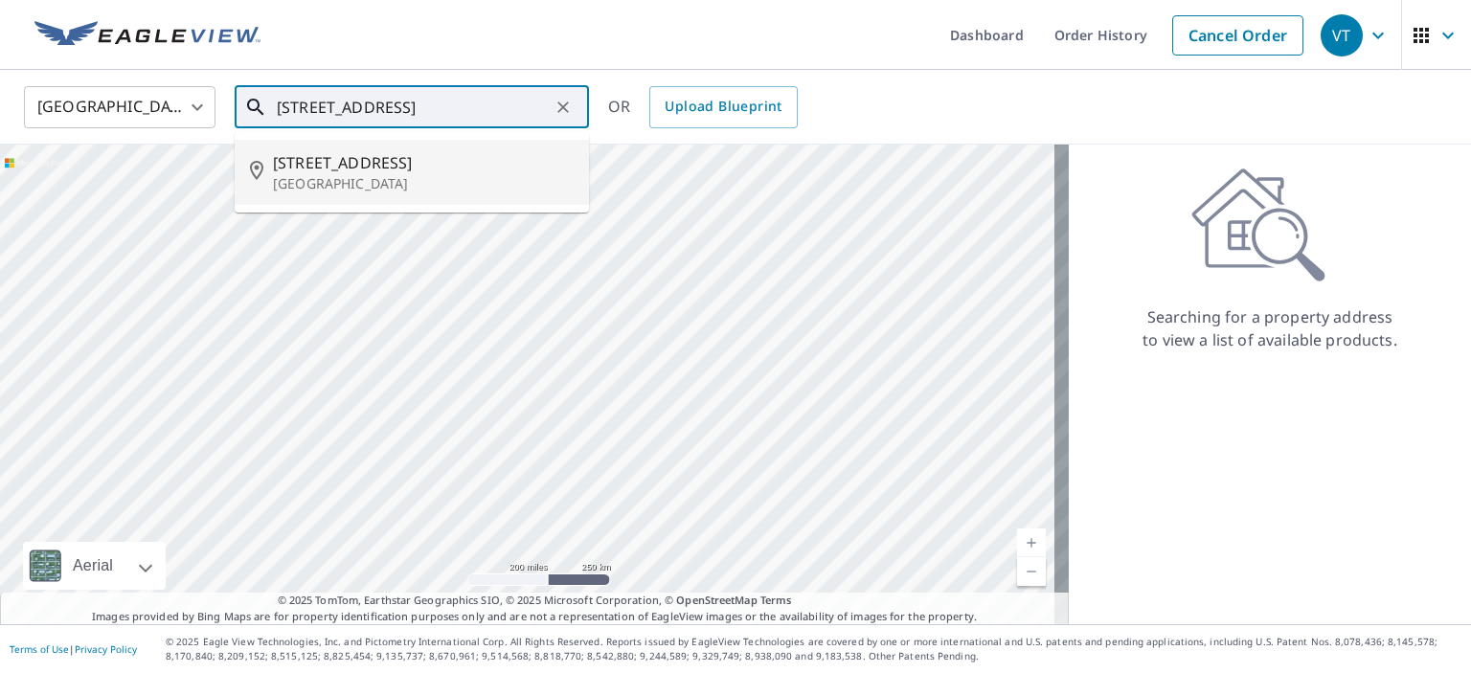
click at [318, 167] on span "9503 Stonelanding Pl" at bounding box center [423, 162] width 301 height 23
type input "9503 Stonelanding Pl Louisville, KY 40272"
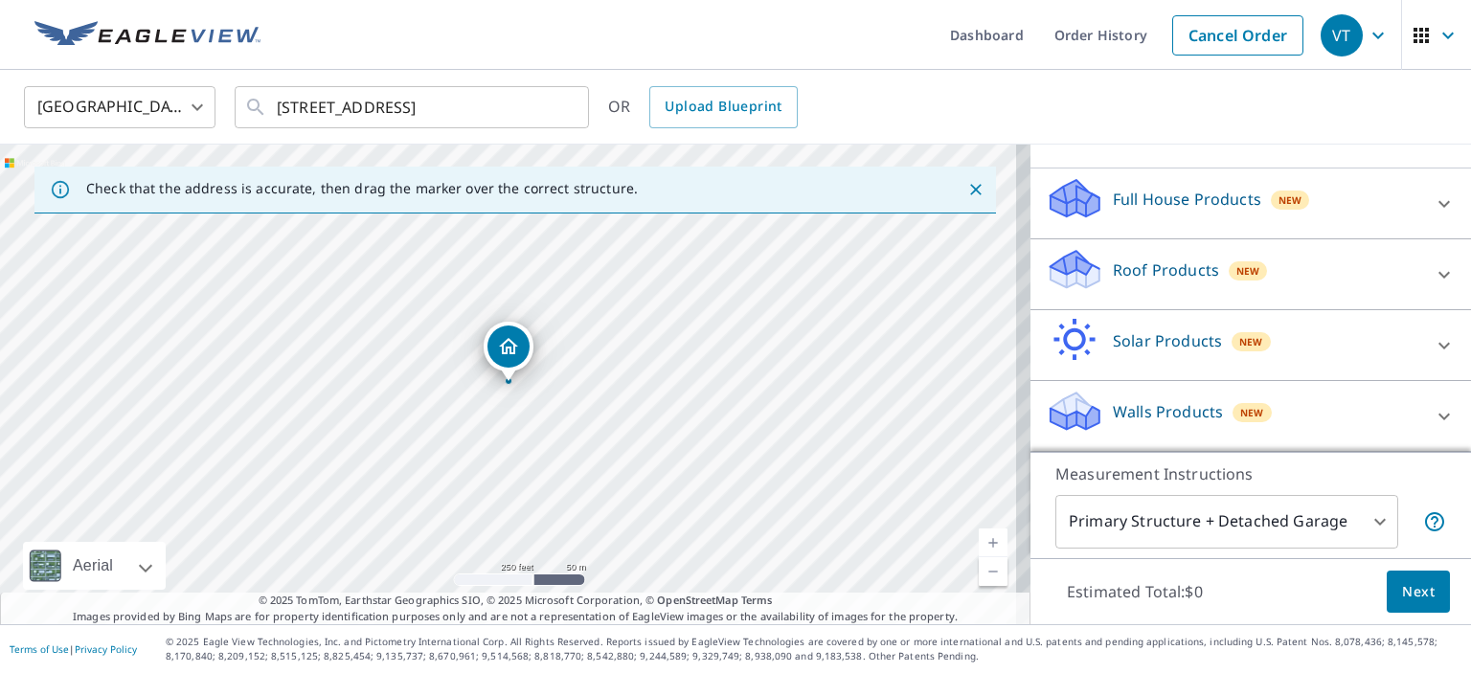
scroll to position [172, 0]
click at [1433, 271] on icon at bounding box center [1444, 276] width 23 height 23
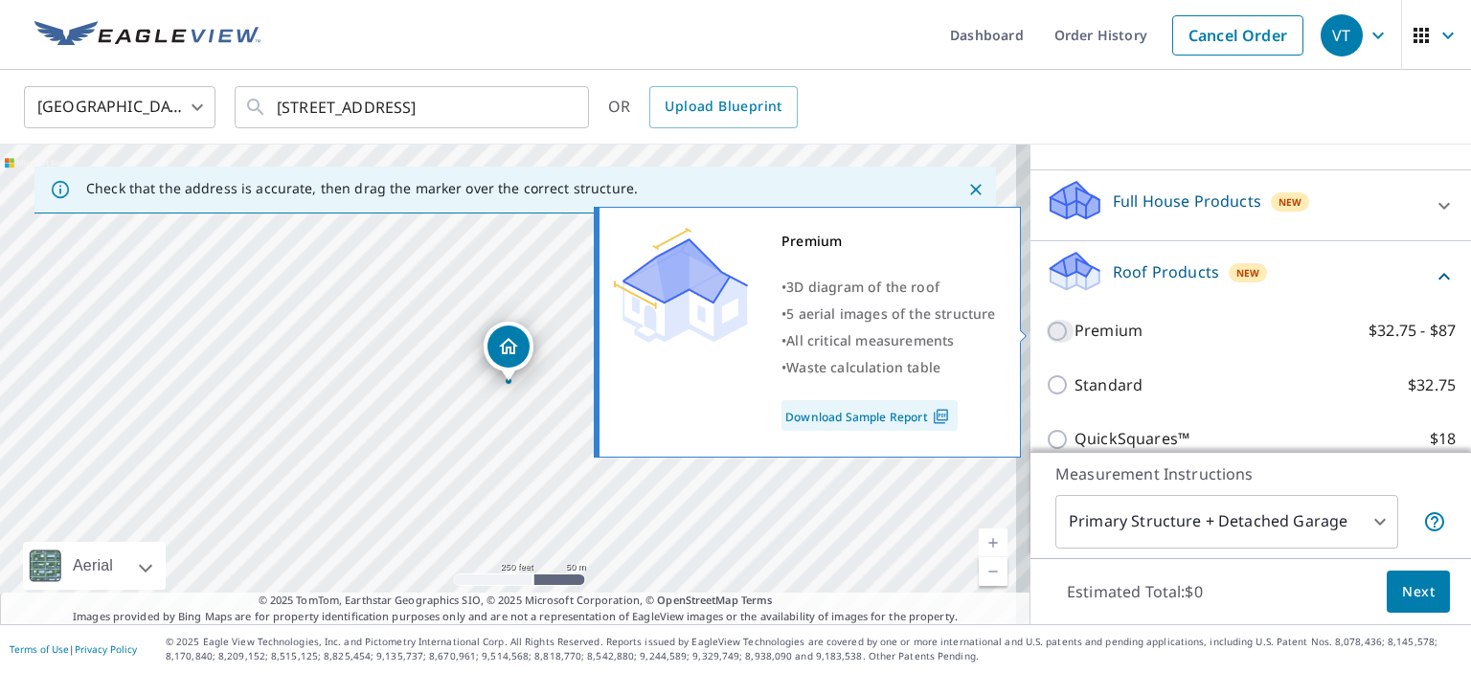
click at [1046, 329] on input "Premium $32.75 - $87" at bounding box center [1060, 331] width 29 height 23
checkbox input "true"
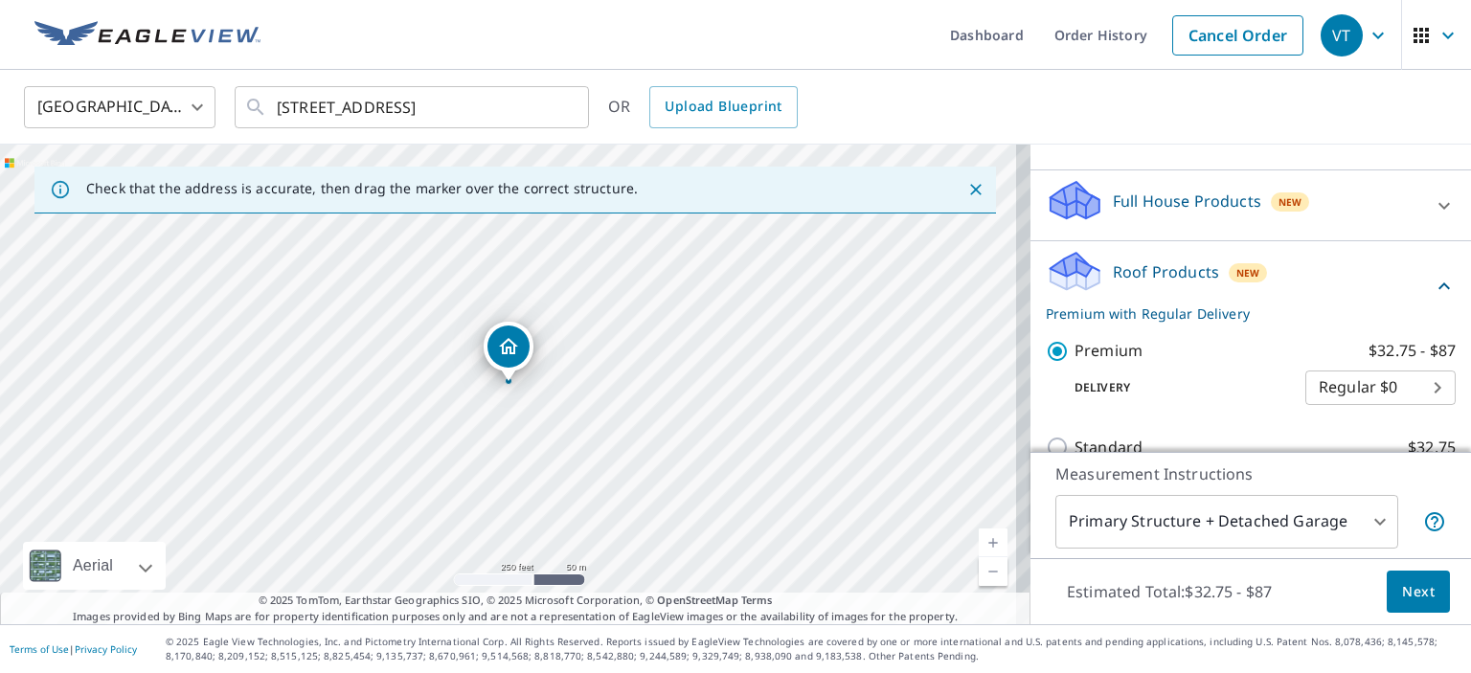
click at [1402, 599] on span "Next" at bounding box center [1418, 592] width 33 height 24
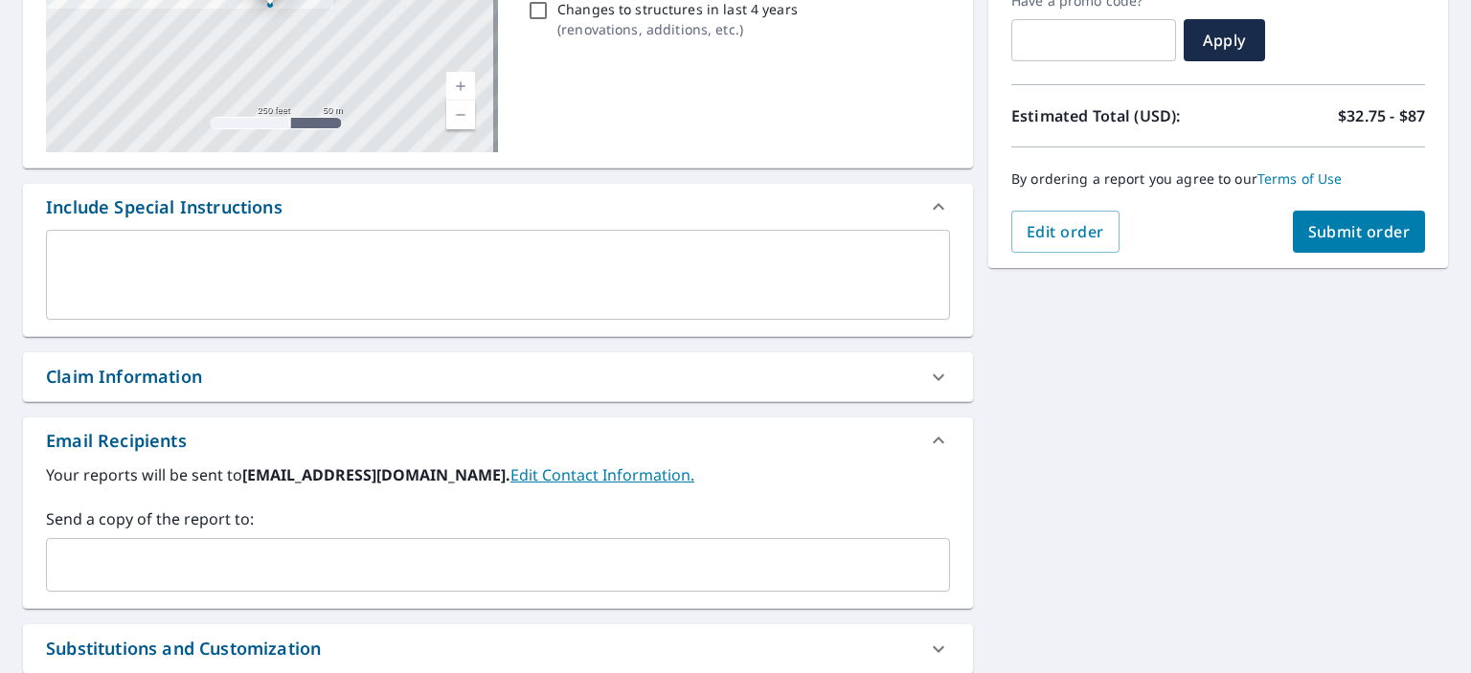
scroll to position [383, 0]
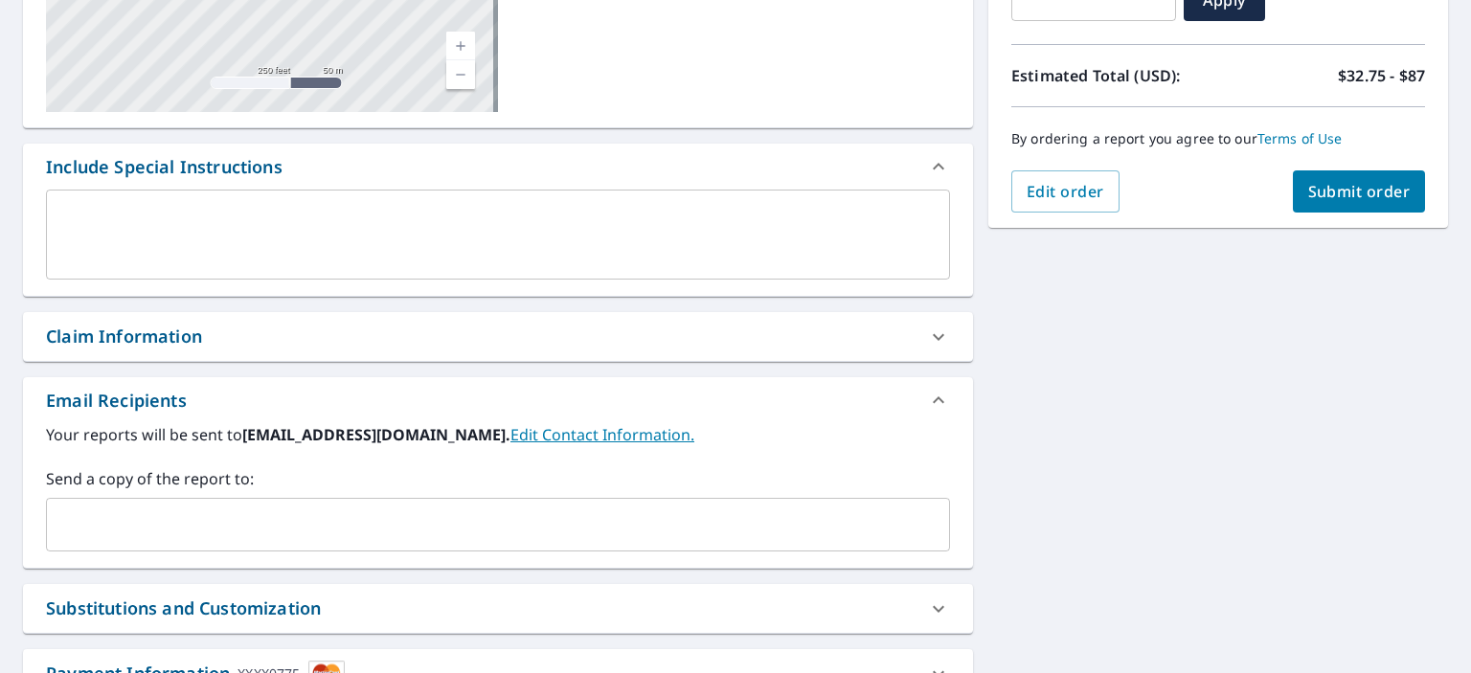
click at [360, 436] on b "lkhinc@twc.com." at bounding box center [376, 434] width 268 height 21
click at [929, 400] on icon at bounding box center [938, 400] width 23 height 23
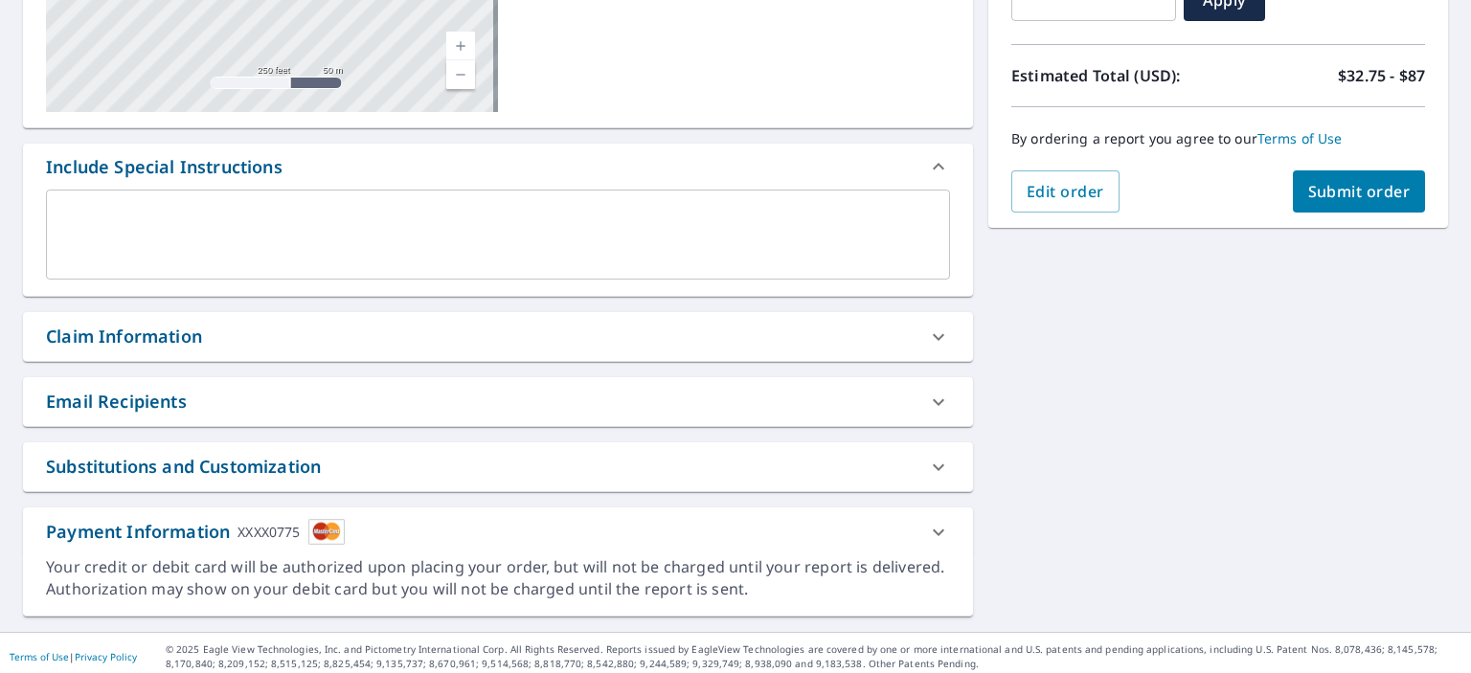
click at [929, 400] on icon at bounding box center [938, 402] width 23 height 23
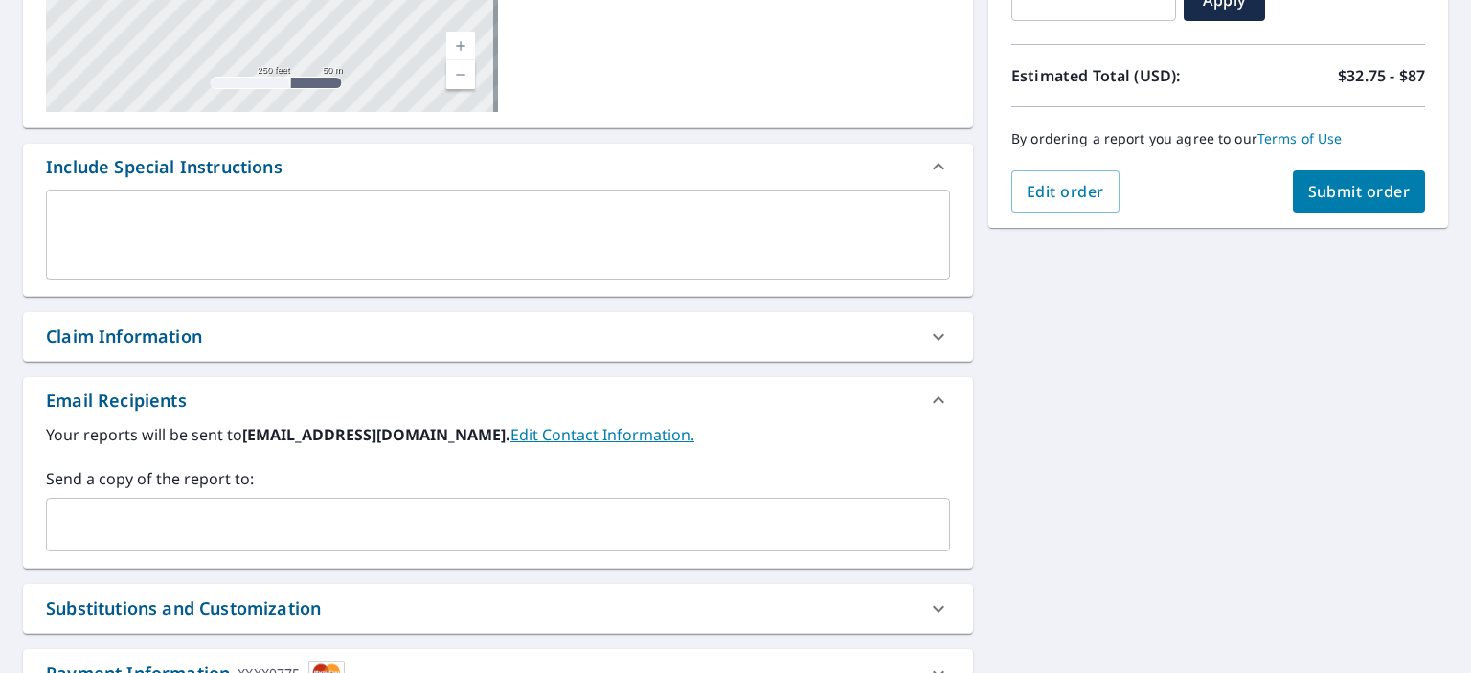
click at [510, 435] on link "Edit Contact Information." at bounding box center [602, 434] width 184 height 21
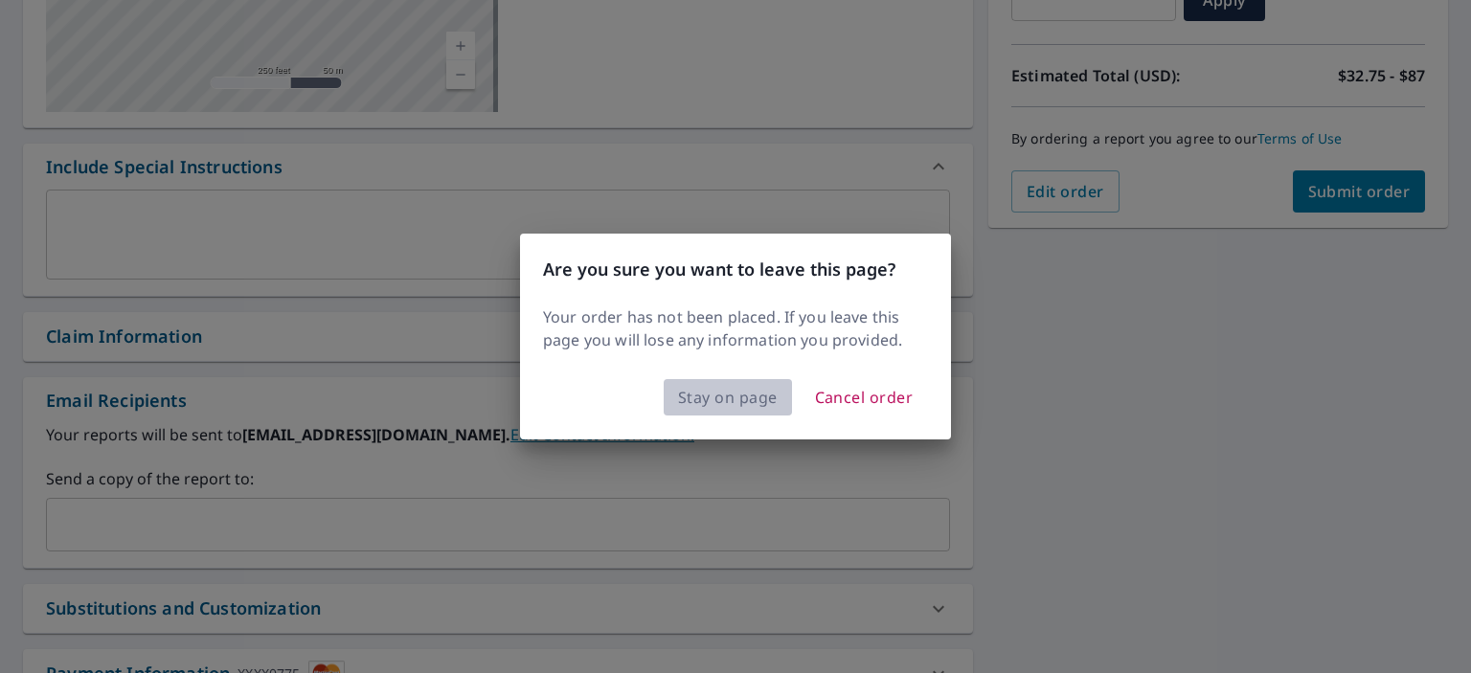
click at [732, 397] on span "Stay on page" at bounding box center [728, 397] width 100 height 27
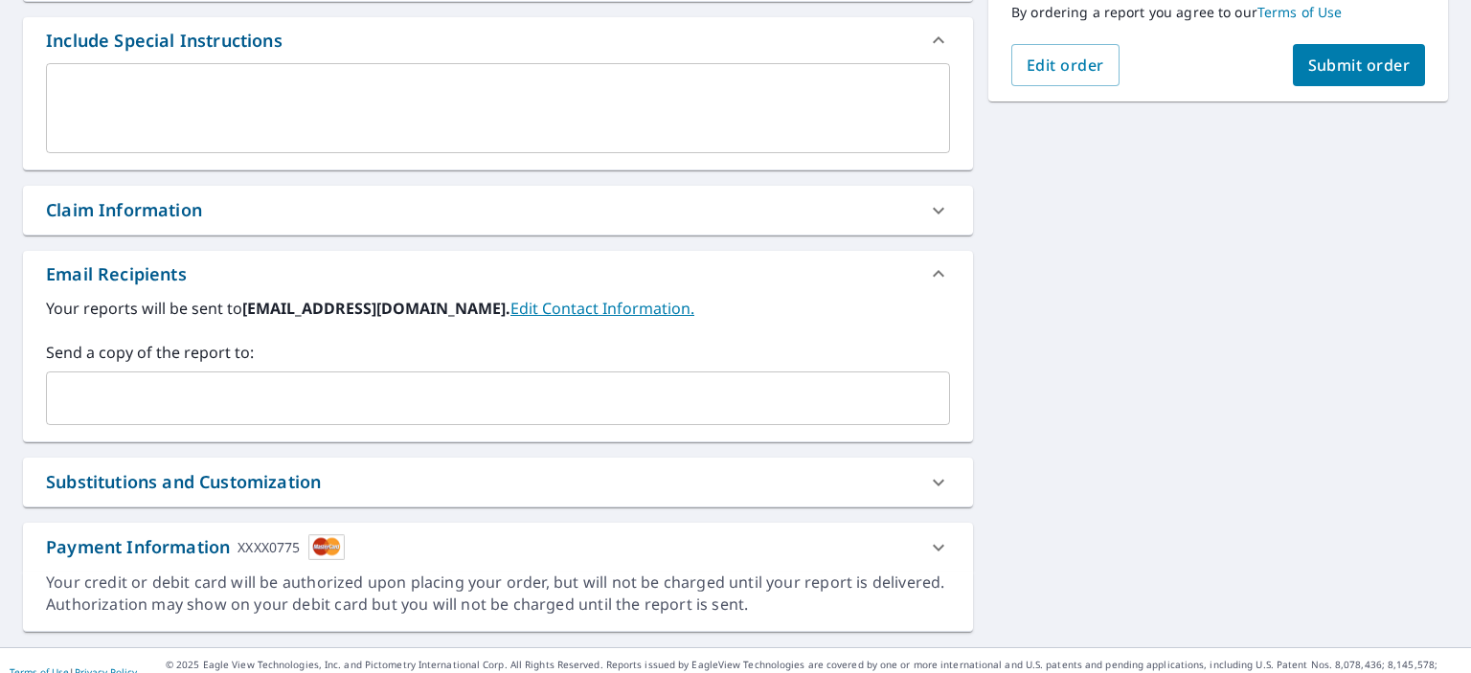
scroll to position [530, 0]
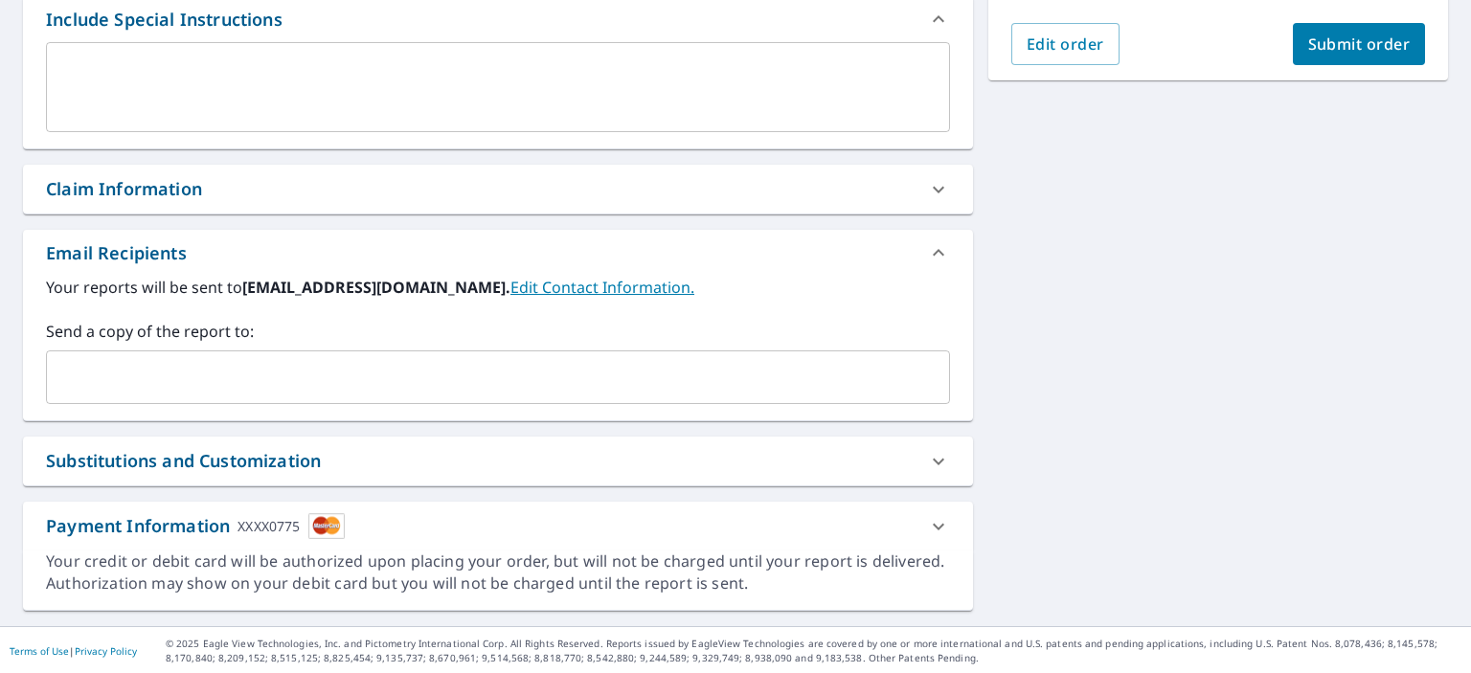
click at [177, 458] on div "Substitutions and Customization" at bounding box center [183, 461] width 275 height 26
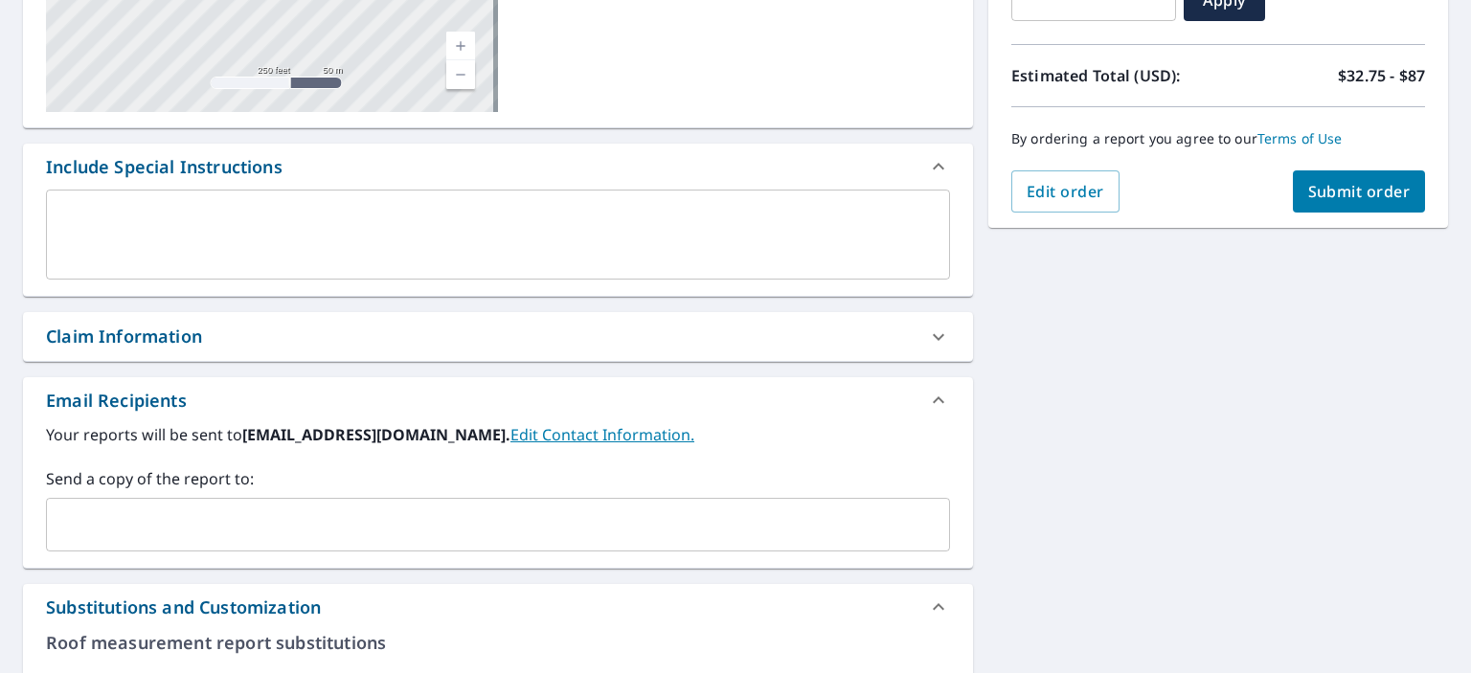
scroll to position [479, 0]
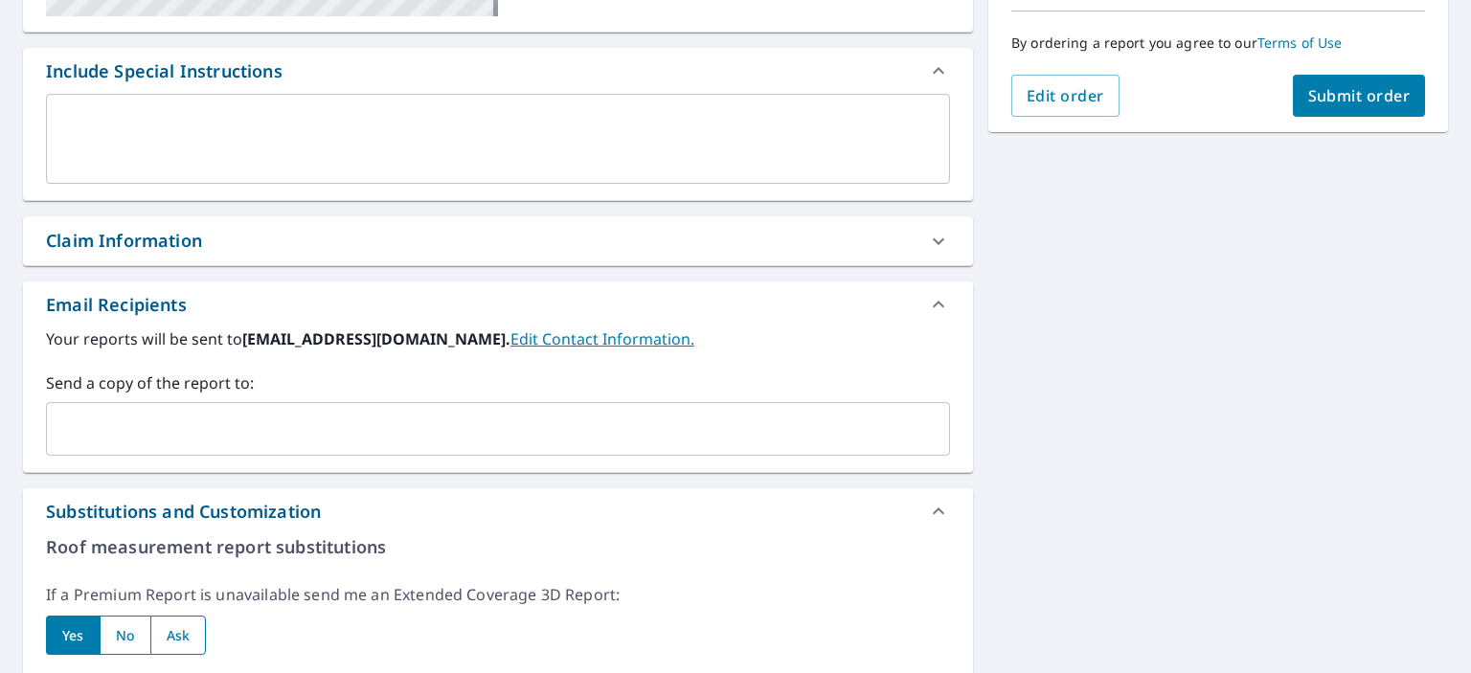
click at [510, 334] on link "Edit Contact Information." at bounding box center [602, 338] width 184 height 21
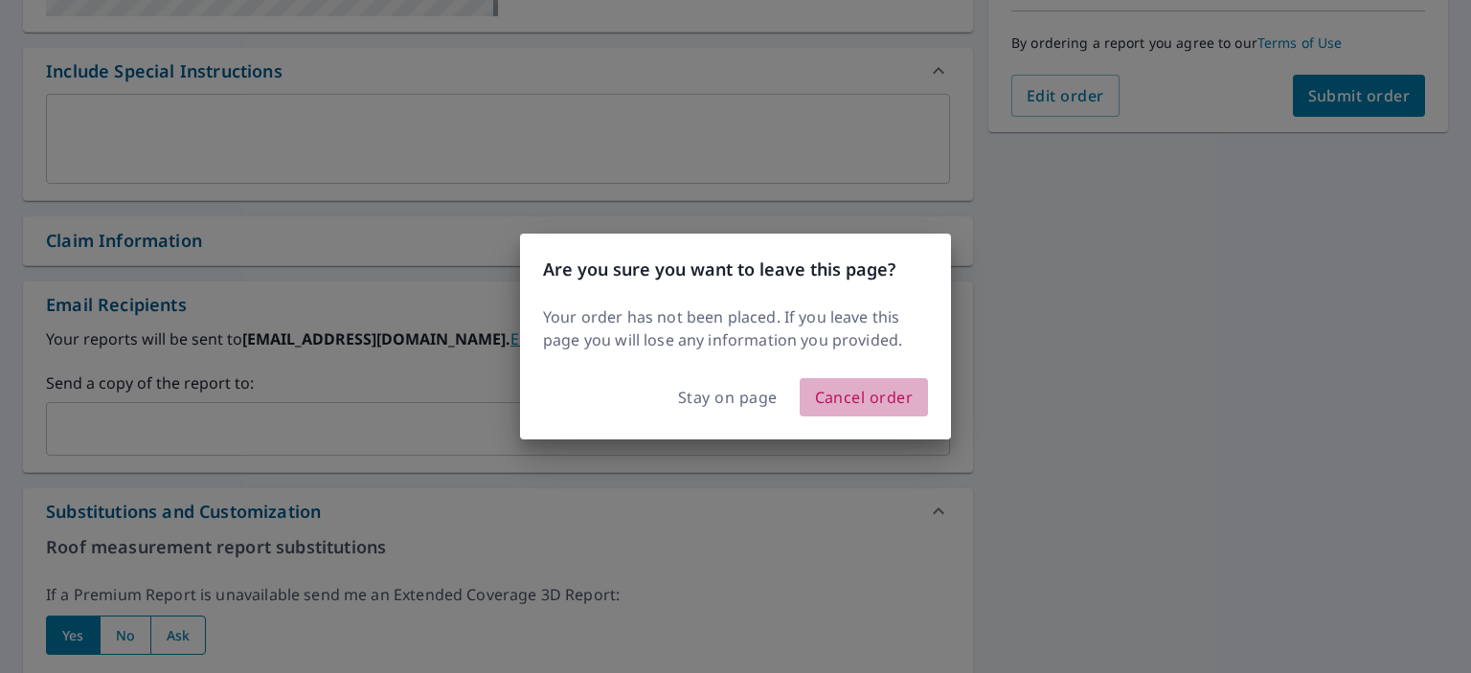
click at [868, 395] on span "Cancel order" at bounding box center [864, 397] width 99 height 27
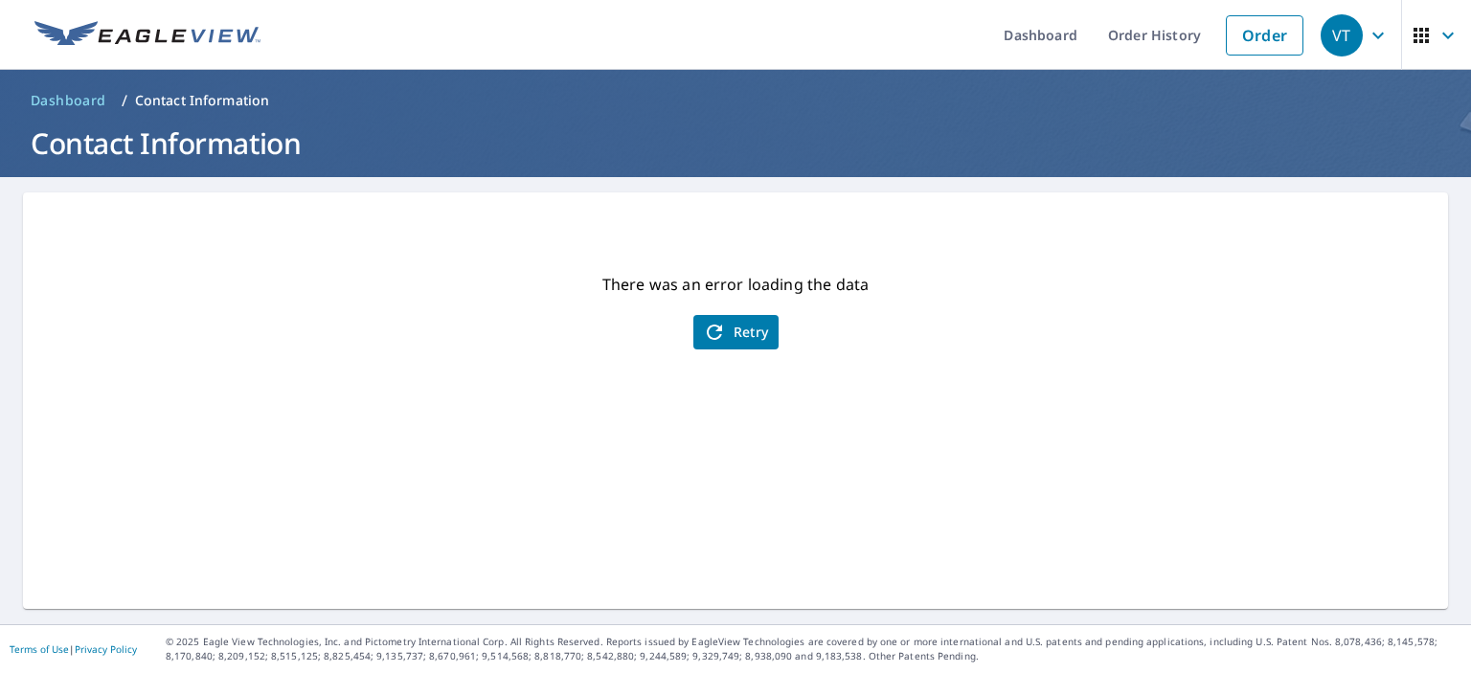
click at [1366, 32] on icon "button" at bounding box center [1377, 35] width 23 height 23
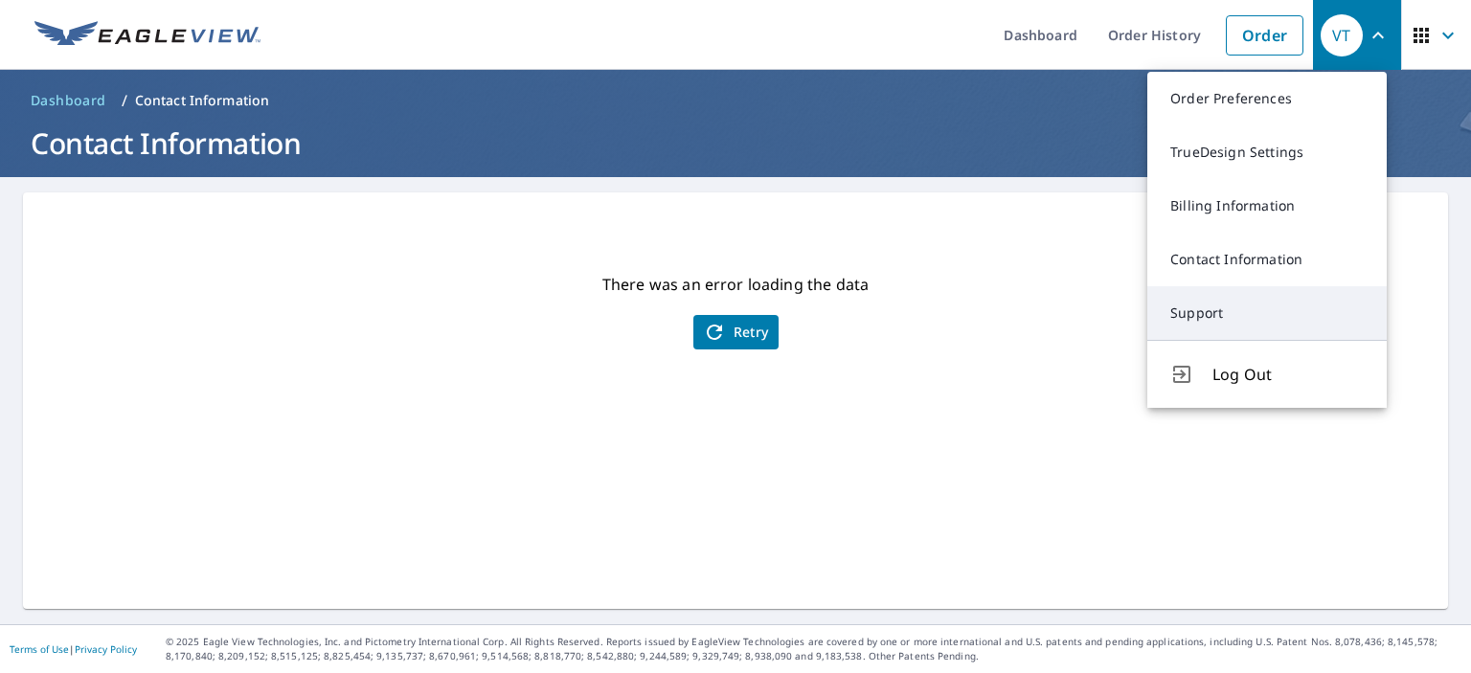
click at [1194, 313] on link "Support" at bounding box center [1266, 313] width 239 height 54
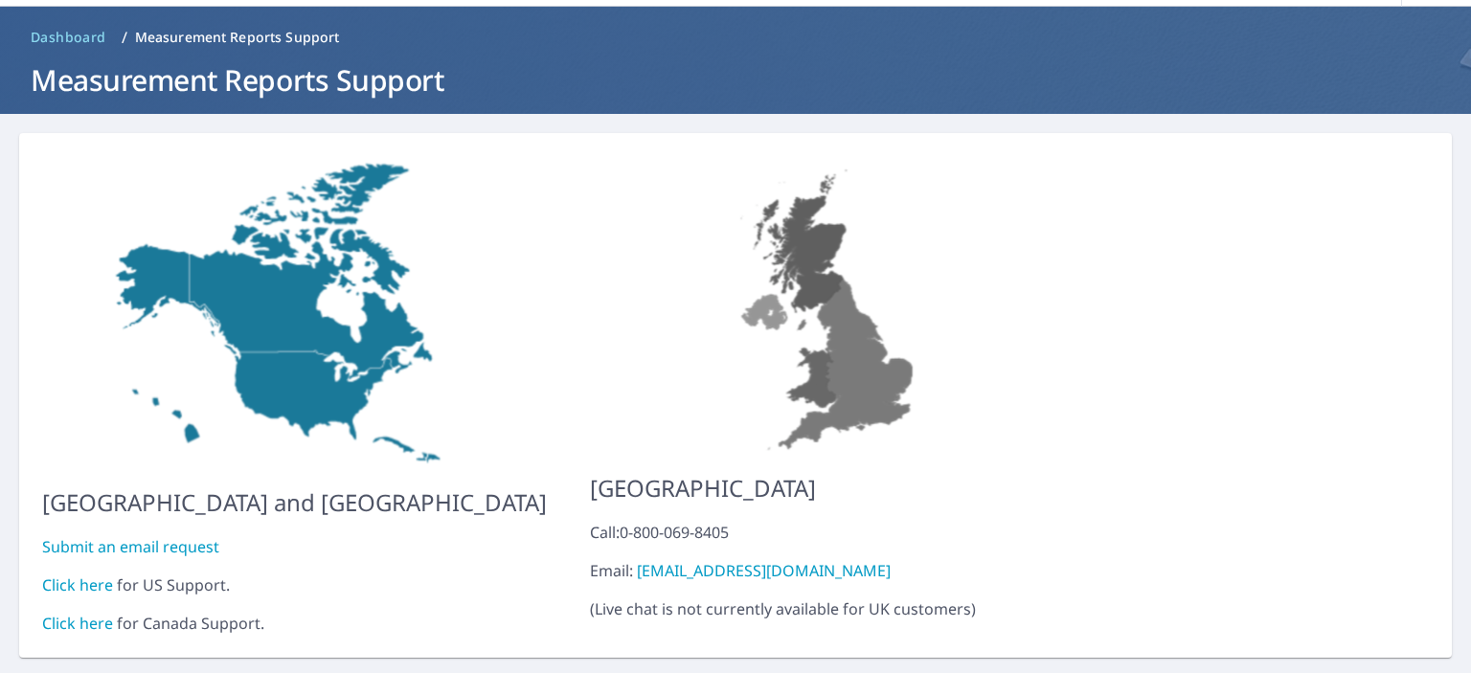
scroll to position [101, 0]
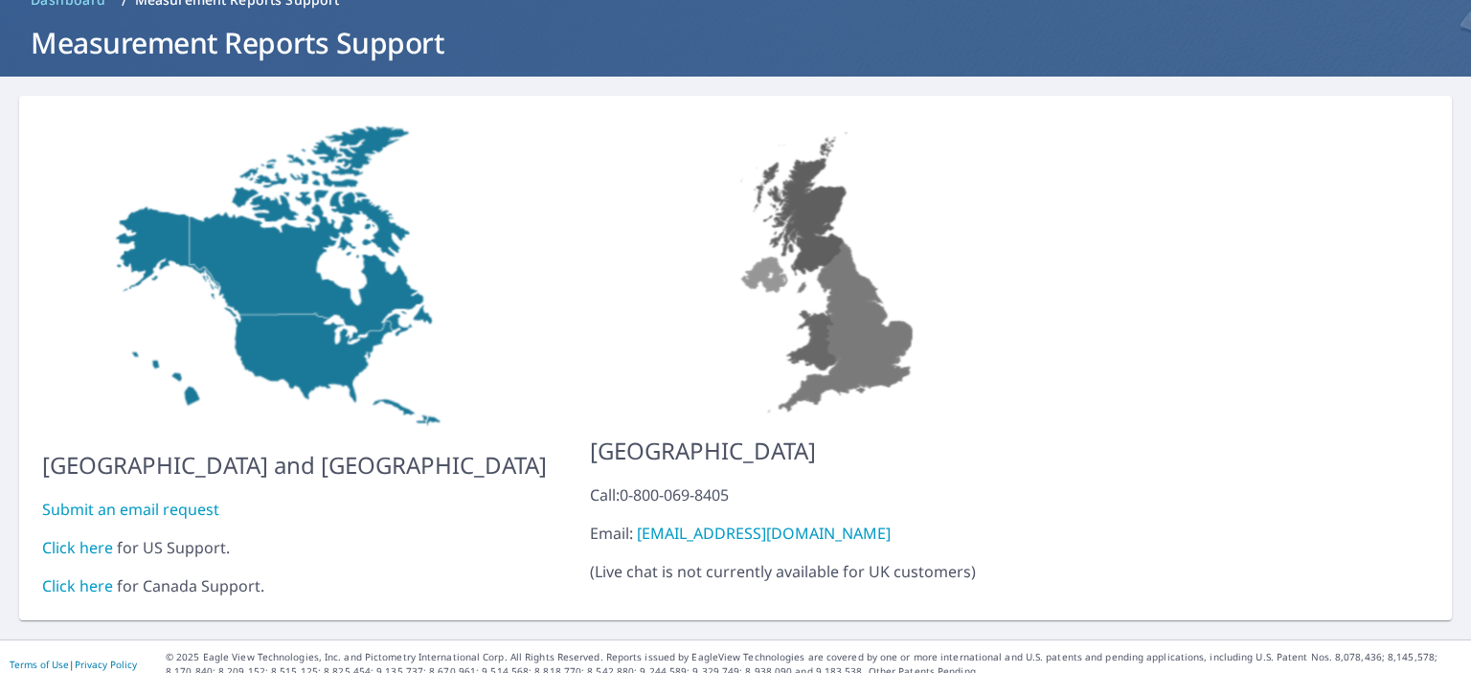
click at [78, 537] on link "Click here" at bounding box center [77, 547] width 71 height 21
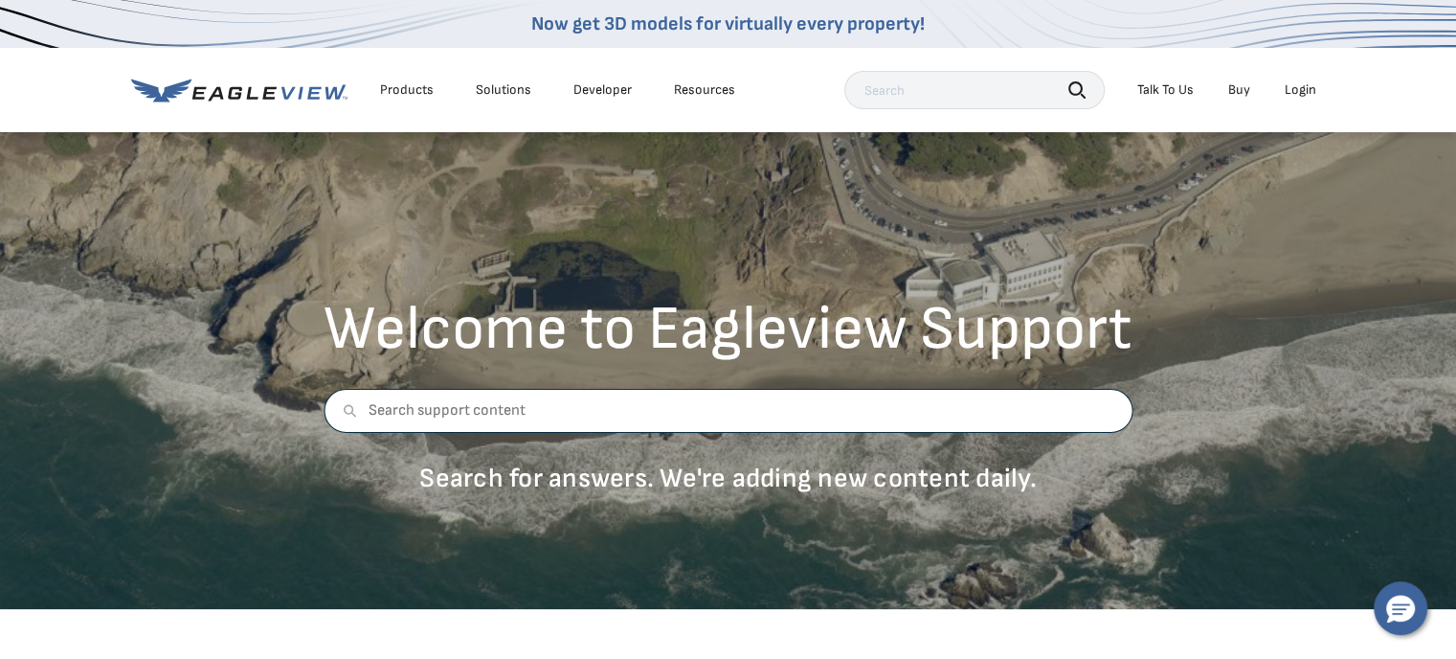
click at [554, 405] on input "text" at bounding box center [728, 411] width 809 height 44
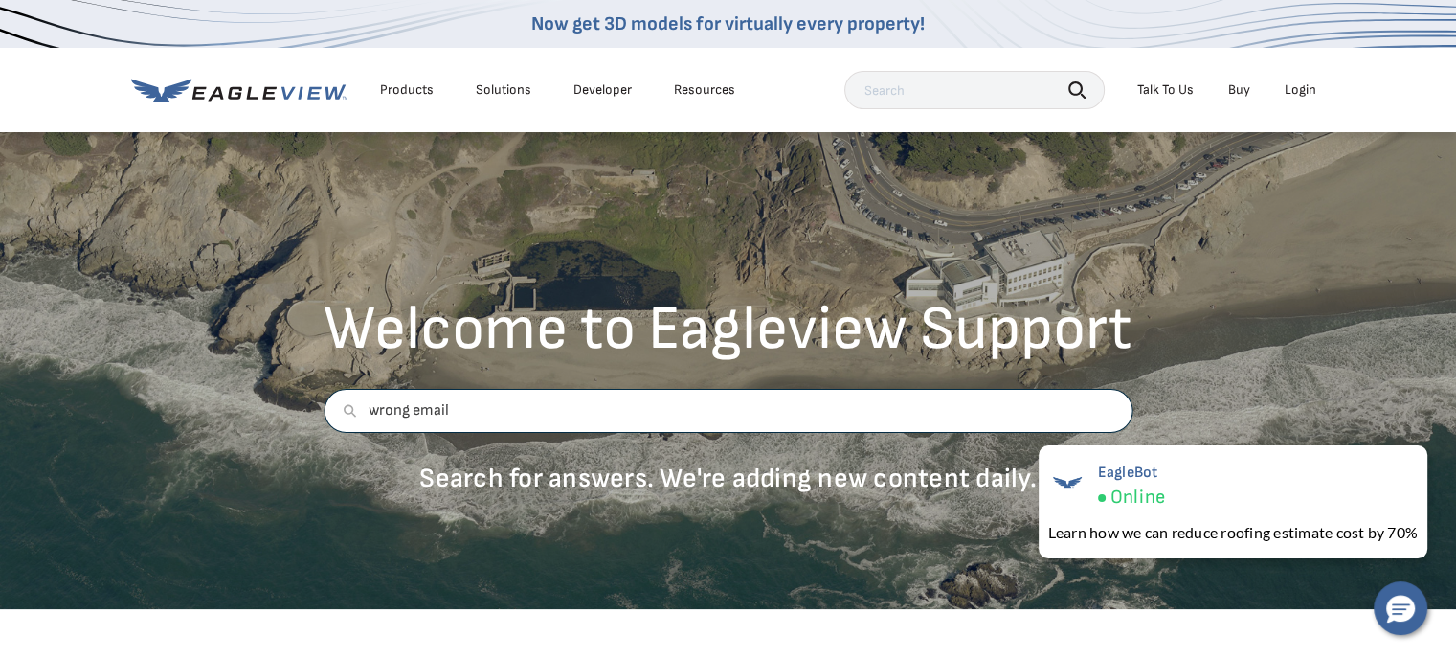
type input "wrong email"
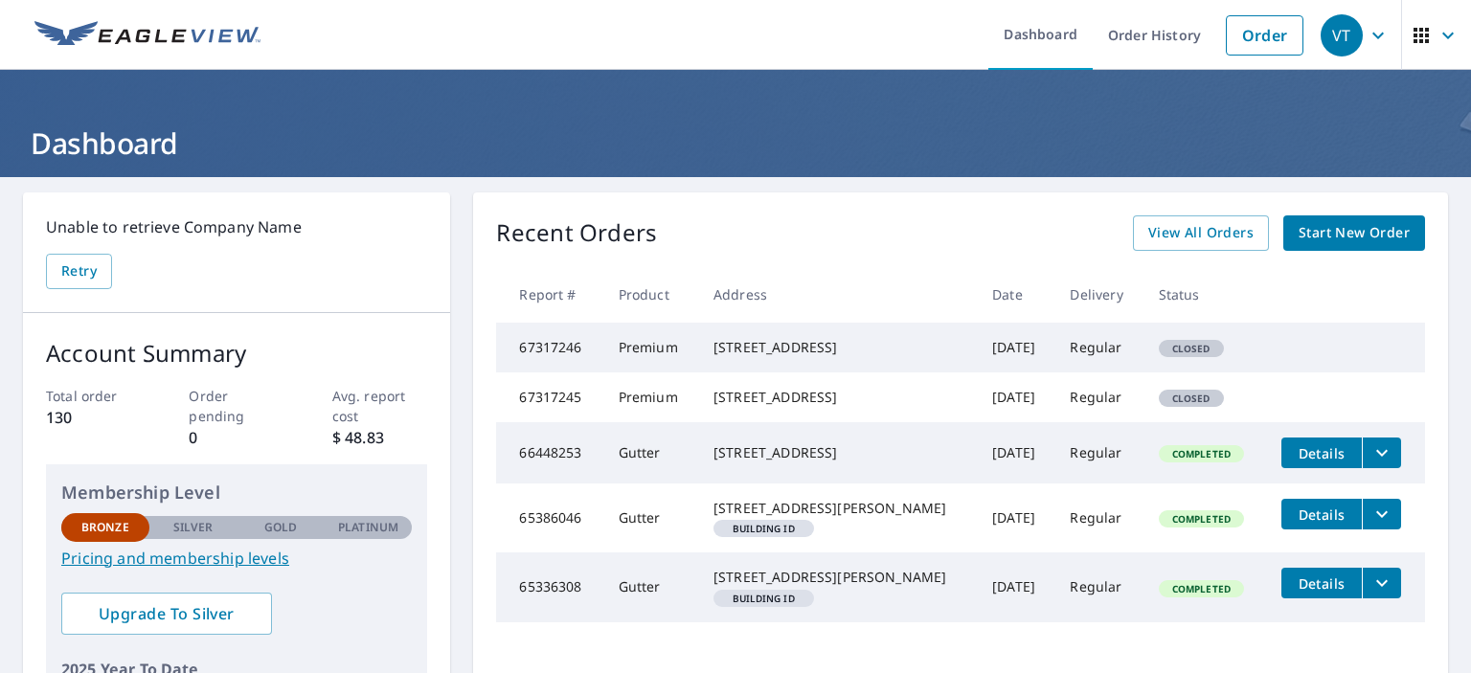
click at [1366, 31] on icon "button" at bounding box center [1377, 35] width 23 height 23
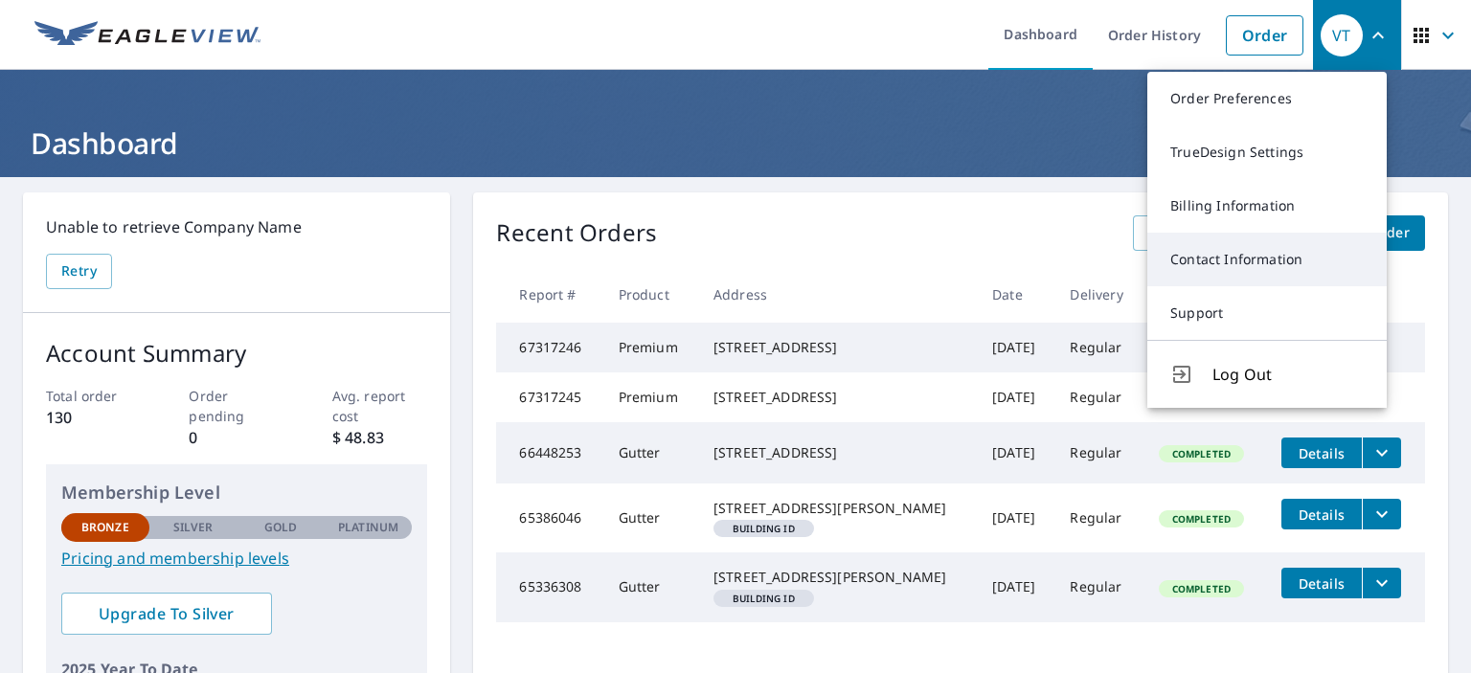
click at [1249, 259] on link "Contact Information" at bounding box center [1266, 260] width 239 height 54
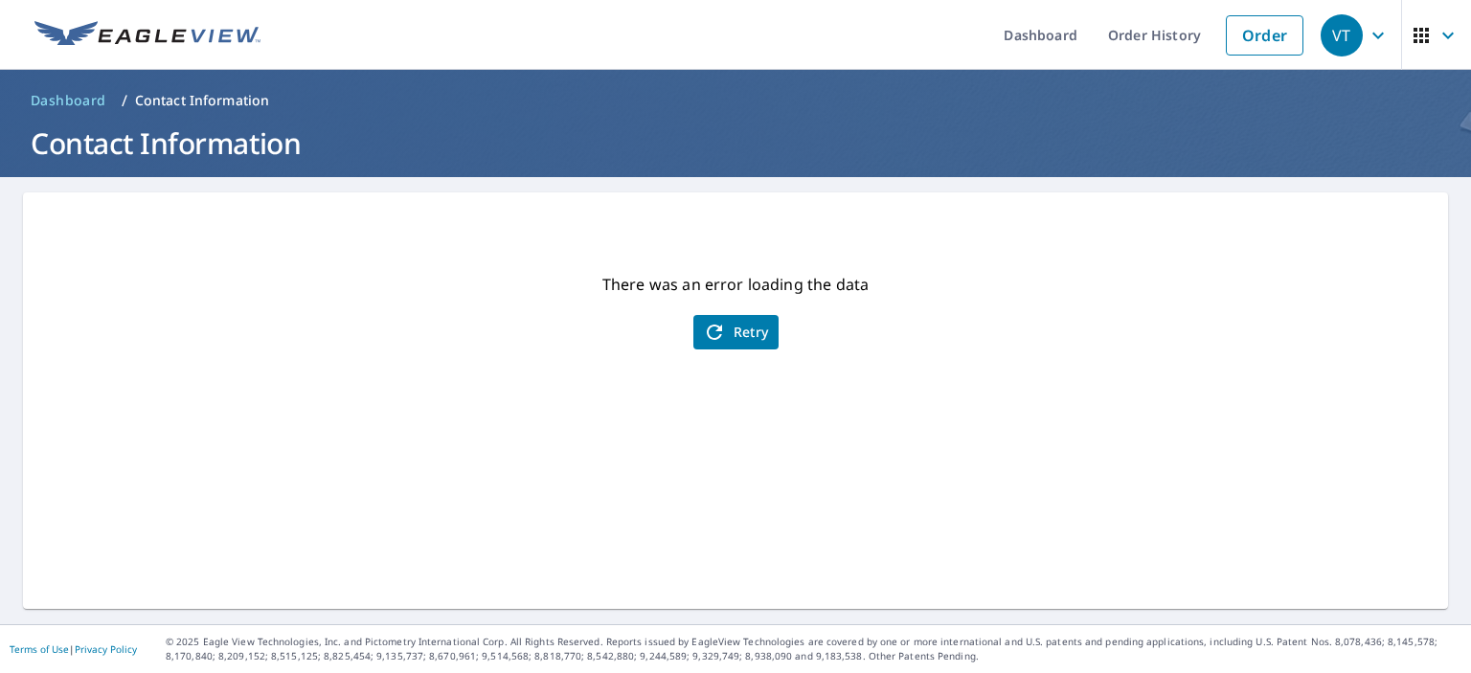
click at [1372, 34] on icon "button" at bounding box center [1377, 35] width 11 height 7
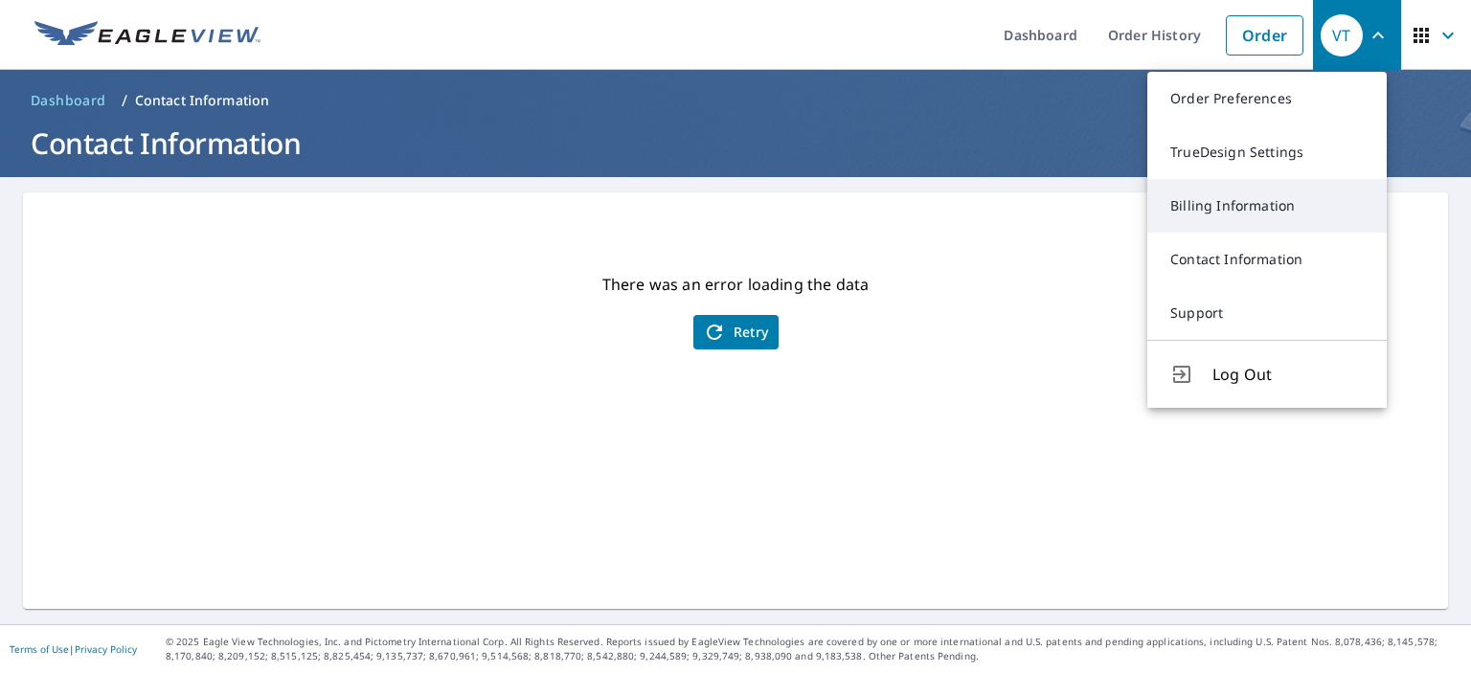
click at [1262, 205] on link "Billing Information" at bounding box center [1266, 206] width 239 height 54
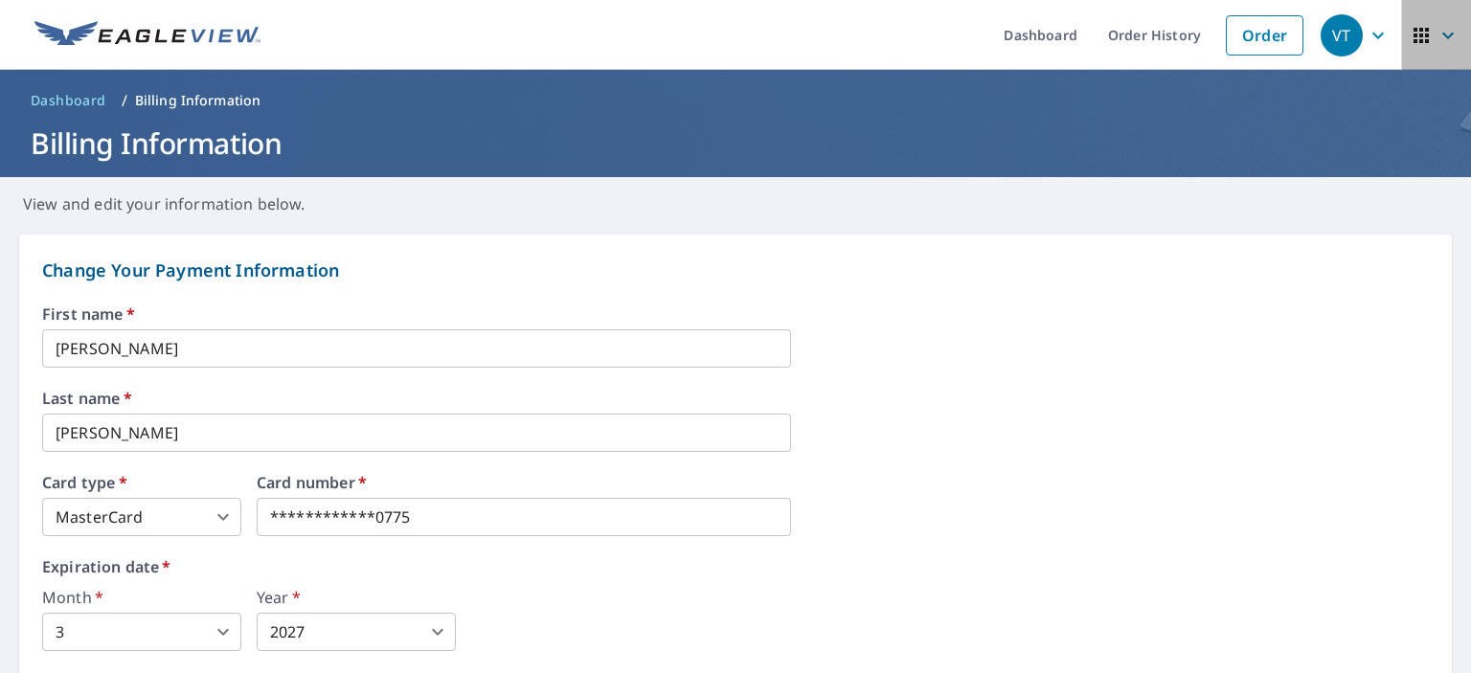
click at [1436, 39] on icon "button" at bounding box center [1447, 35] width 23 height 23
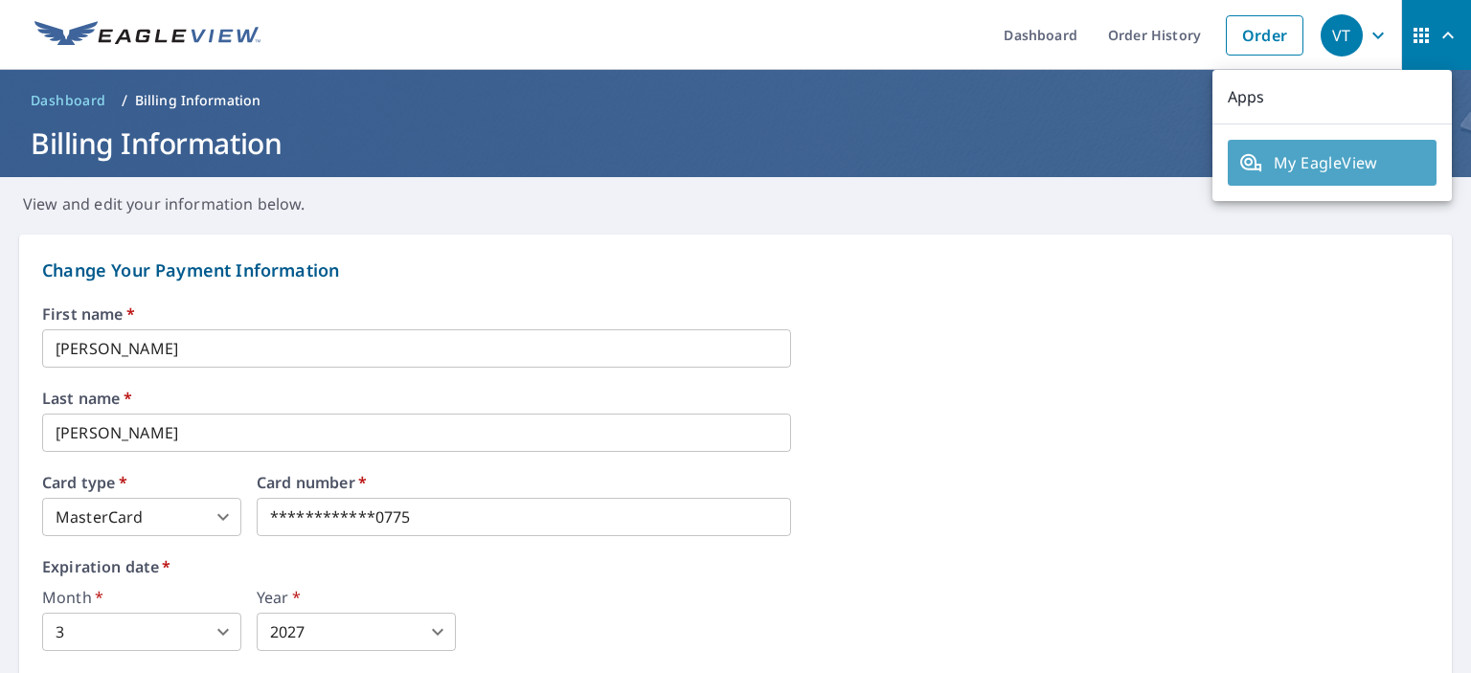
click at [1335, 165] on span "My EagleView" at bounding box center [1332, 162] width 186 height 23
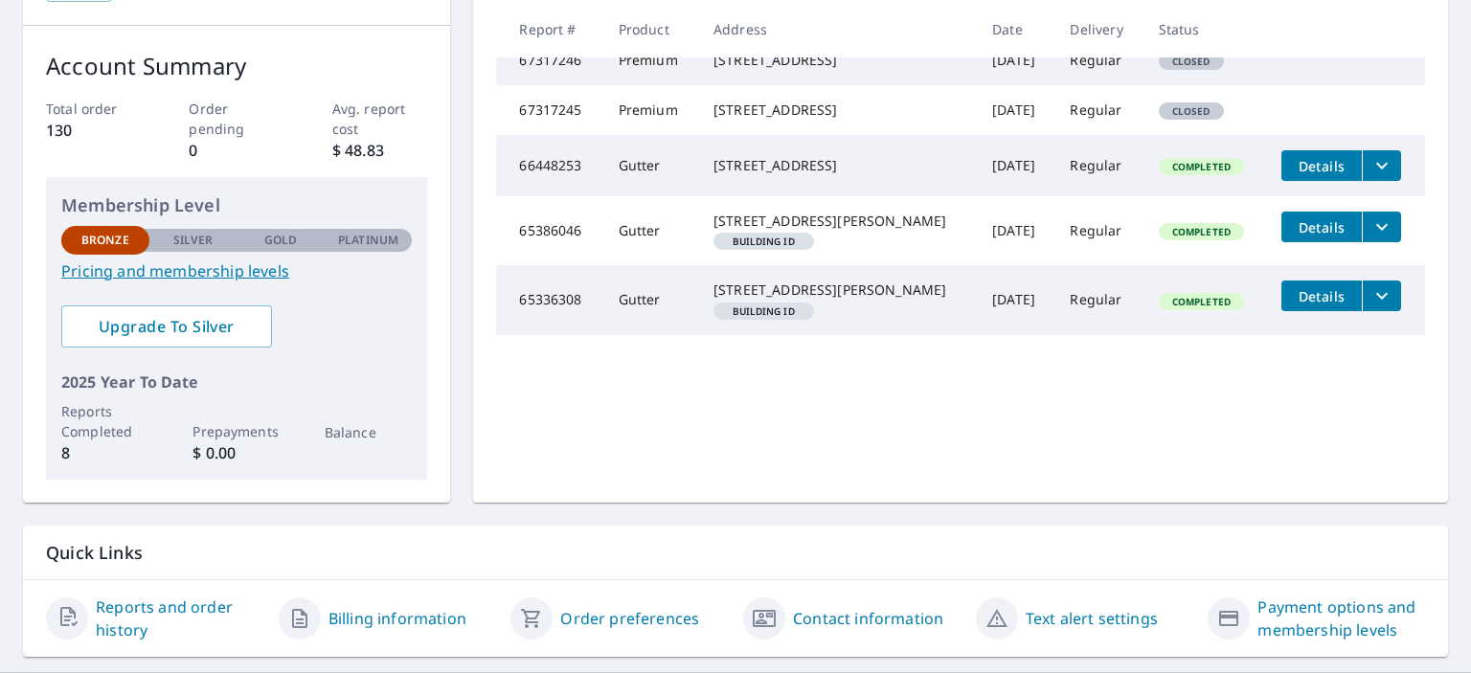
scroll to position [333, 0]
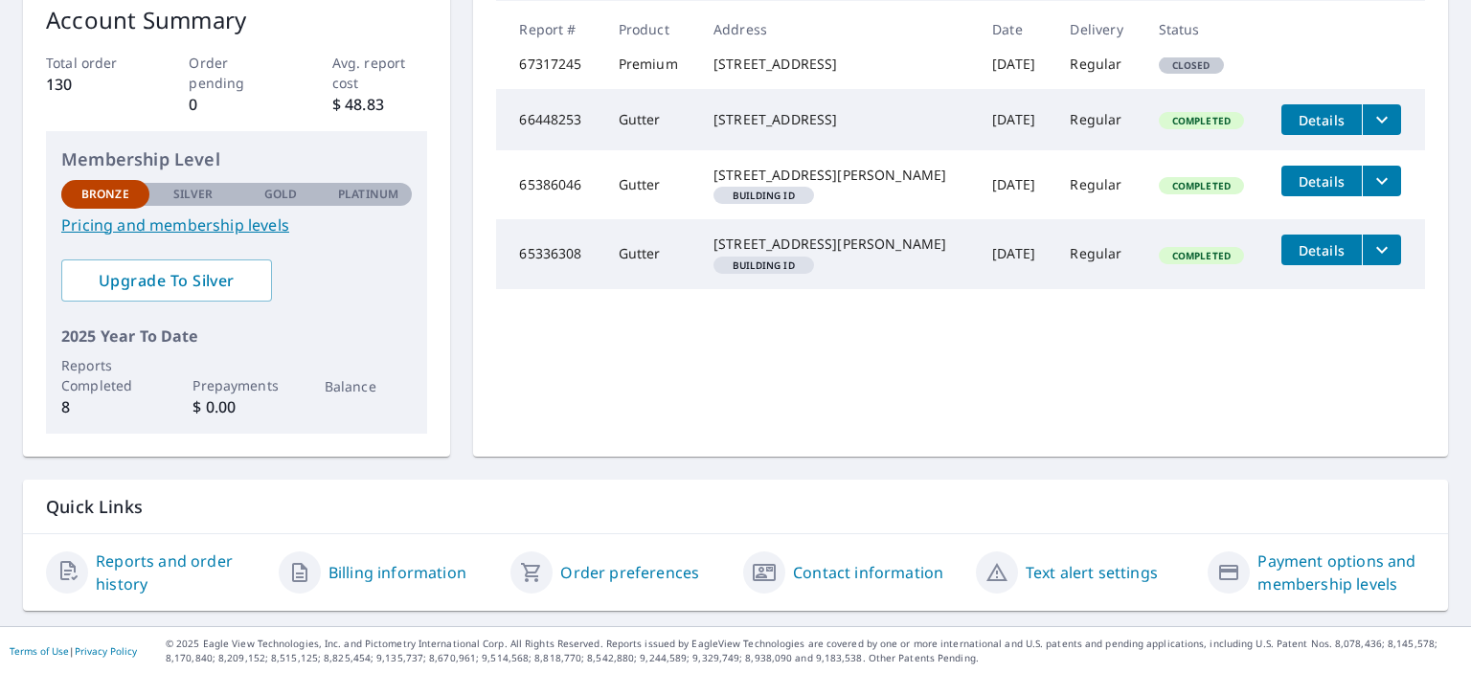
click at [865, 569] on link "Contact information" at bounding box center [868, 572] width 150 height 23
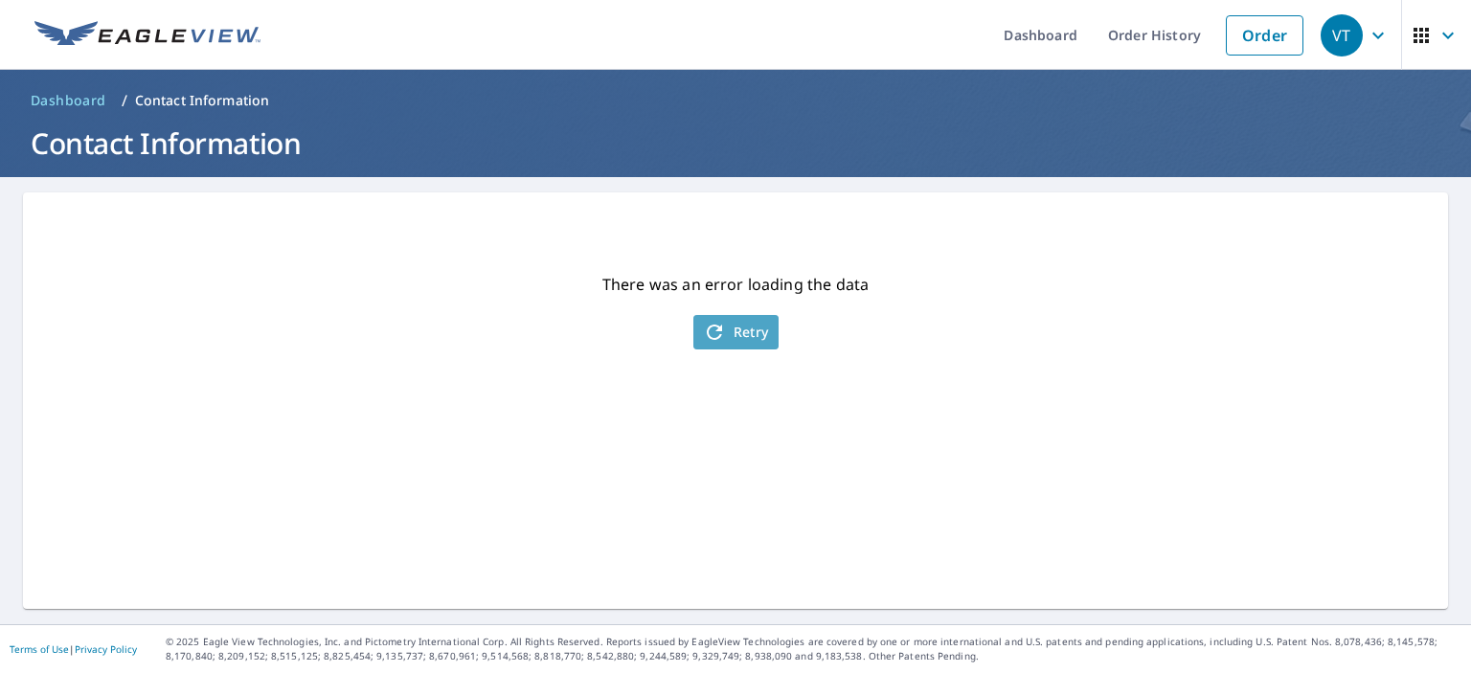
click at [739, 332] on span "Retry" at bounding box center [736, 332] width 66 height 23
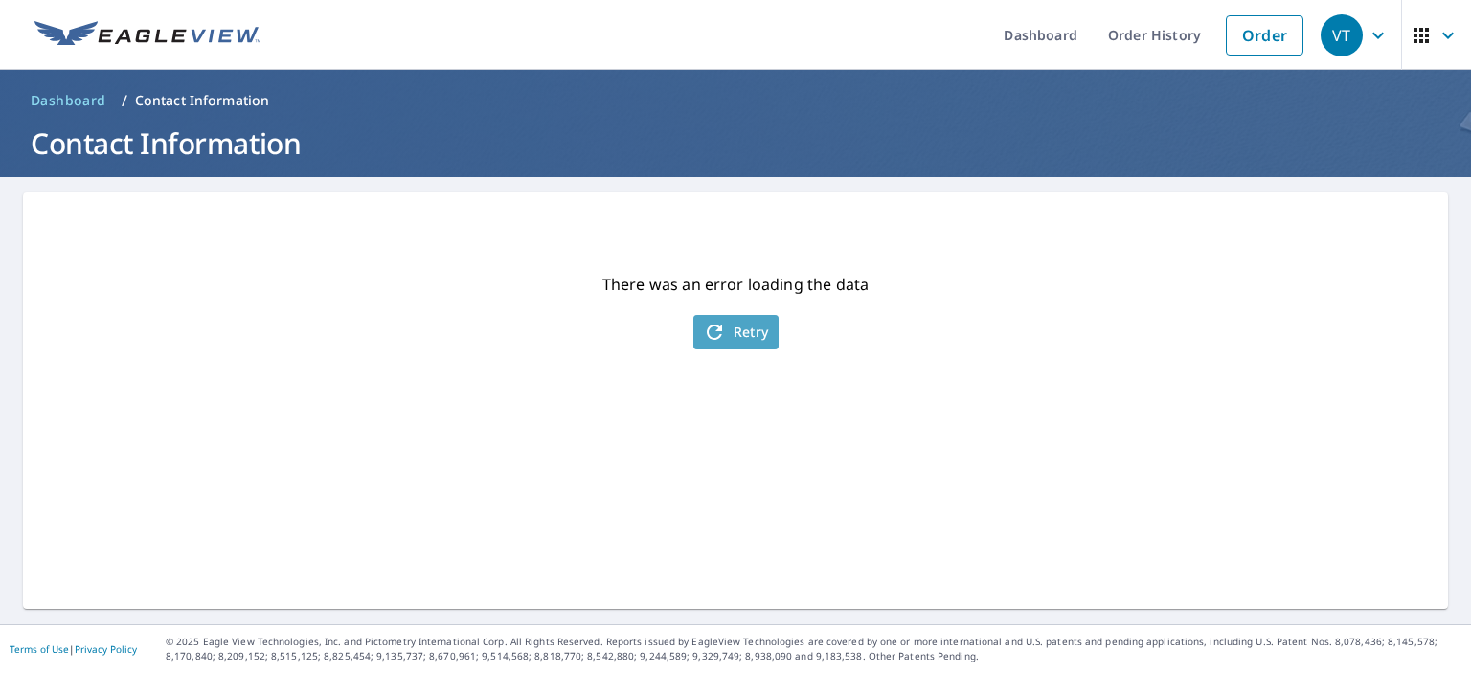
click at [739, 332] on span "Retry" at bounding box center [736, 332] width 66 height 23
click at [739, 334] on span "Retry" at bounding box center [736, 332] width 66 height 23
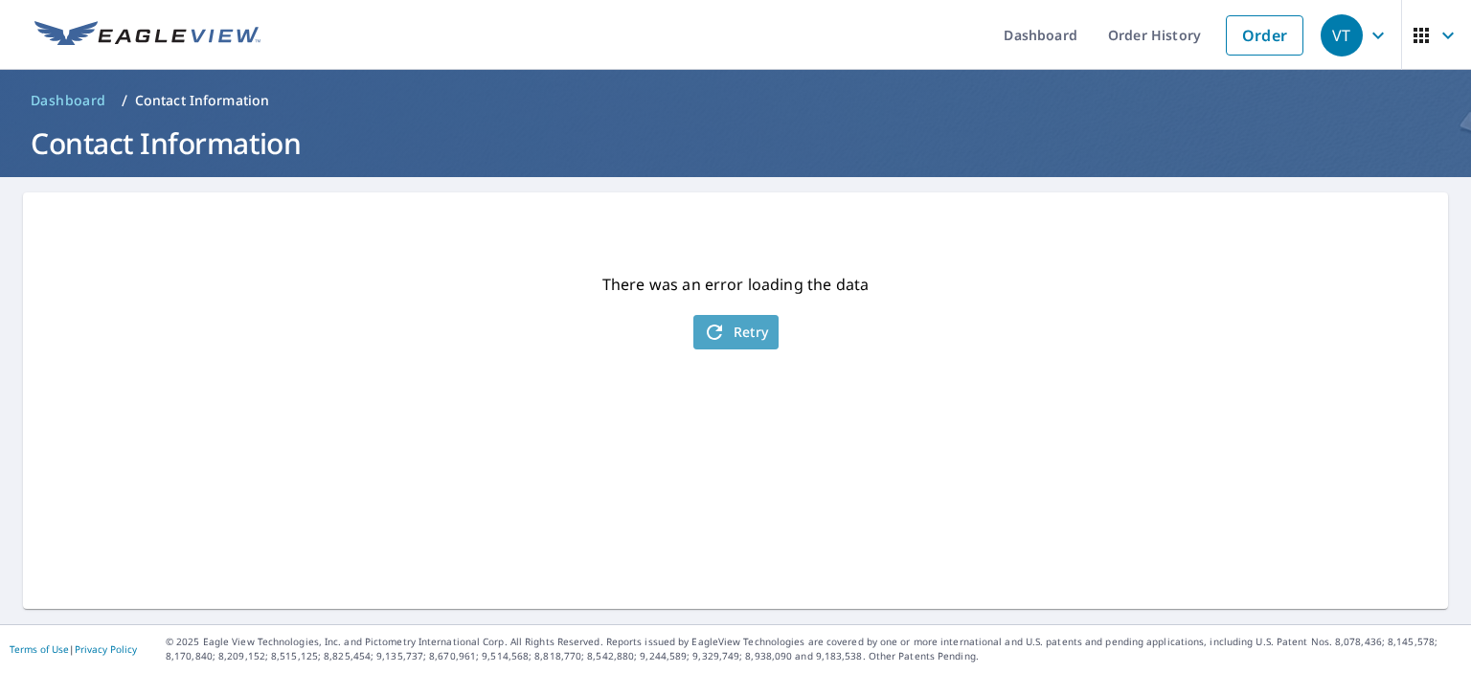
click at [740, 336] on span "Retry" at bounding box center [736, 332] width 66 height 23
click at [1366, 33] on icon "button" at bounding box center [1377, 35] width 23 height 23
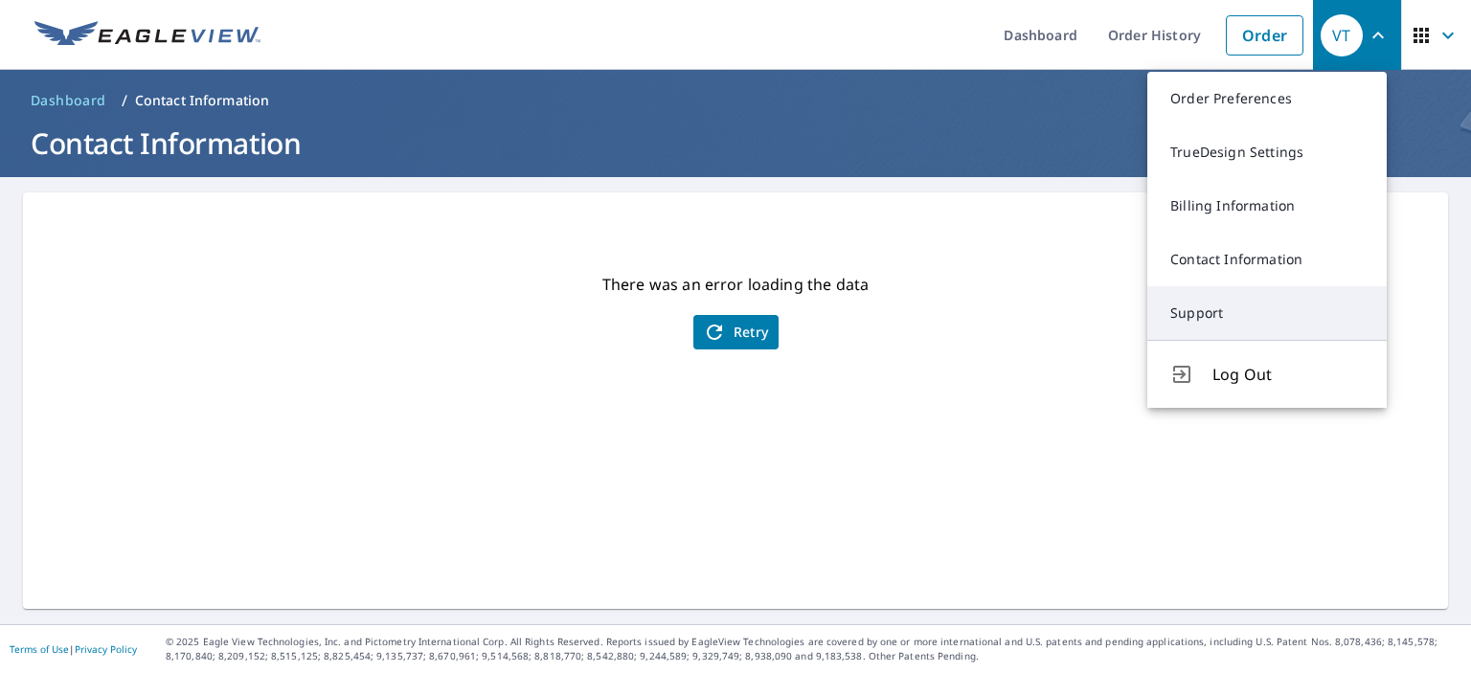
click at [1194, 311] on link "Support" at bounding box center [1266, 313] width 239 height 54
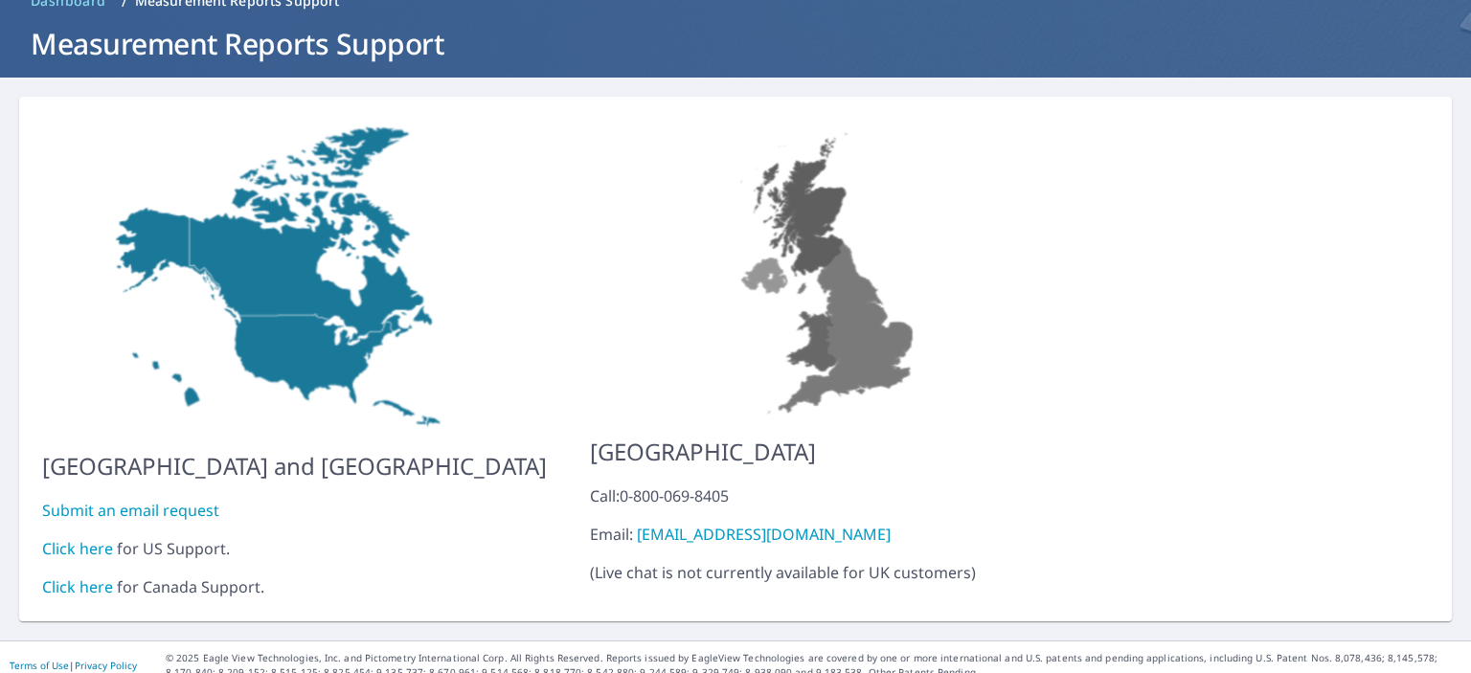
scroll to position [101, 0]
click at [86, 537] on link "Click here" at bounding box center [77, 547] width 71 height 21
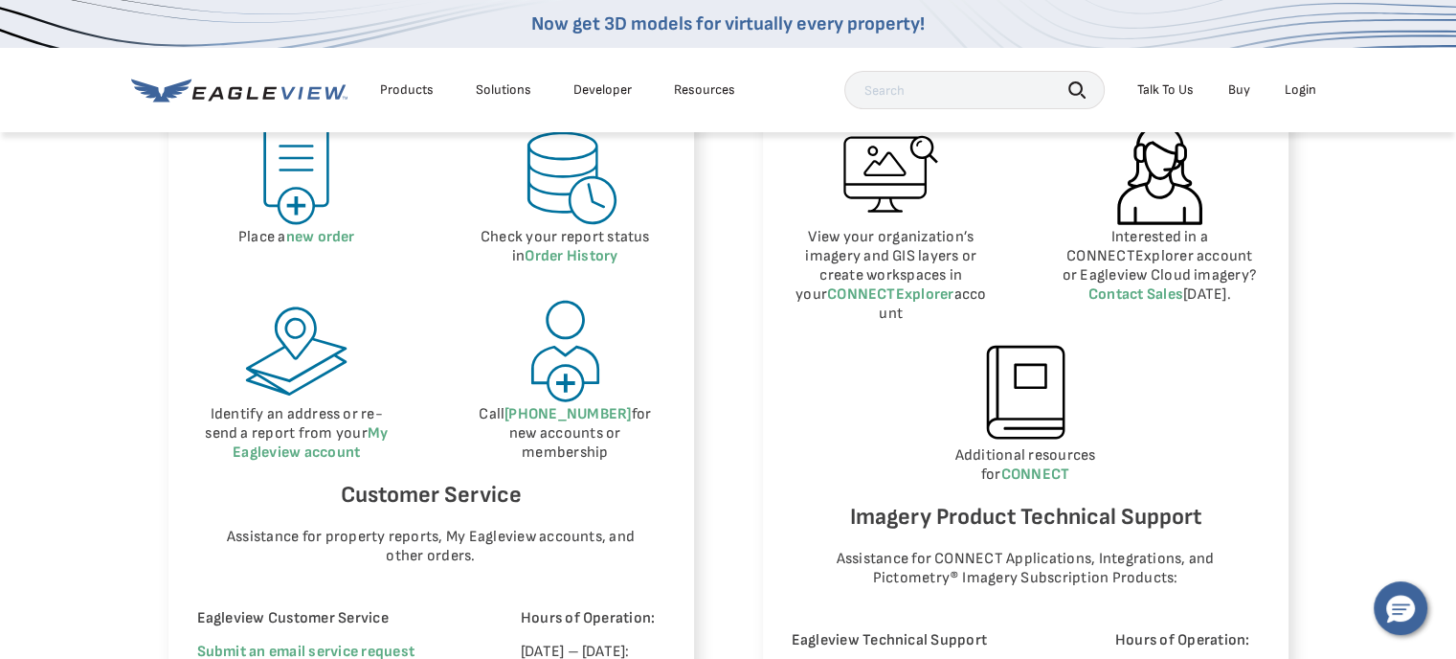
scroll to position [1053, 0]
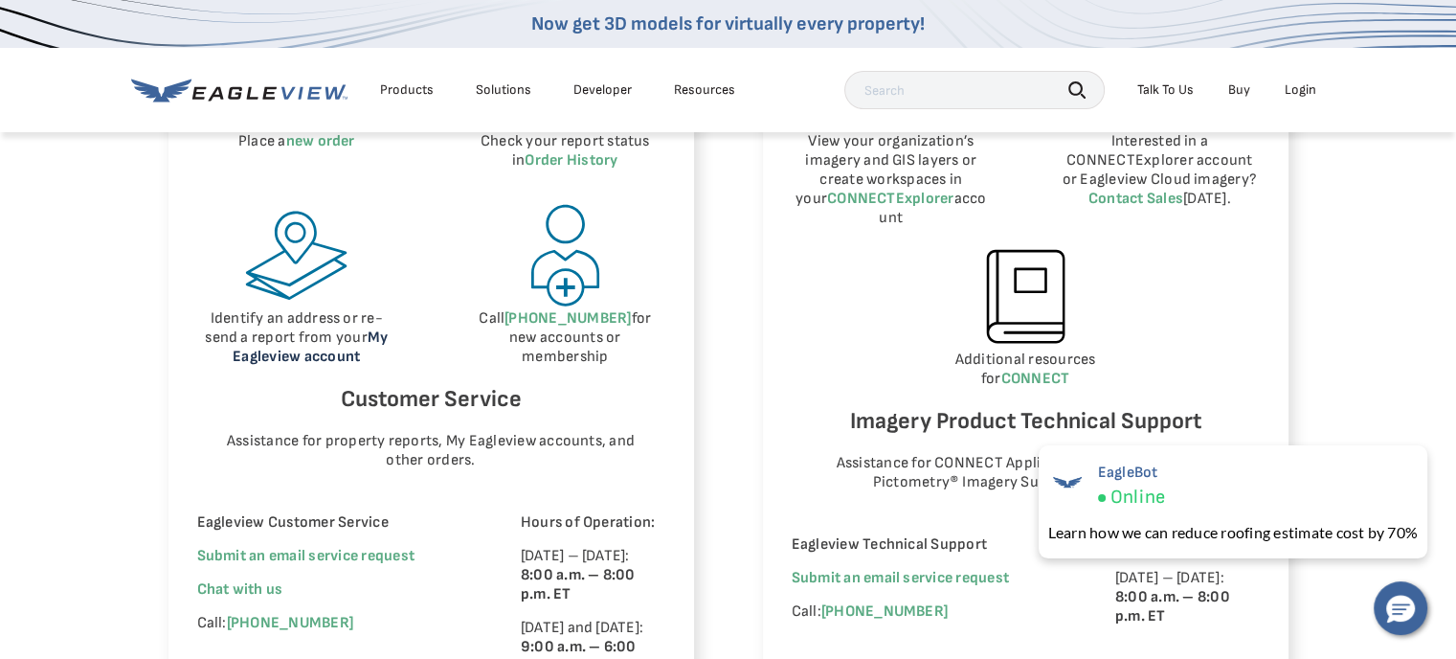
click at [286, 349] on link "My Eagleview account" at bounding box center [310, 346] width 155 height 37
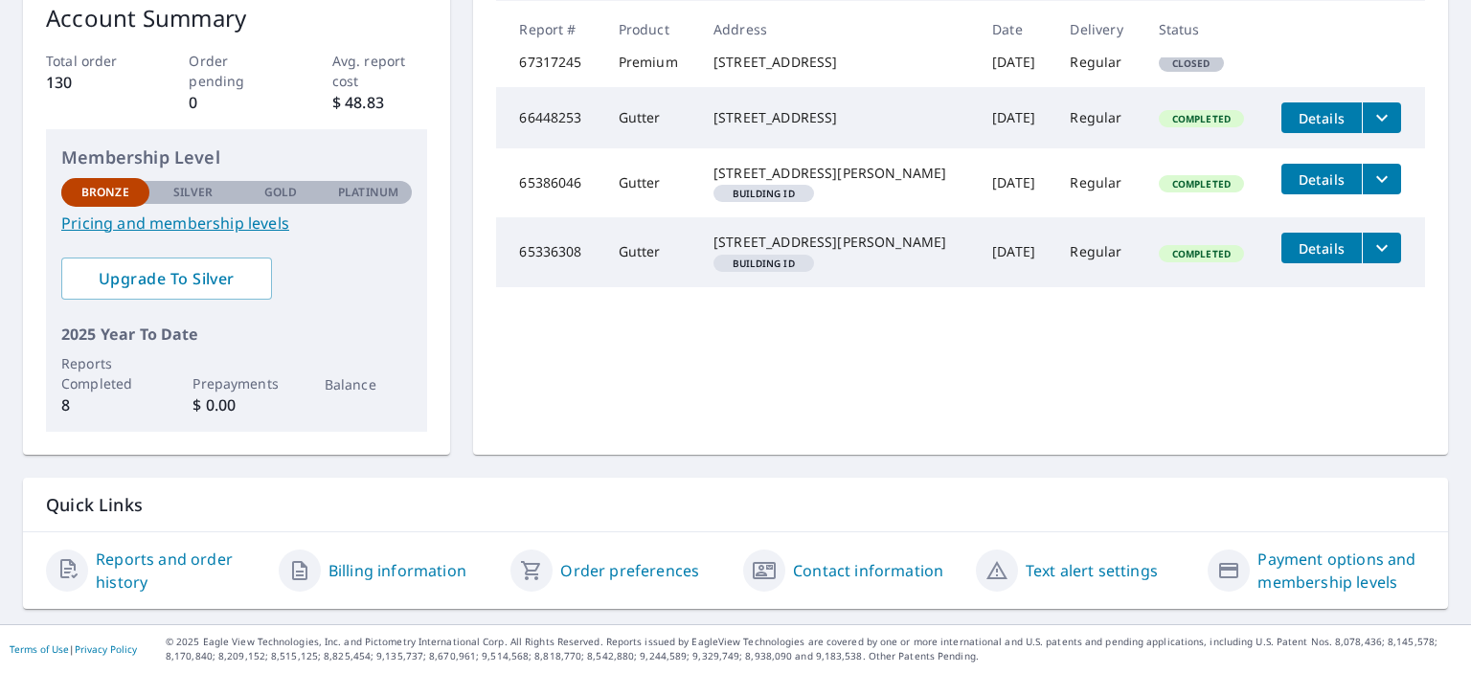
scroll to position [333, 0]
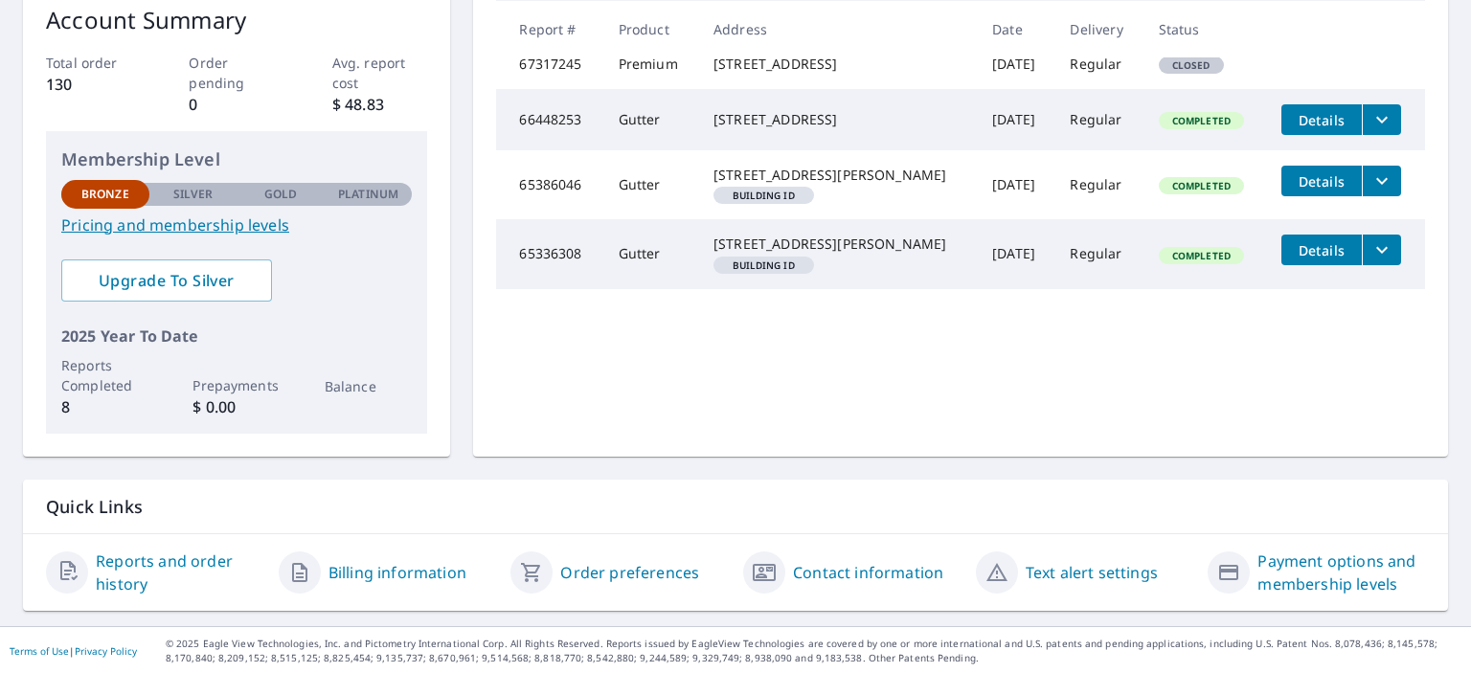
click at [140, 562] on link "Reports and order history" at bounding box center [180, 573] width 168 height 46
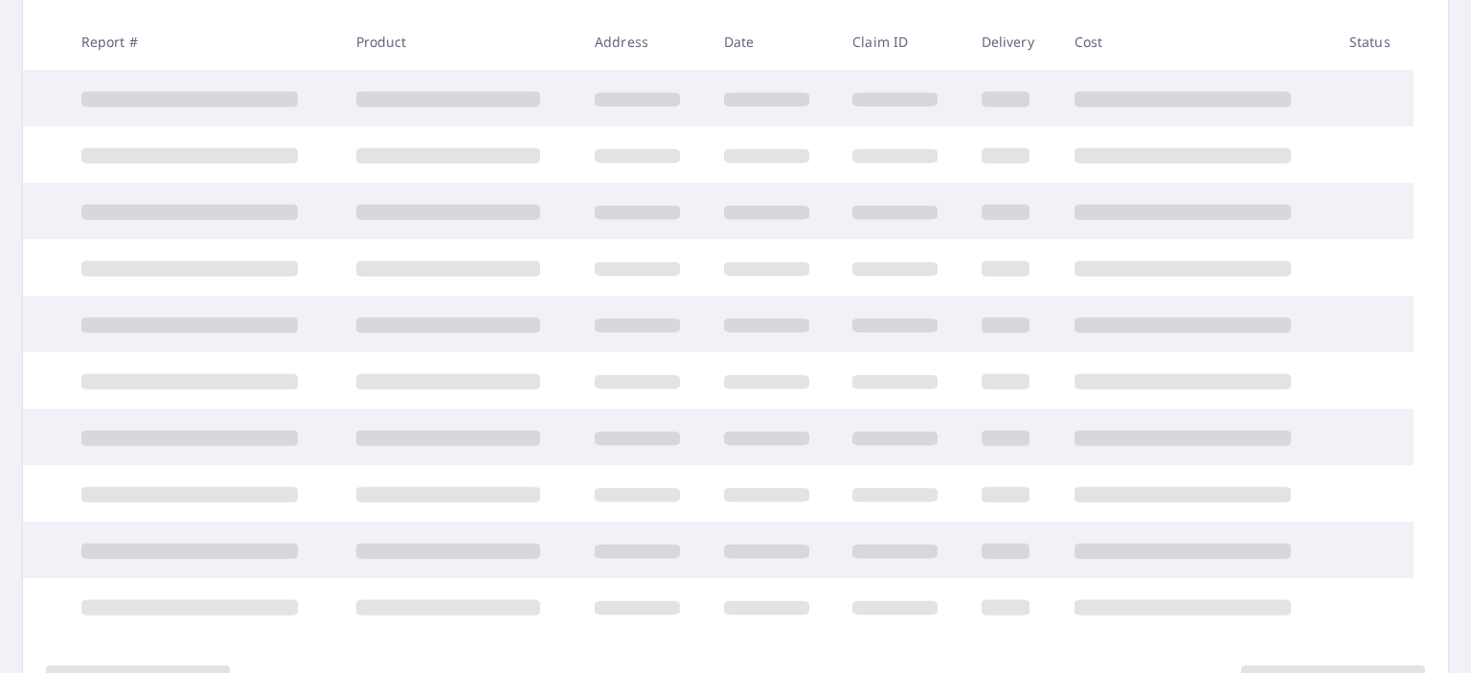
scroll to position [333, 0]
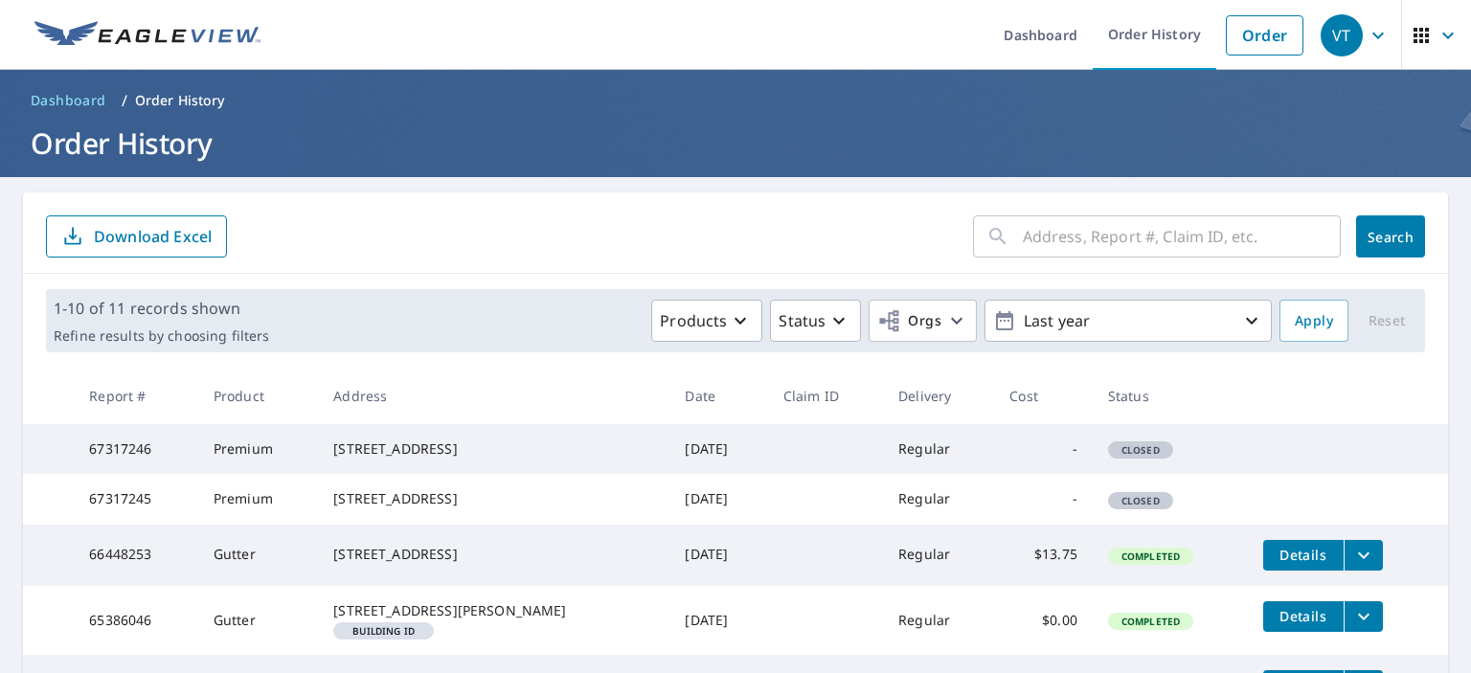
click at [1366, 29] on icon "button" at bounding box center [1377, 35] width 23 height 23
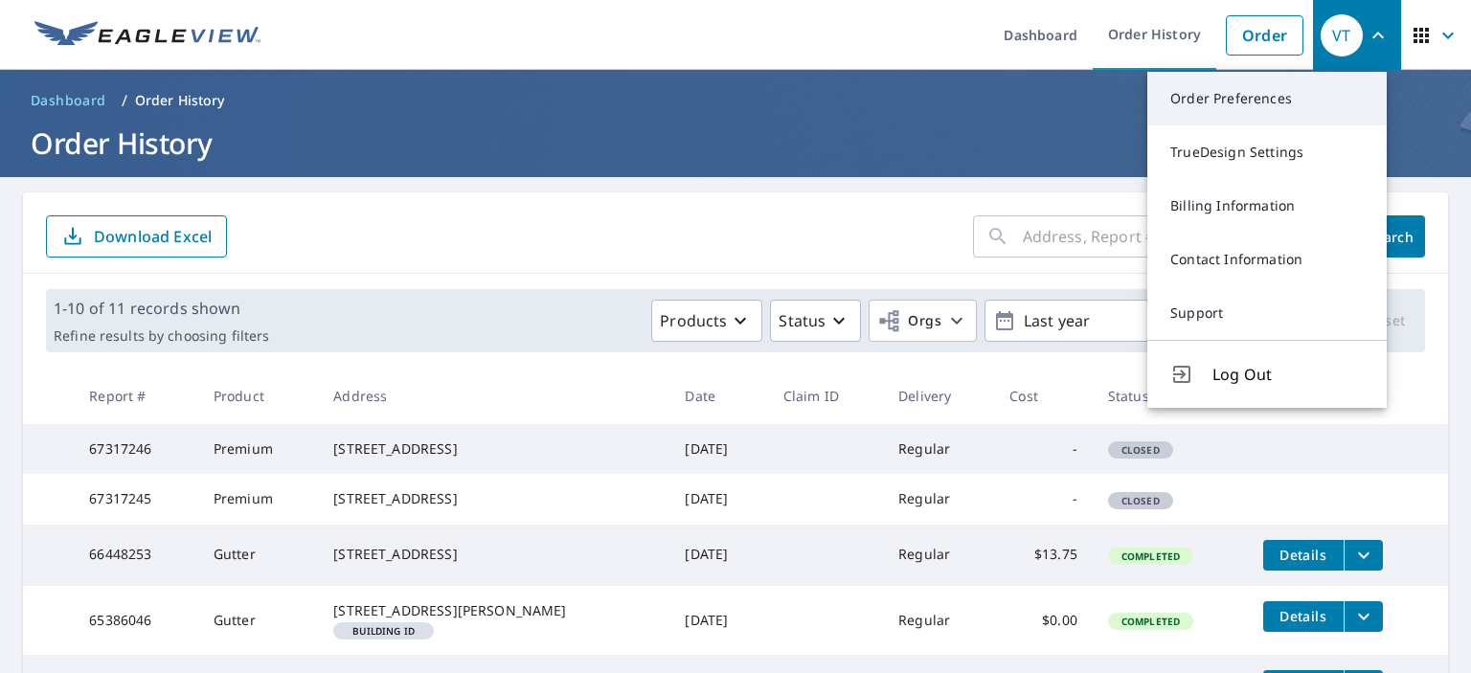
click at [1219, 92] on link "Order Preferences" at bounding box center [1266, 99] width 239 height 54
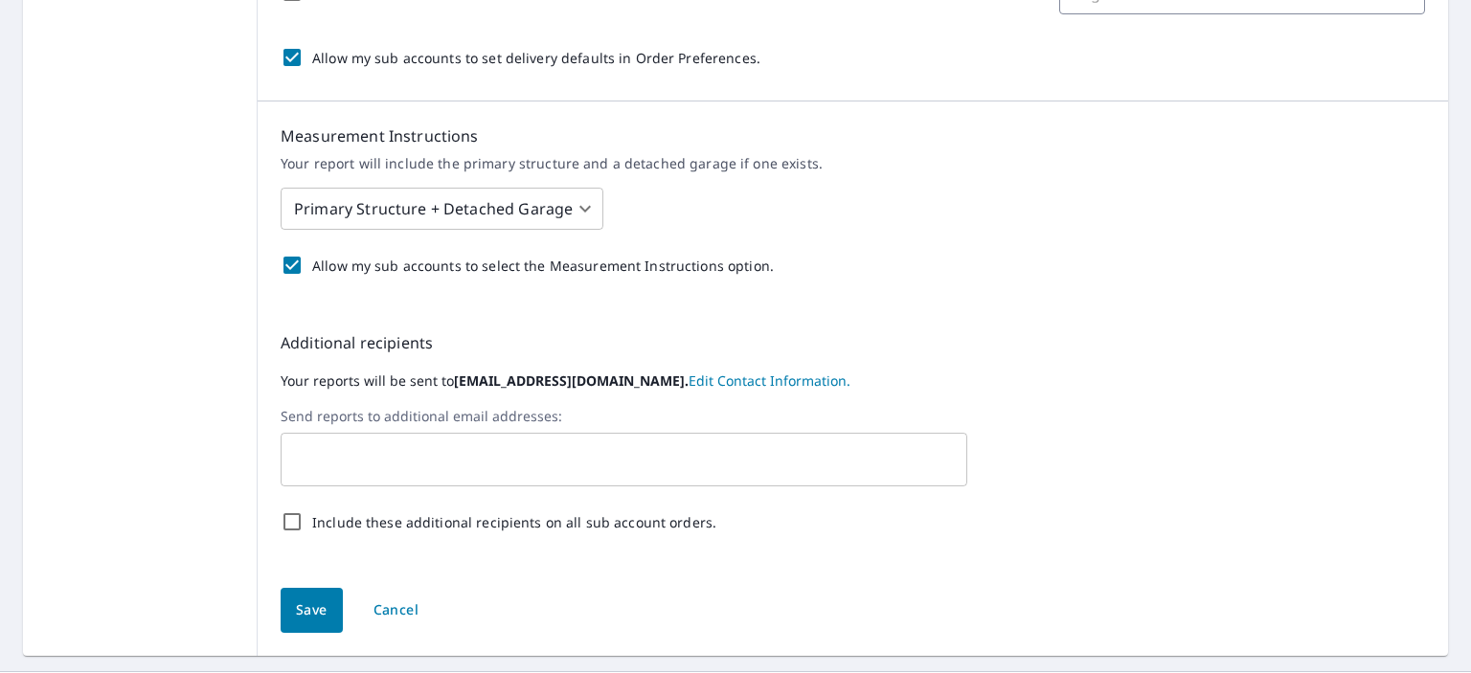
scroll to position [761, 0]
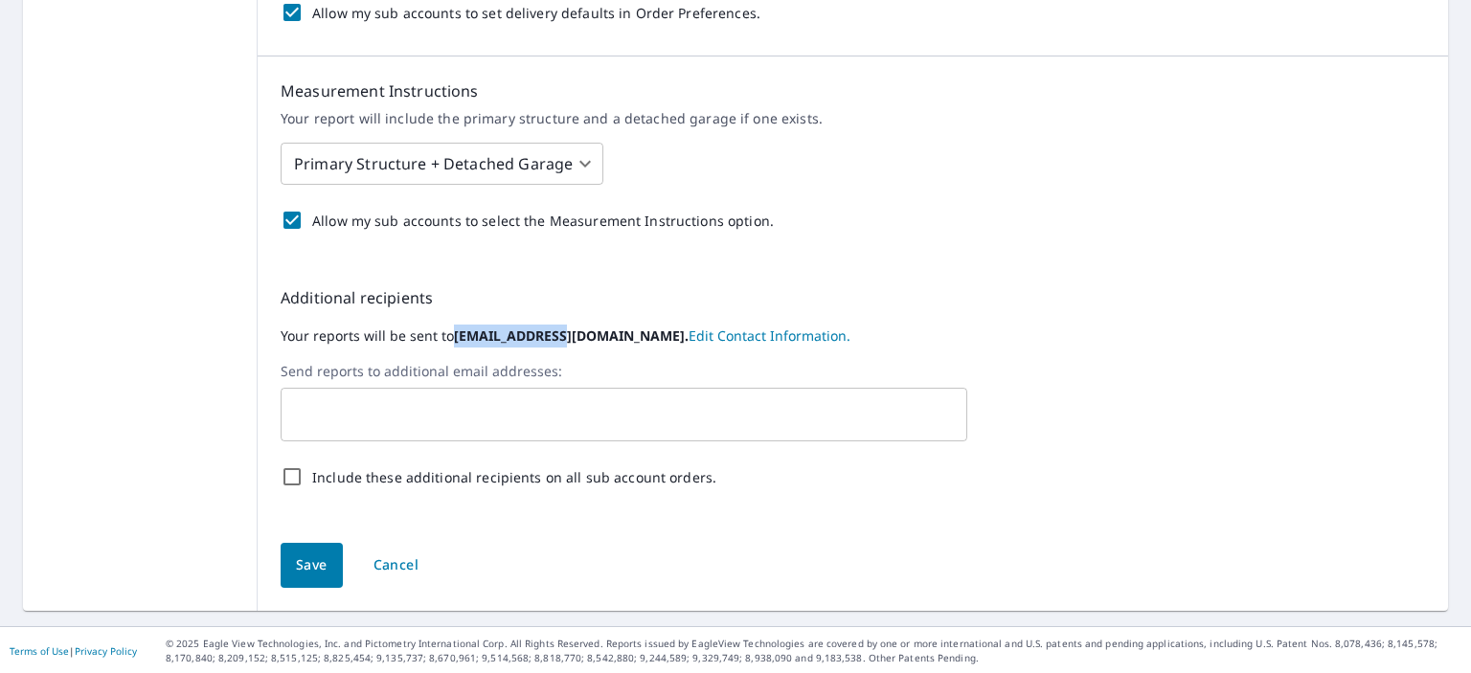
drag, startPoint x: 552, startPoint y: 332, endPoint x: 447, endPoint y: 349, distance: 105.6
click at [447, 349] on div "Additional recipients Your reports will be sent to lkhinc@twc.com. Edit Contact…" at bounding box center [853, 391] width 1190 height 257
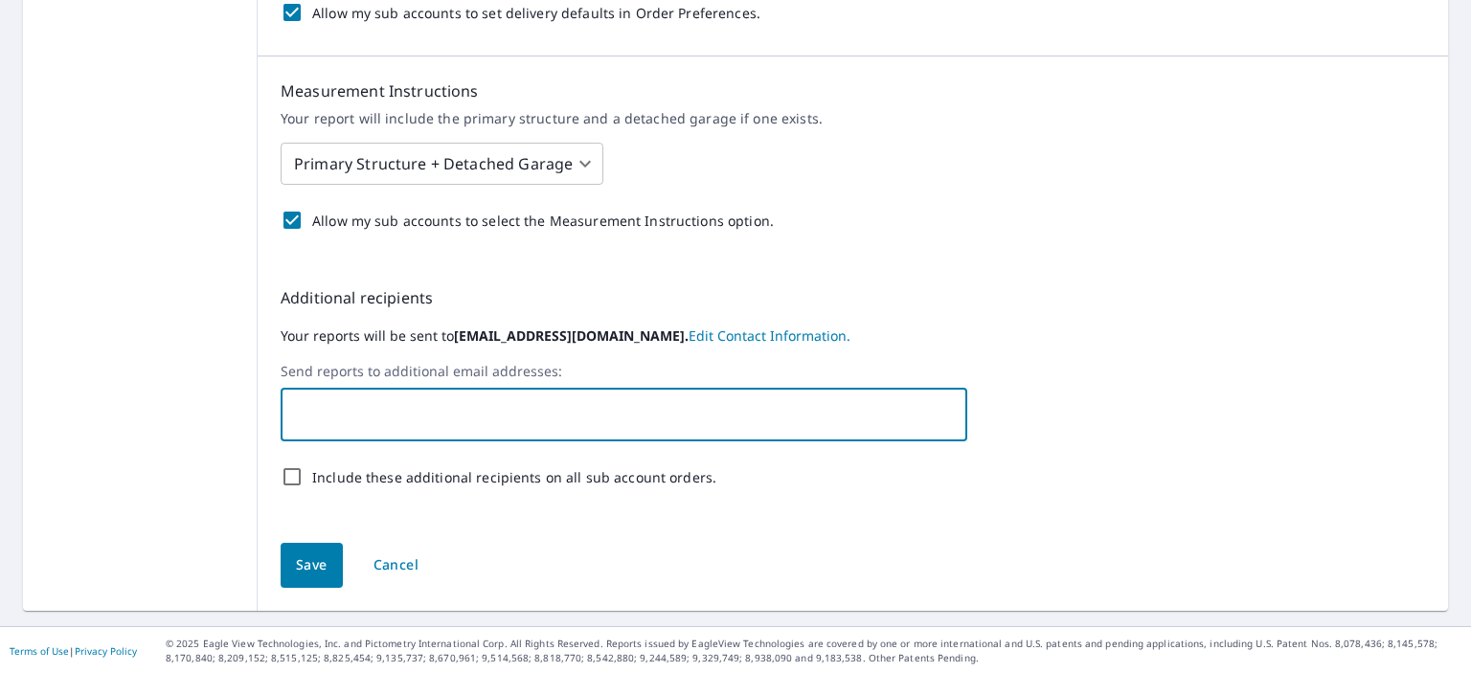
click at [437, 422] on input "text" at bounding box center [609, 414] width 641 height 36
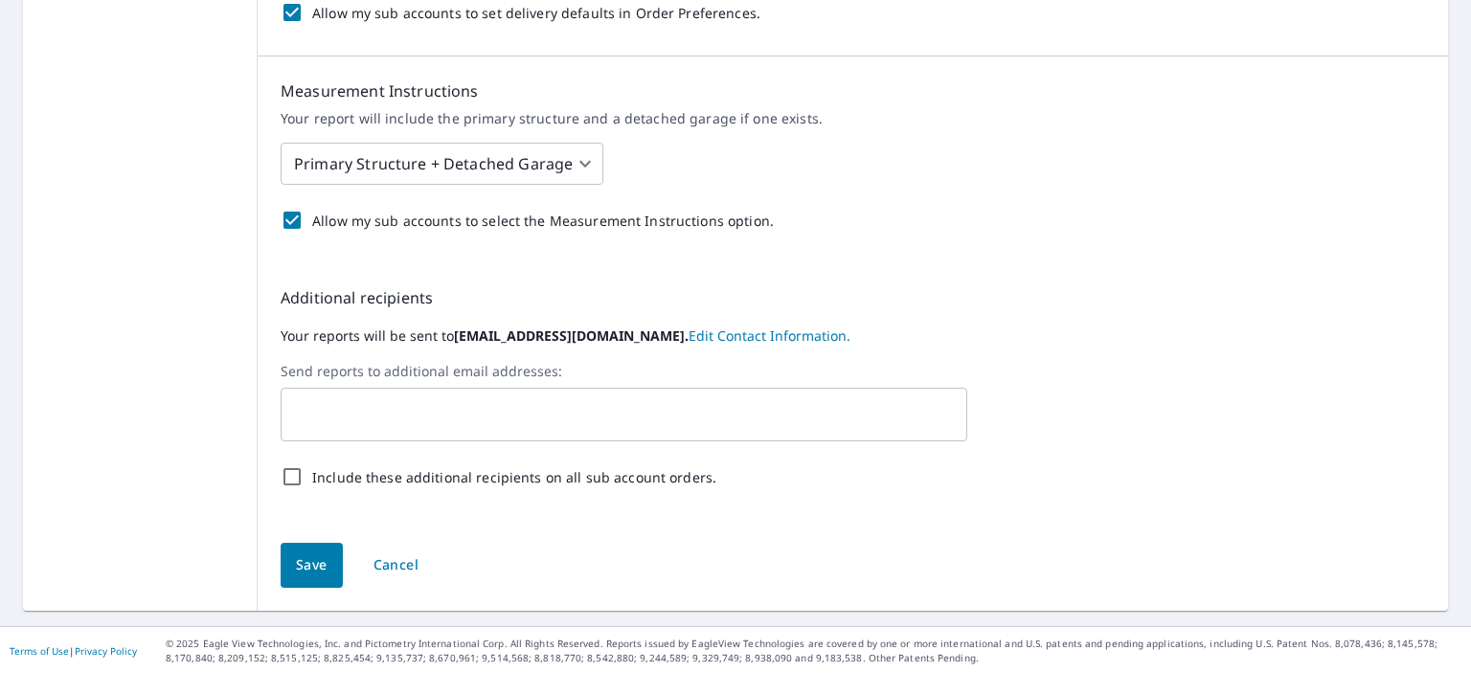
click at [1140, 276] on div "Additional recipients Your reports will be sent to lkhinc@twc.com. Edit Contact…" at bounding box center [853, 391] width 1190 height 257
click at [288, 478] on input "Include these additional recipients on all sub account orders." at bounding box center [292, 477] width 40 height 40
click at [290, 475] on input "Include these additional recipients on all sub account orders." at bounding box center [292, 477] width 40 height 40
checkbox input "false"
click at [366, 415] on input "text" at bounding box center [609, 414] width 641 height 36
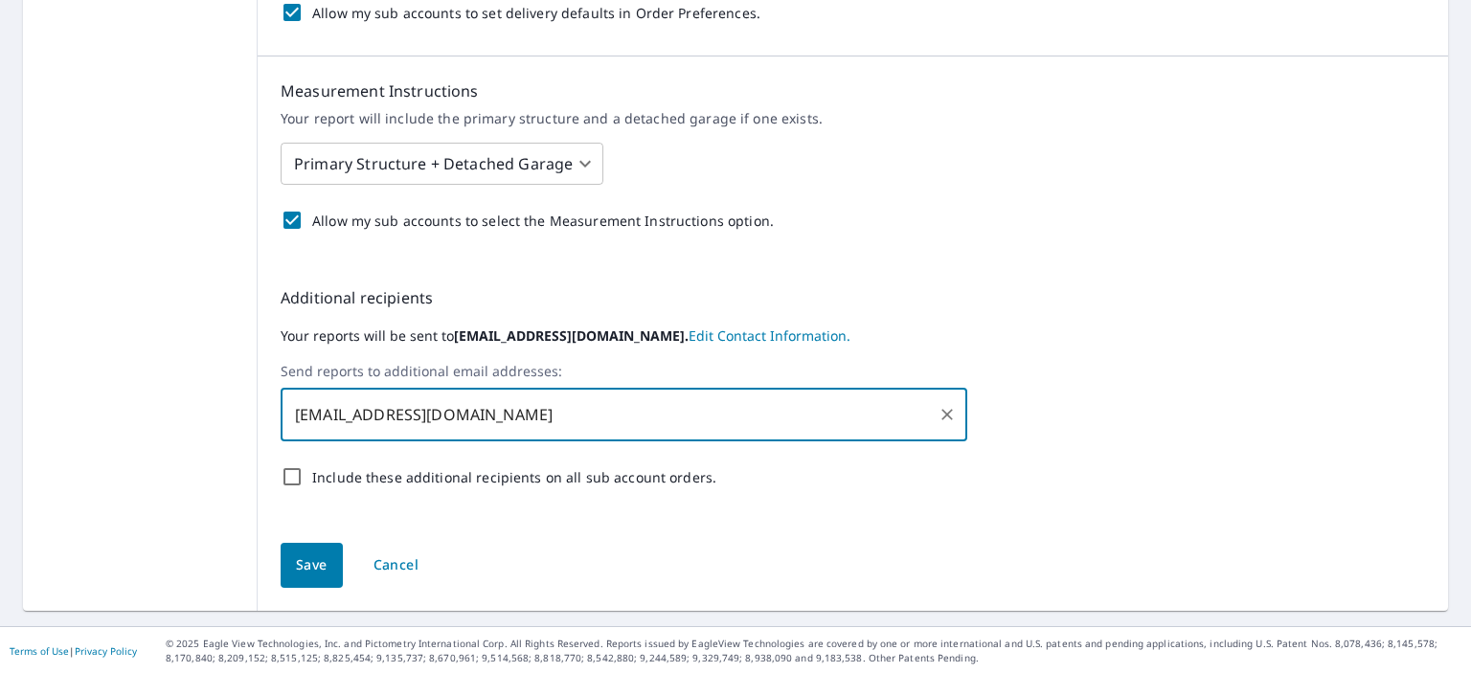
type input "wtommyuofl@gmail.com"
drag, startPoint x: 506, startPoint y: 418, endPoint x: 0, endPoint y: 447, distance: 506.4
click at [0, 447] on div "Product Selection and Settings Product Substitutions Product Add-ons and Format…" at bounding box center [735, 21] width 1471 height 1210
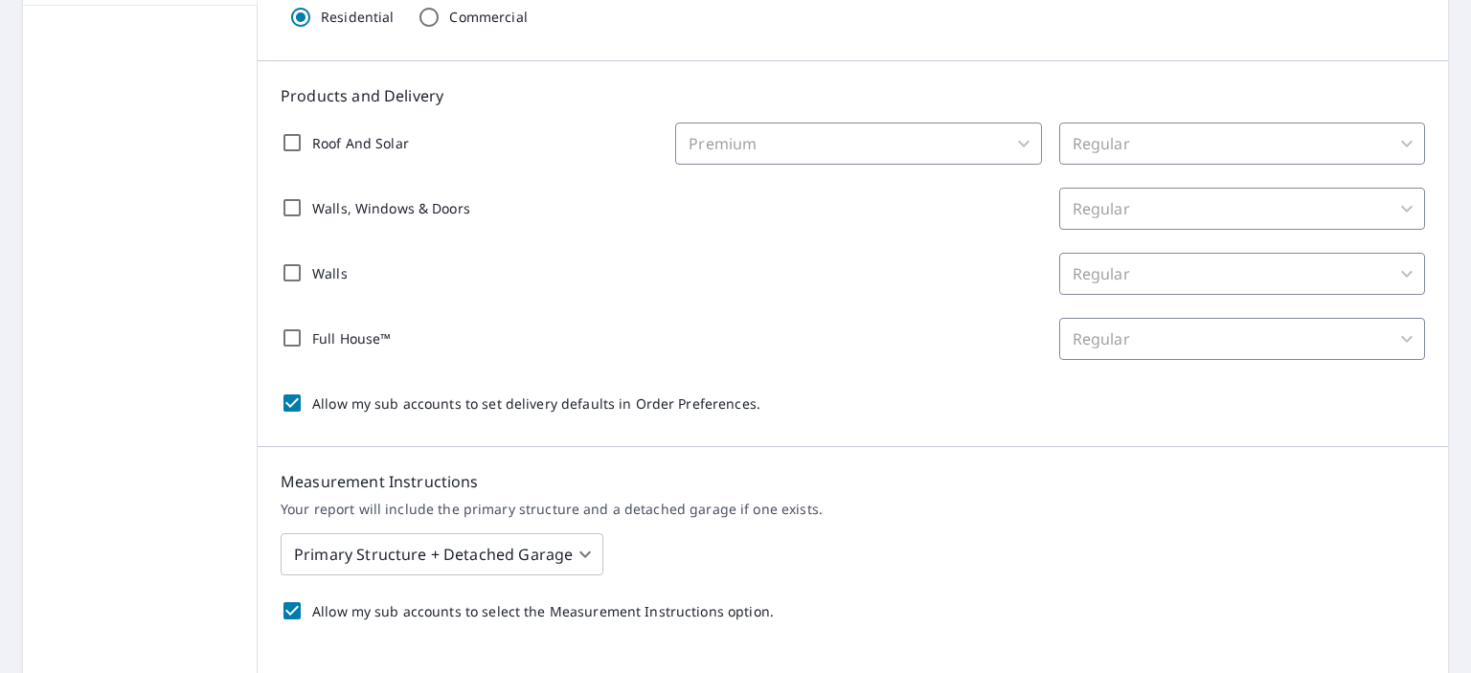
scroll to position [570, 0]
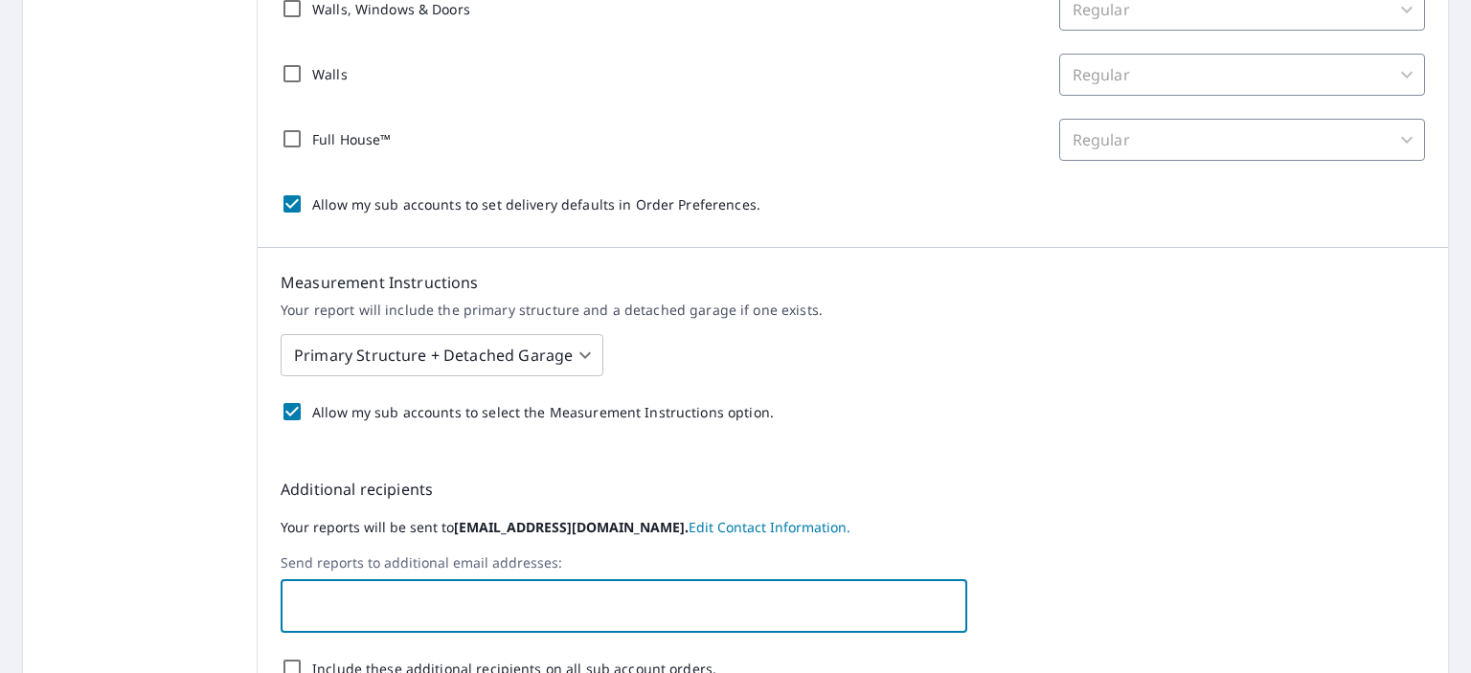
click at [688, 528] on link "Edit Contact Information." at bounding box center [769, 527] width 162 height 18
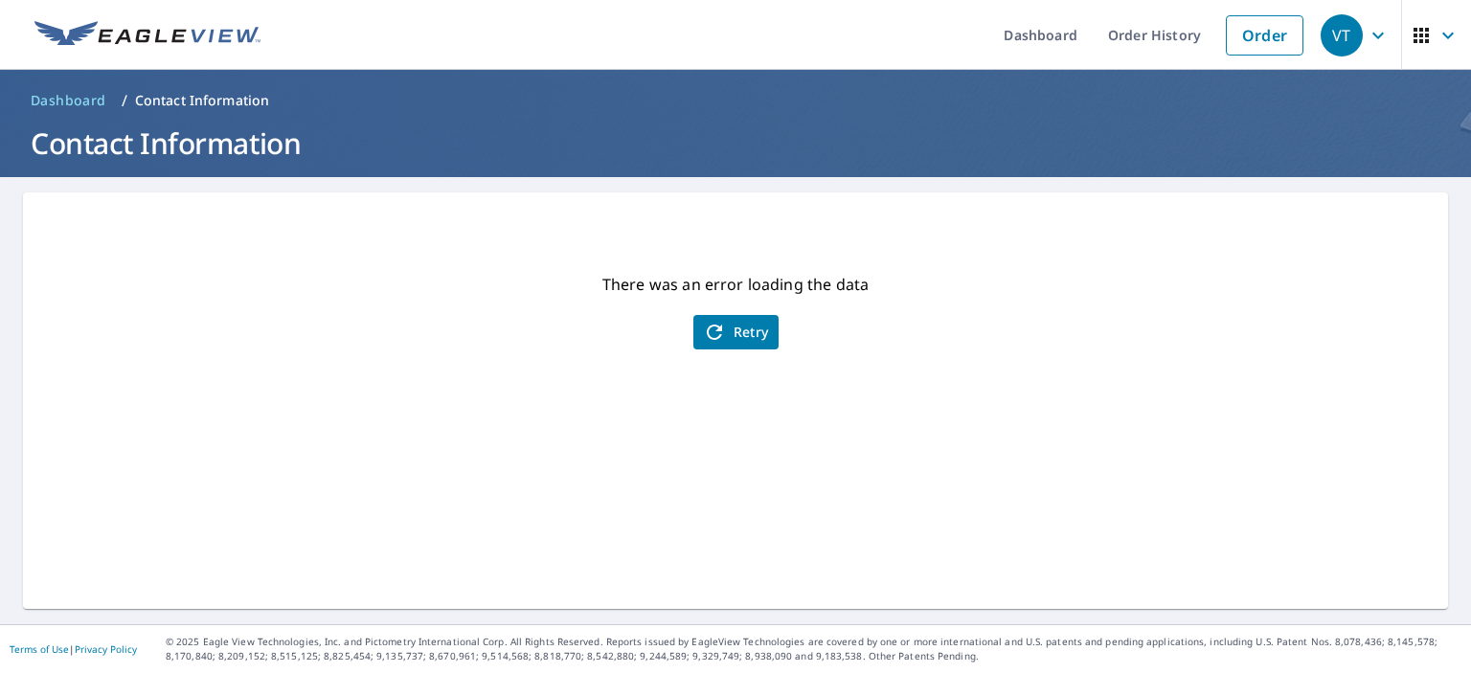
click at [1369, 34] on icon "button" at bounding box center [1377, 35] width 23 height 23
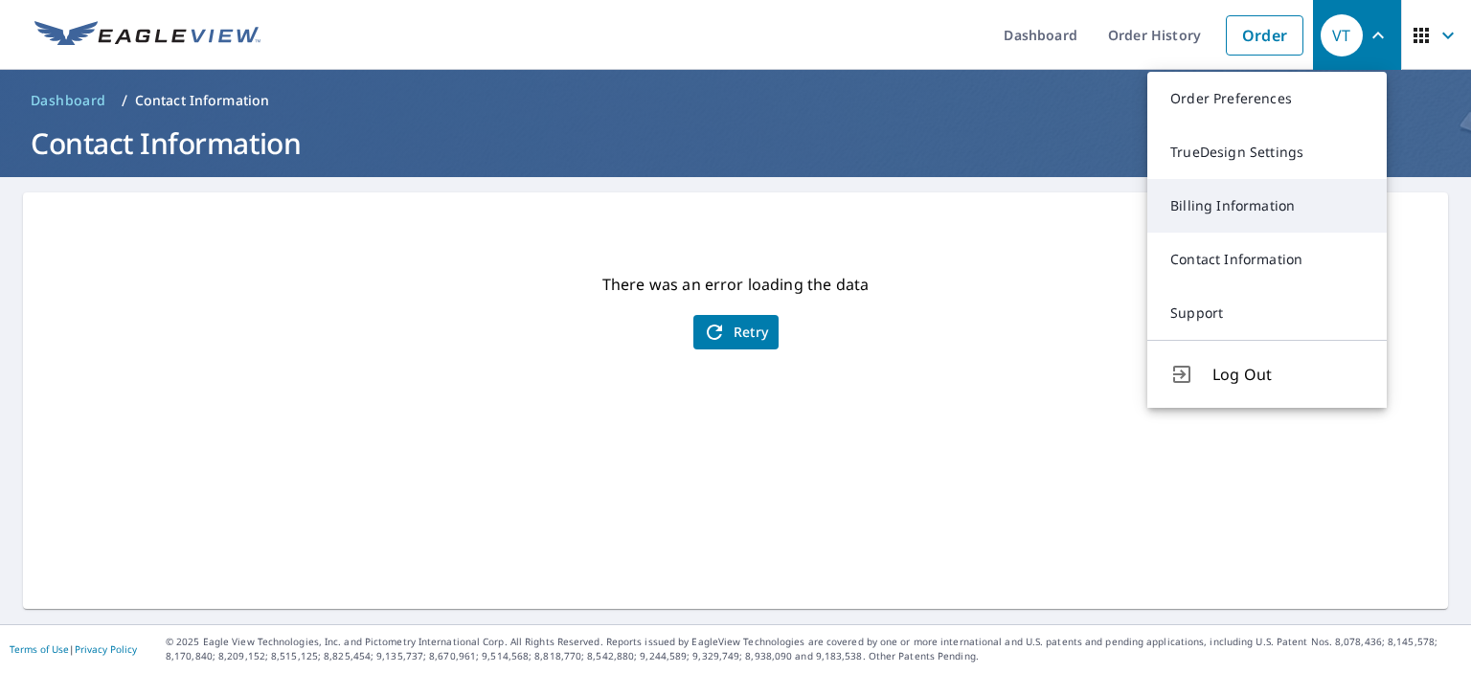
click at [1256, 210] on link "Billing Information" at bounding box center [1266, 206] width 239 height 54
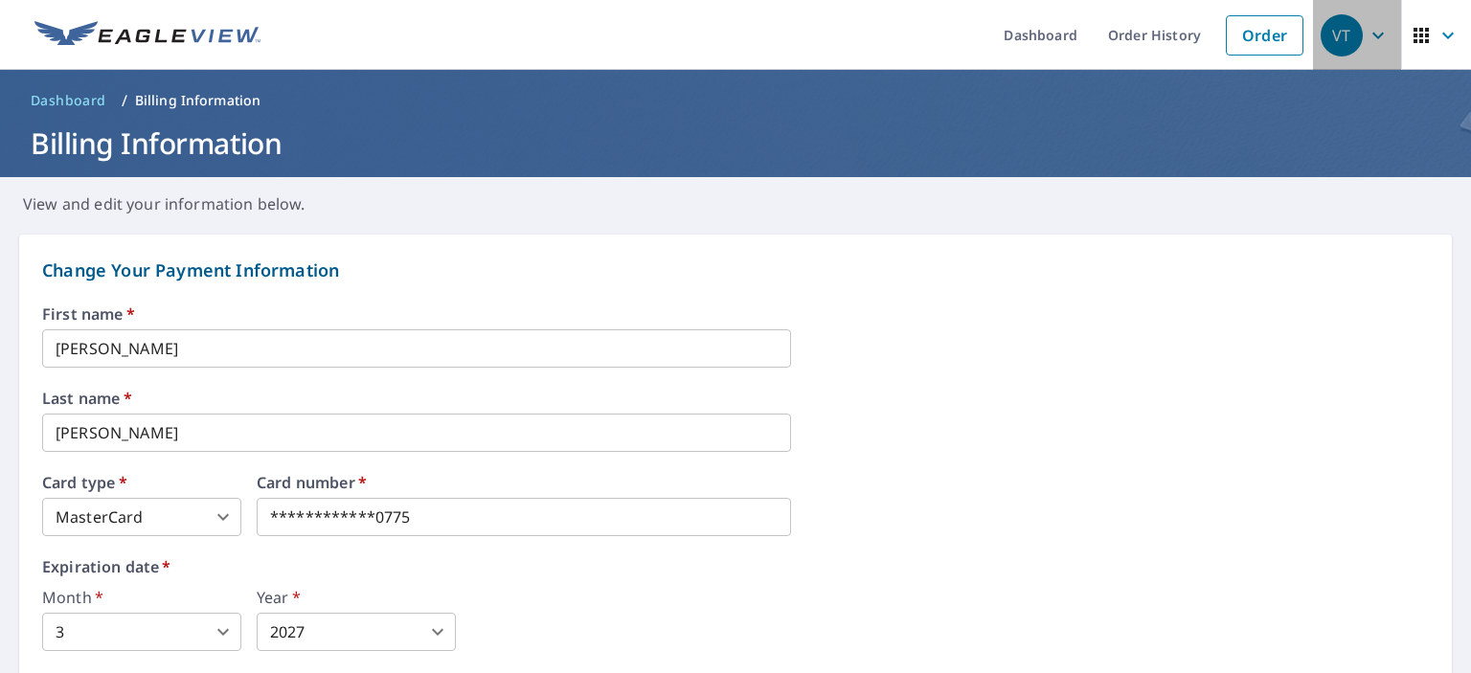
click at [1366, 32] on icon "button" at bounding box center [1377, 35] width 23 height 23
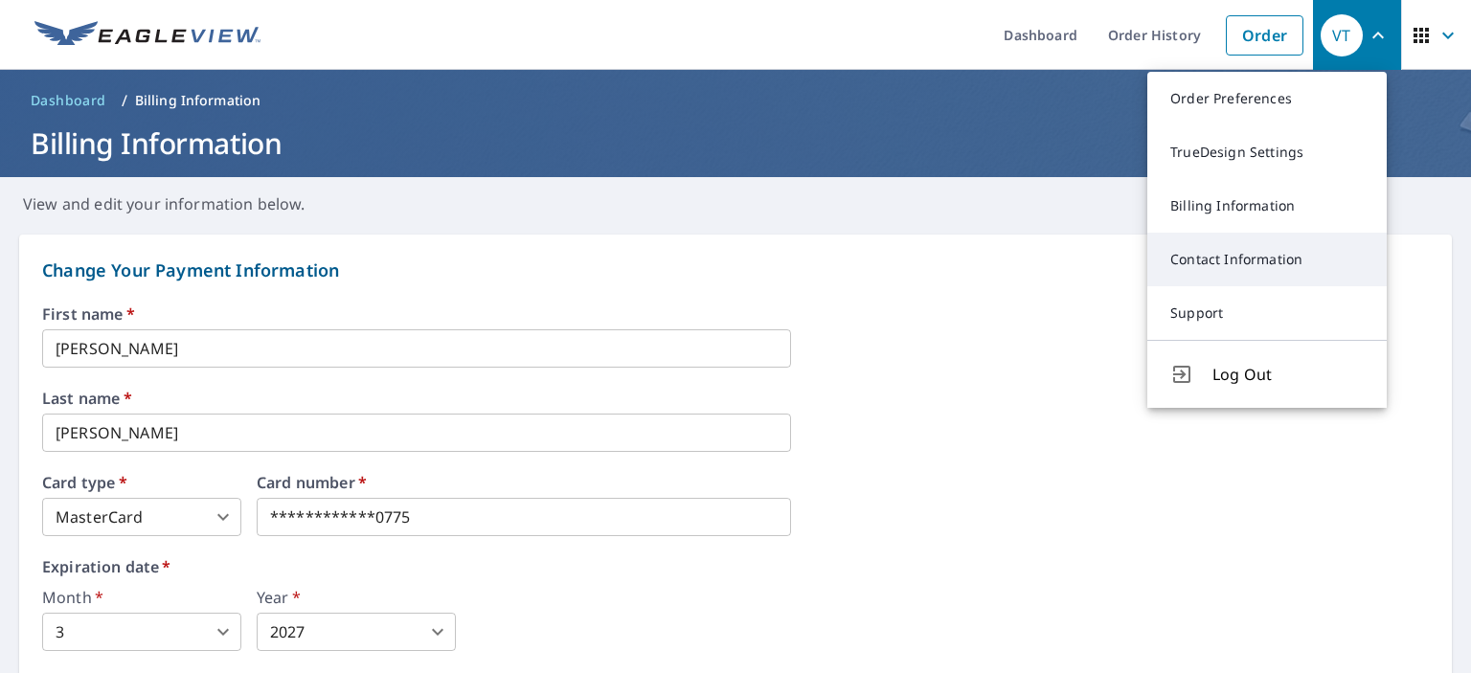
click at [1237, 260] on link "Contact Information" at bounding box center [1266, 260] width 239 height 54
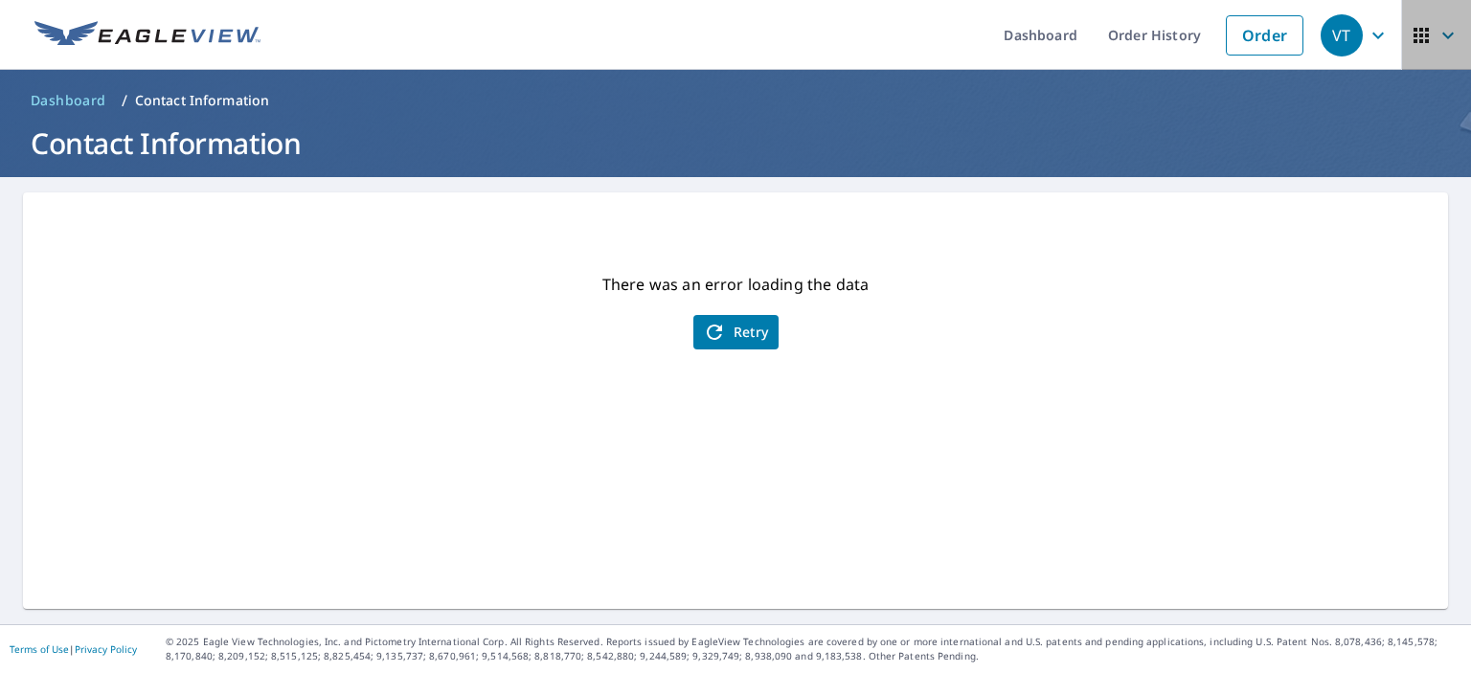
click at [1439, 34] on icon "button" at bounding box center [1447, 35] width 23 height 23
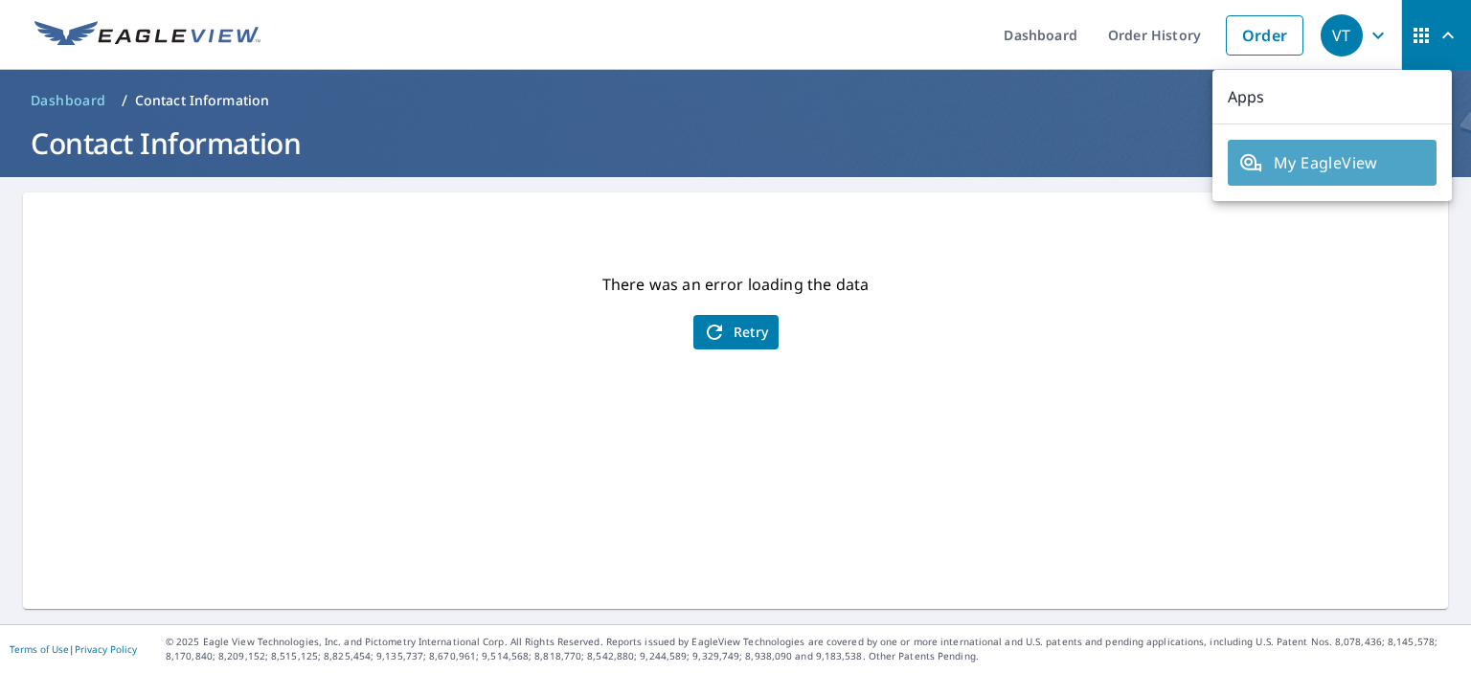
click at [1332, 170] on span "My EagleView" at bounding box center [1332, 162] width 186 height 23
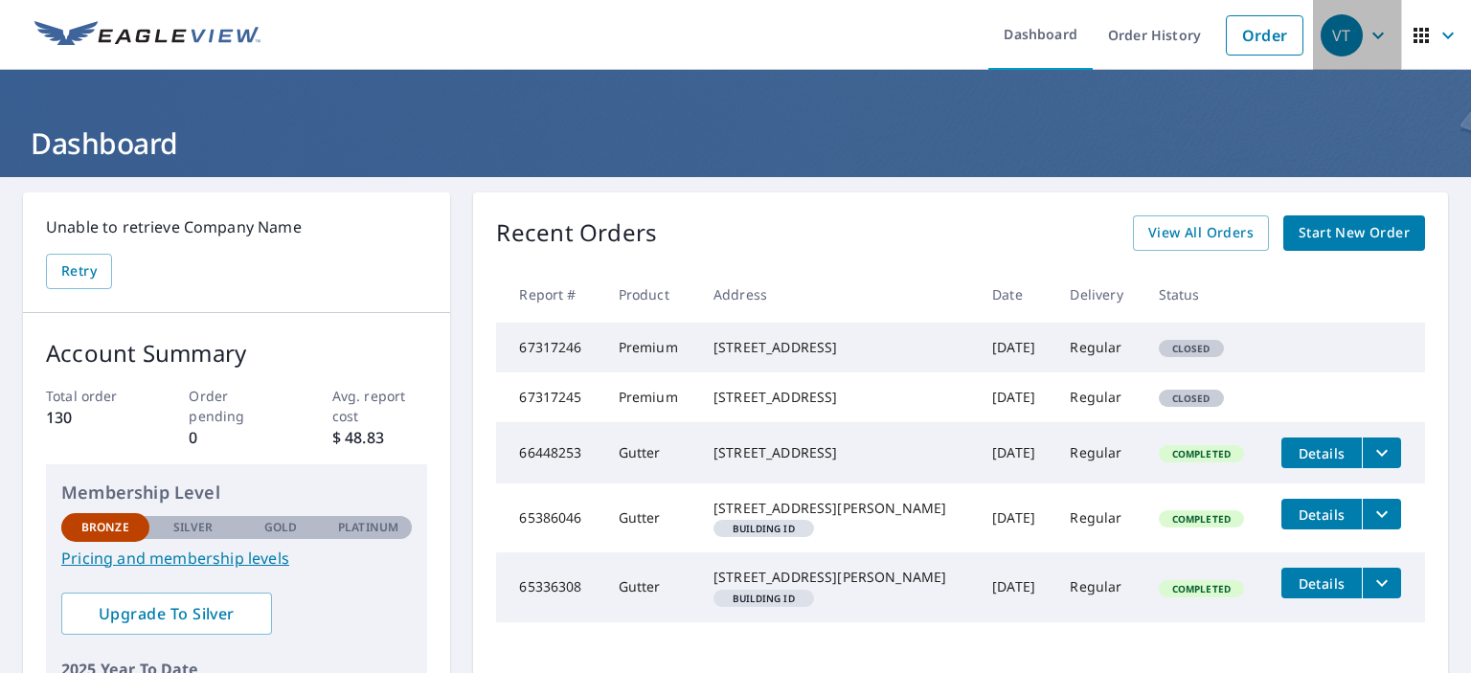
click at [1321, 32] on div "VT" at bounding box center [1342, 35] width 42 height 42
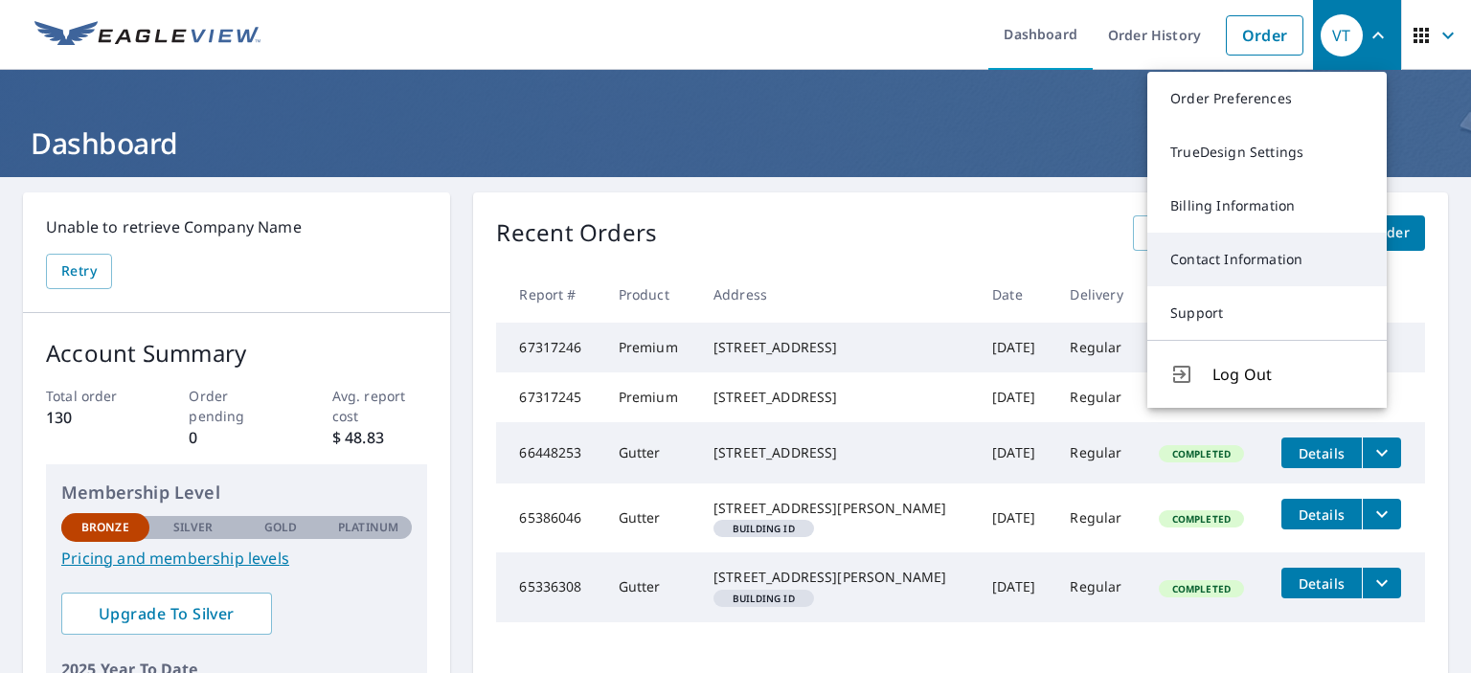
click at [1183, 256] on link "Contact Information" at bounding box center [1266, 260] width 239 height 54
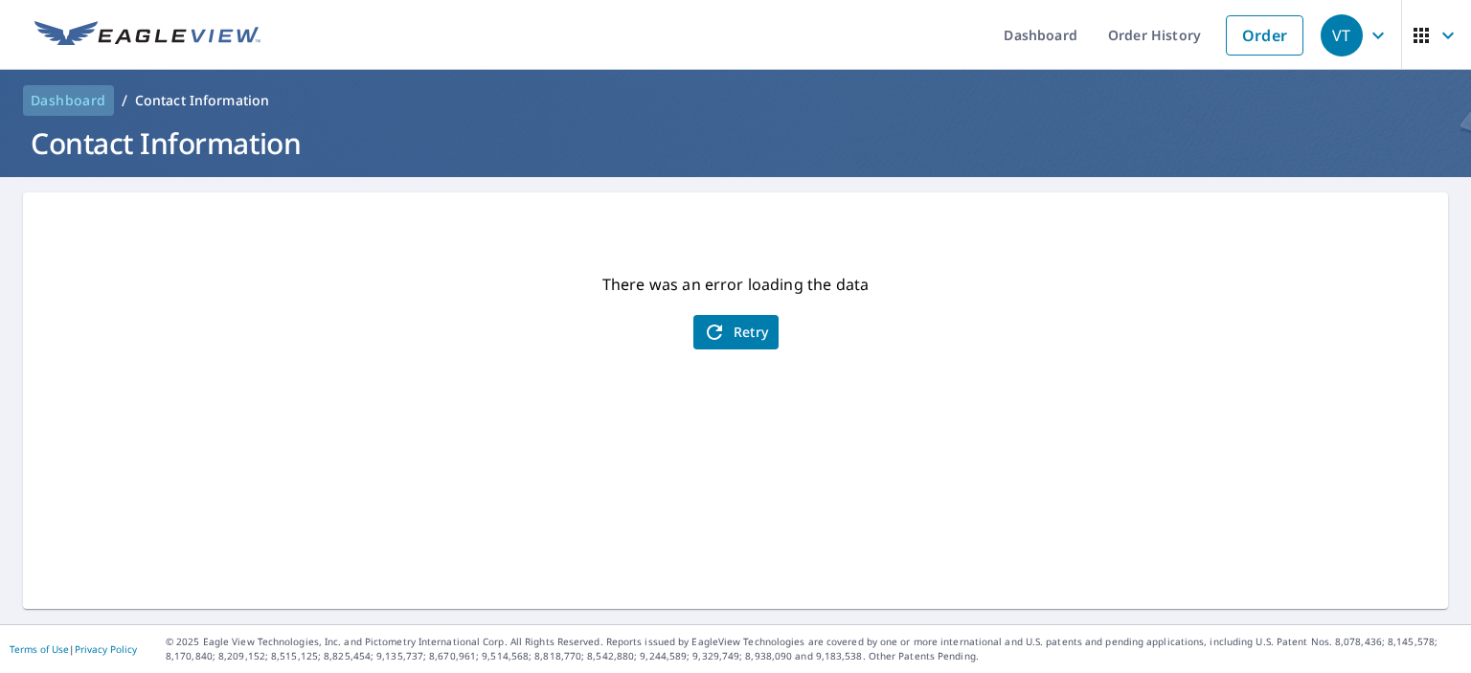
click at [74, 98] on span "Dashboard" at bounding box center [69, 100] width 76 height 19
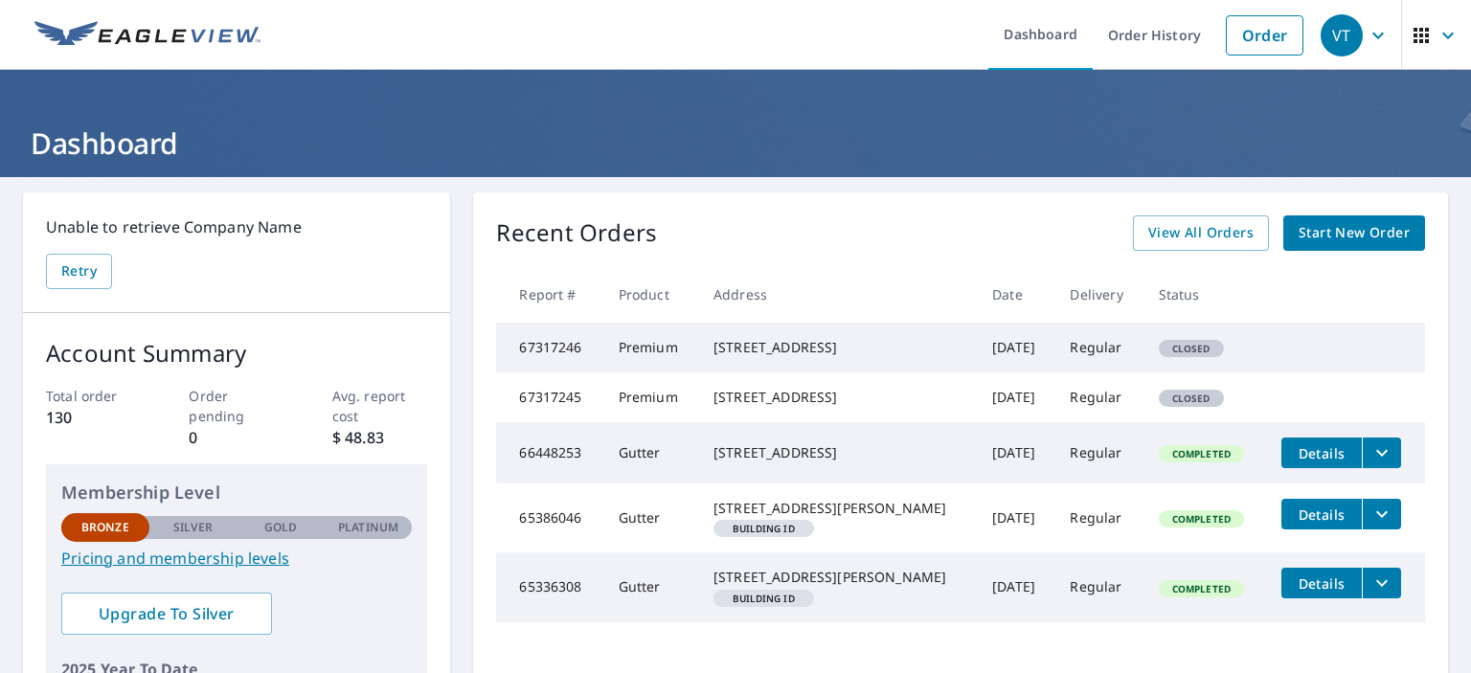
scroll to position [96, 0]
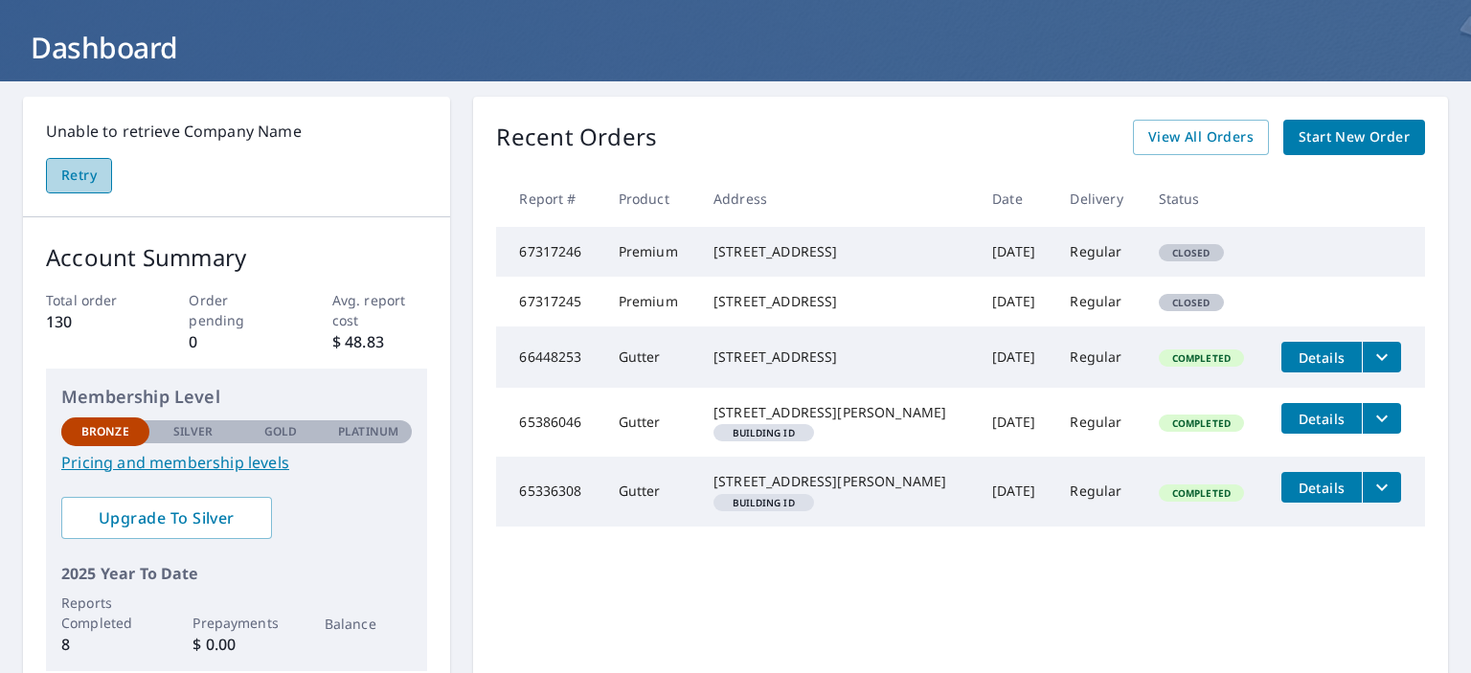
click at [71, 175] on span "Retry" at bounding box center [78, 176] width 35 height 24
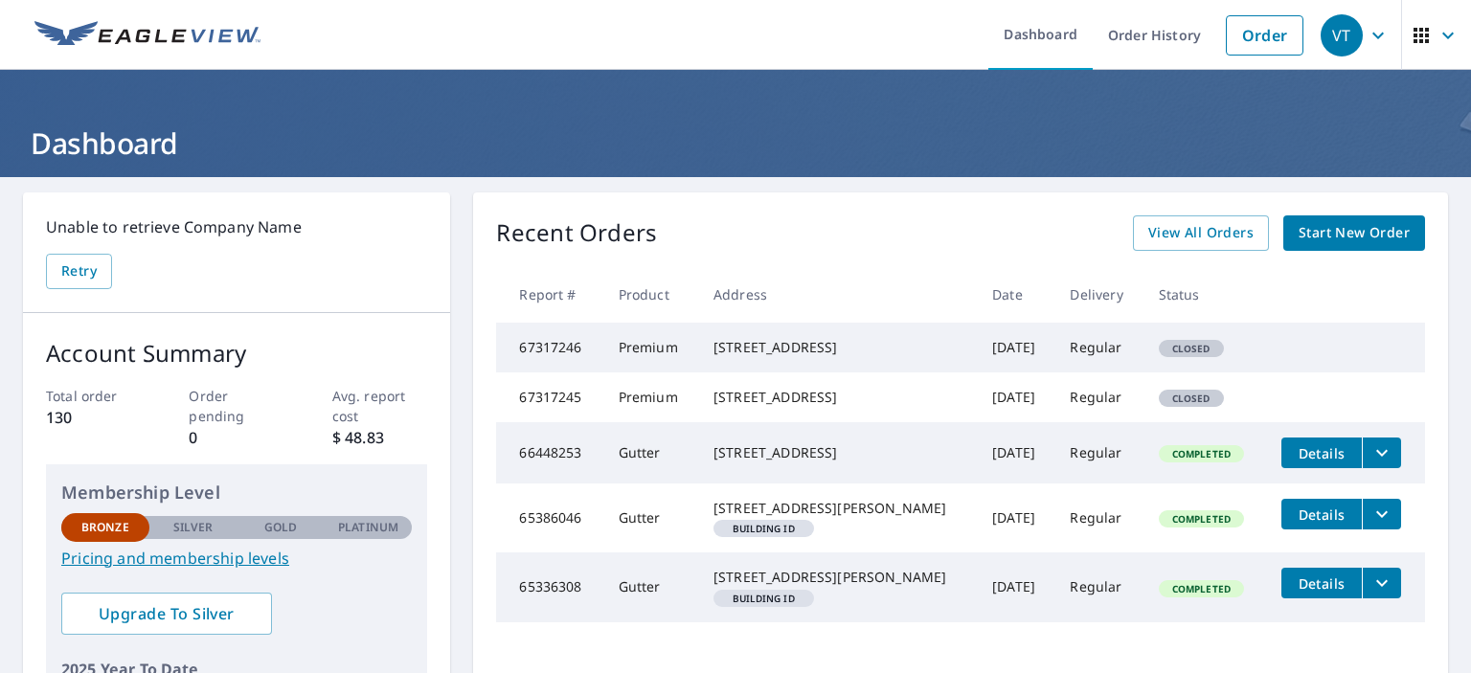
scroll to position [0, 0]
click at [1366, 36] on icon "button" at bounding box center [1377, 35] width 23 height 23
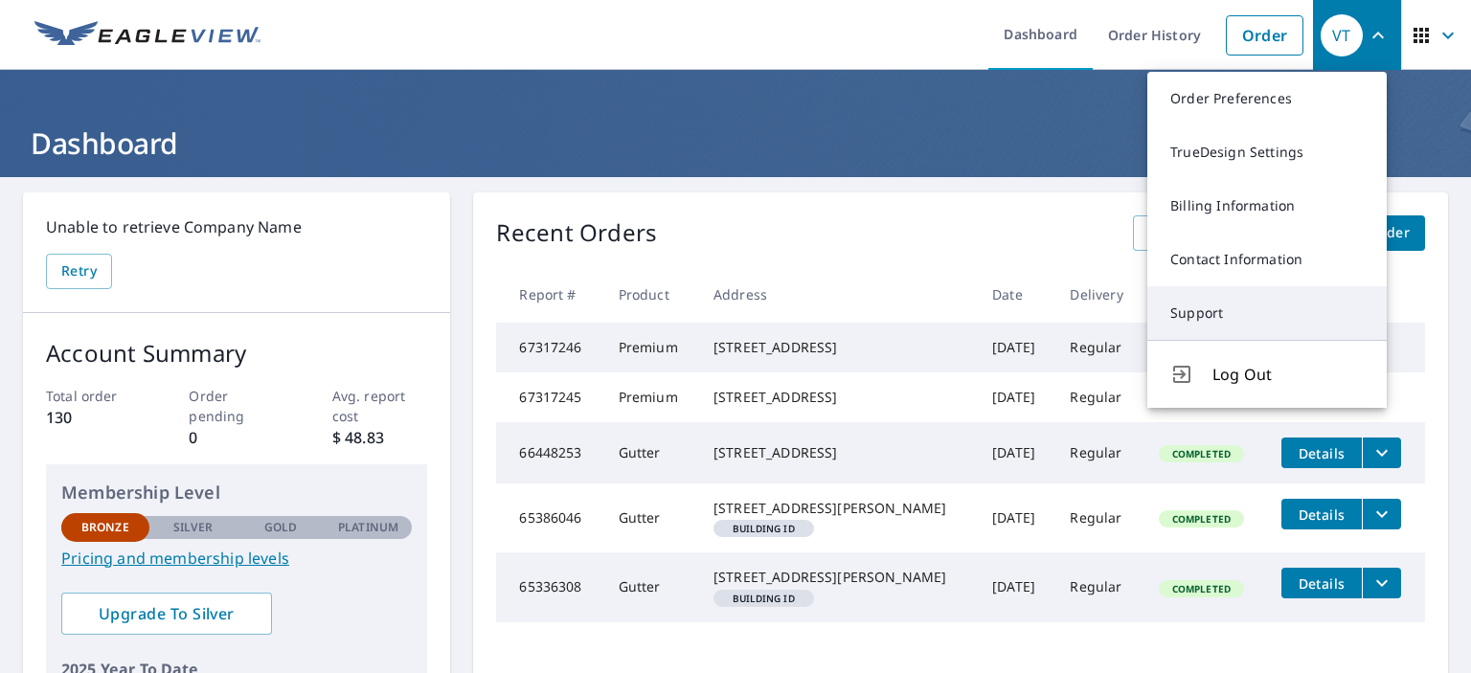
click at [1199, 308] on link "Support" at bounding box center [1266, 313] width 239 height 54
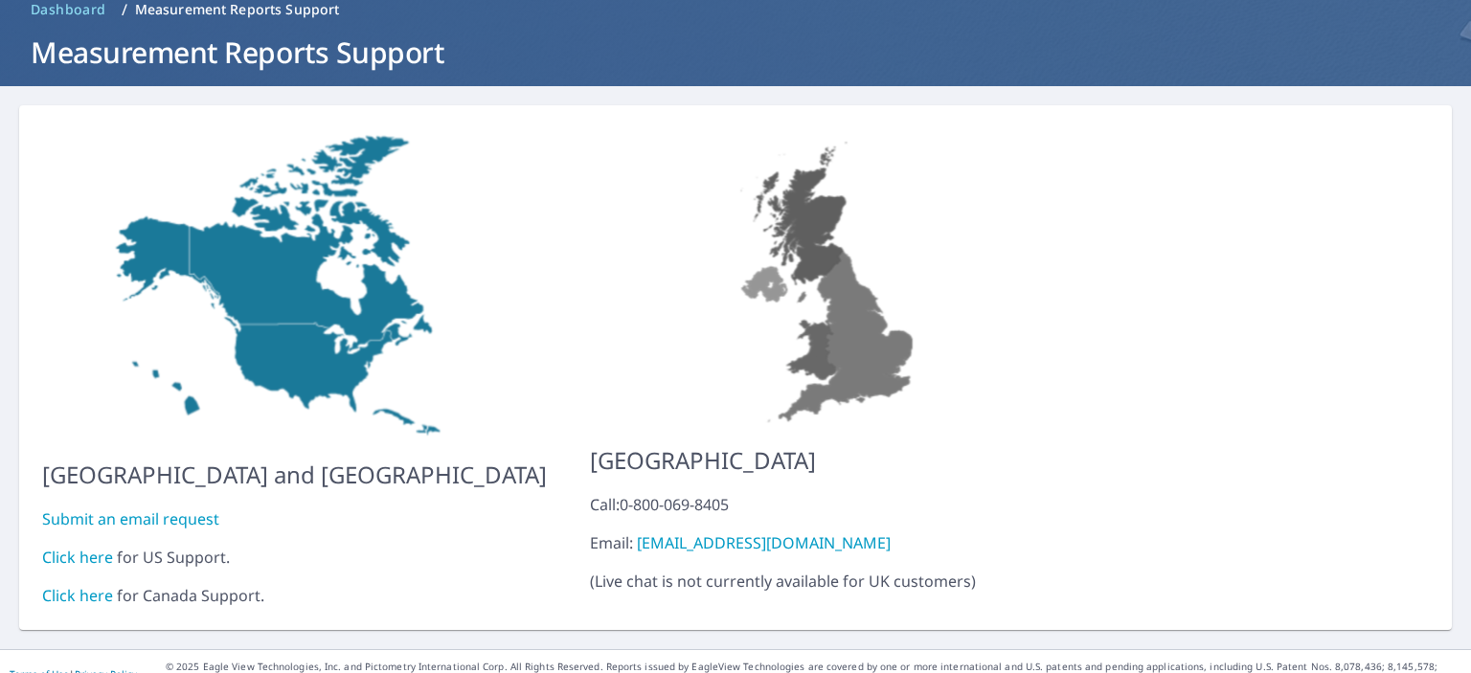
scroll to position [101, 0]
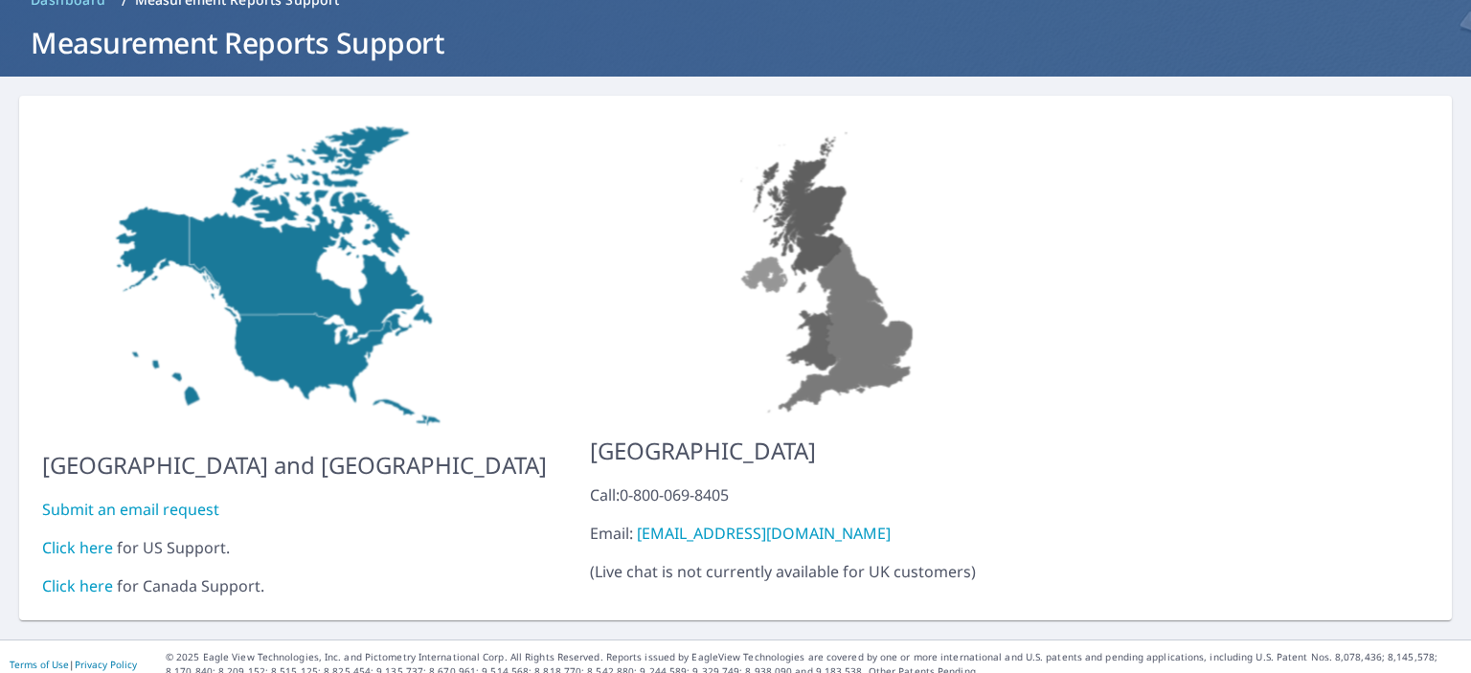
click at [77, 537] on link "Click here" at bounding box center [77, 547] width 71 height 21
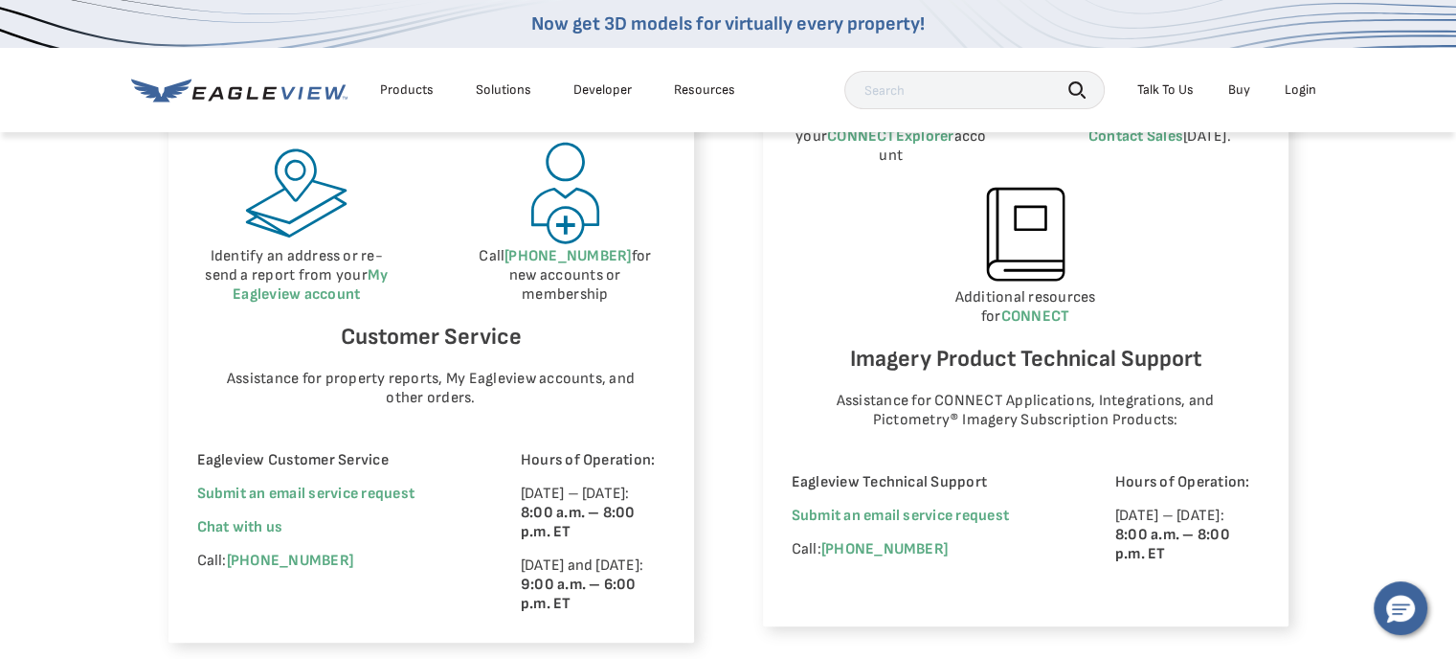
scroll to position [1149, 0]
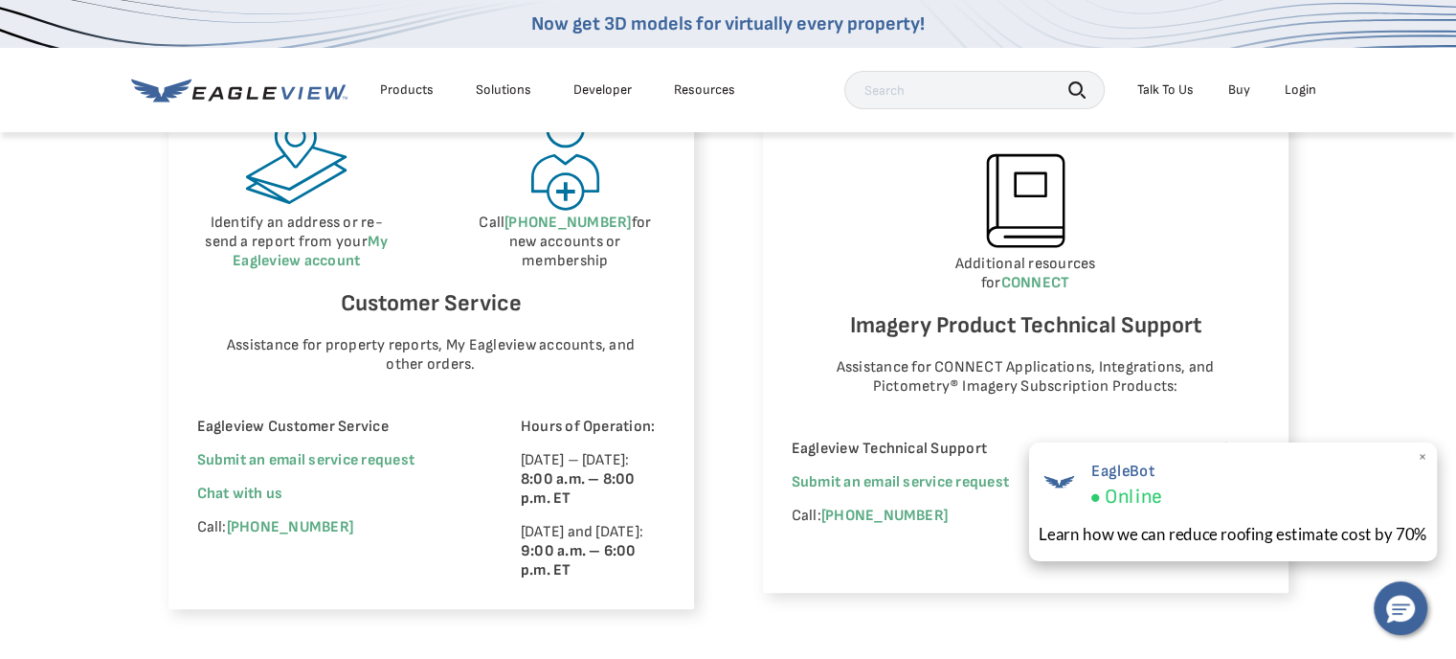
click at [1134, 496] on span "Online" at bounding box center [1132, 497] width 57 height 25
